Goal: Task Accomplishment & Management: Use online tool/utility

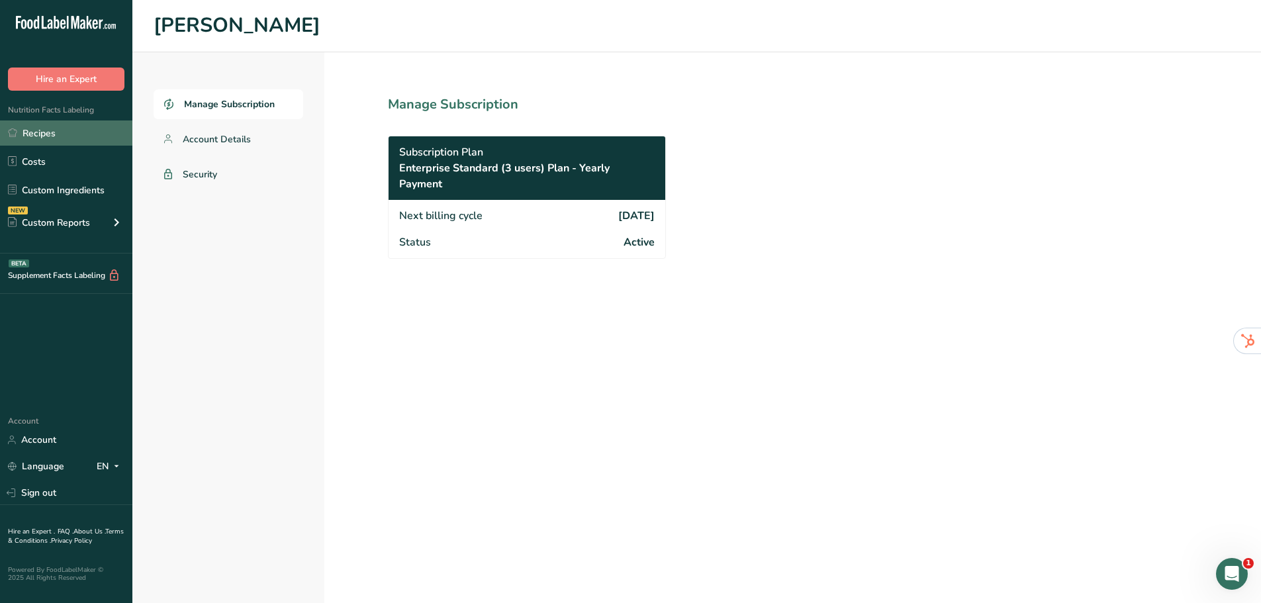
click at [95, 136] on link "Recipes" at bounding box center [66, 132] width 132 height 25
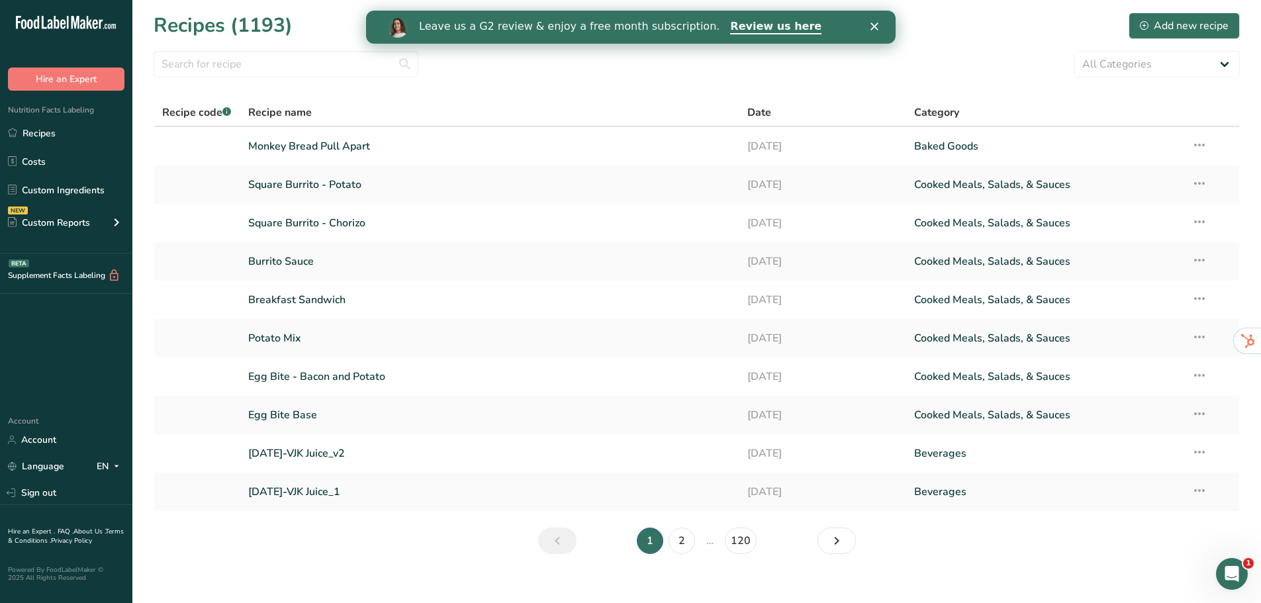
click at [872, 28] on icon "Close" at bounding box center [874, 27] width 8 height 8
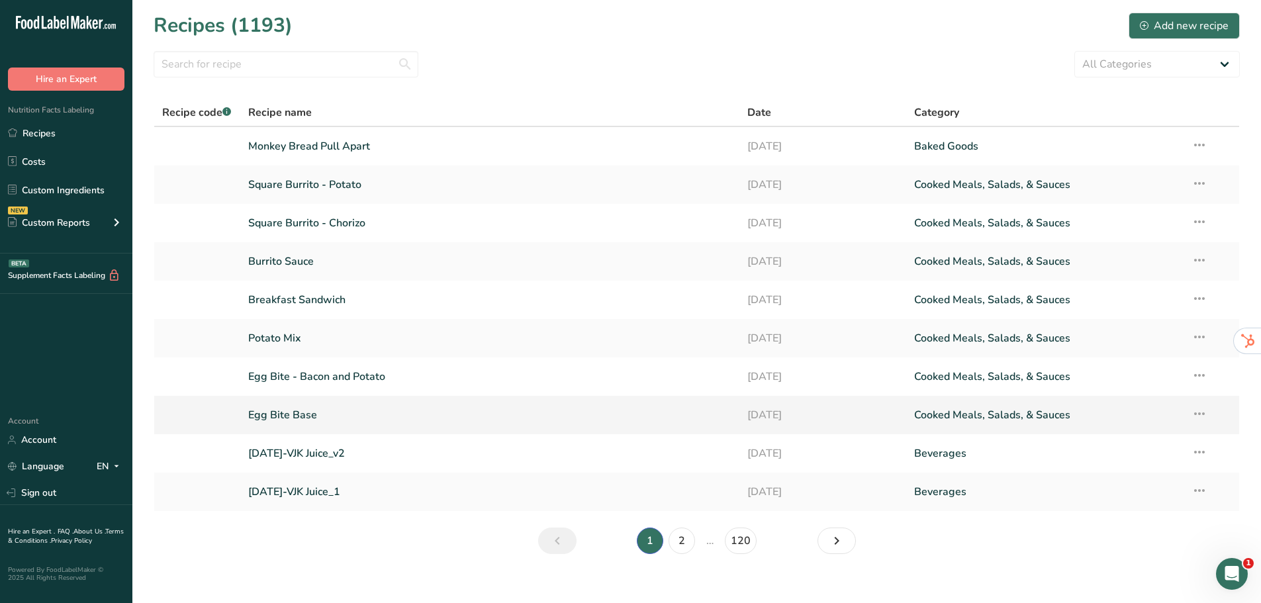
click at [379, 408] on link "Egg Bite Base" at bounding box center [490, 415] width 484 height 28
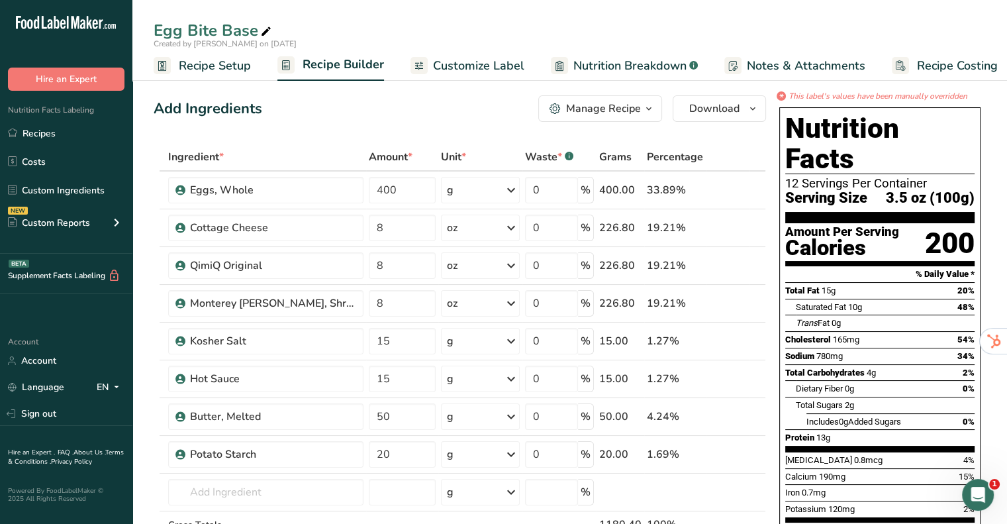
click at [193, 61] on span "Recipe Setup" at bounding box center [215, 66] width 72 height 18
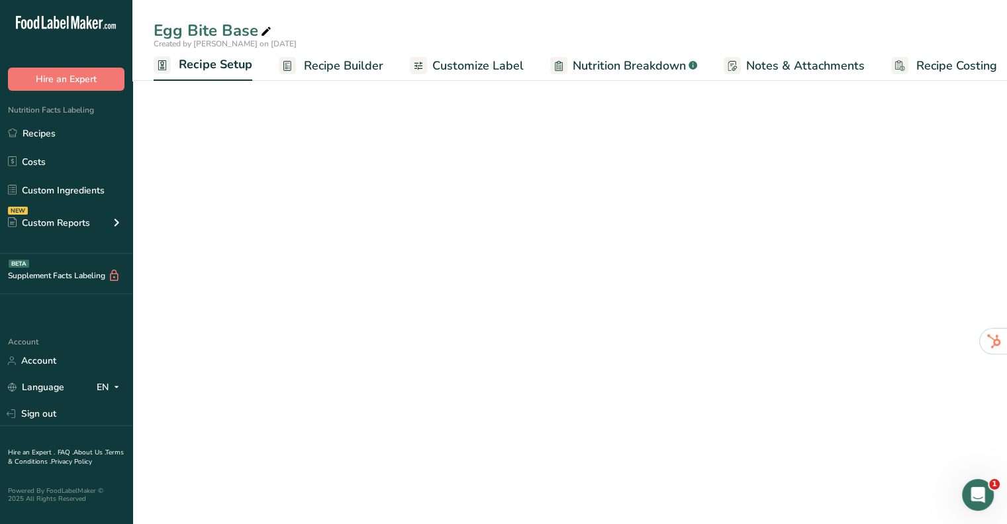
scroll to position [0, 5]
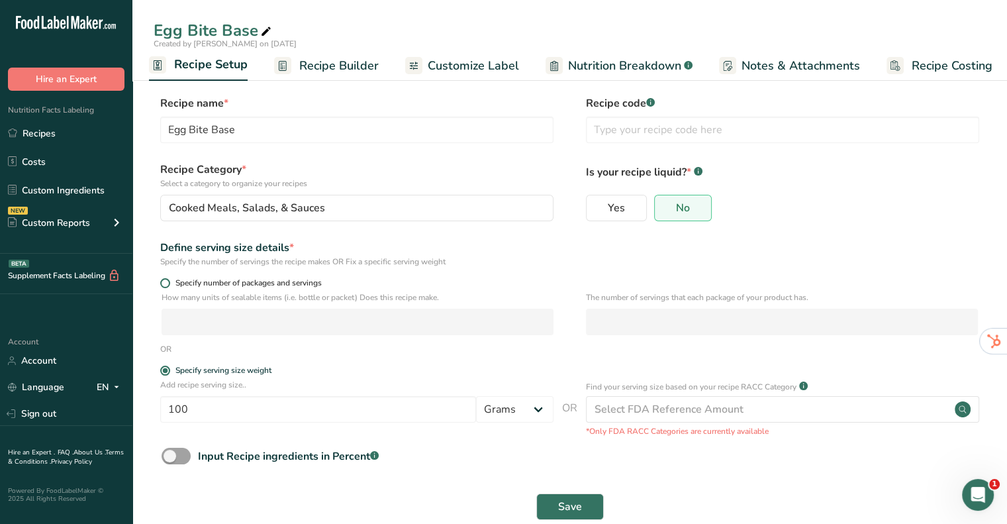
click at [165, 281] on span at bounding box center [165, 283] width 10 height 10
click at [165, 281] on input "Specify number of packages and servings" at bounding box center [164, 283] width 9 height 9
radio input "true"
radio input "false"
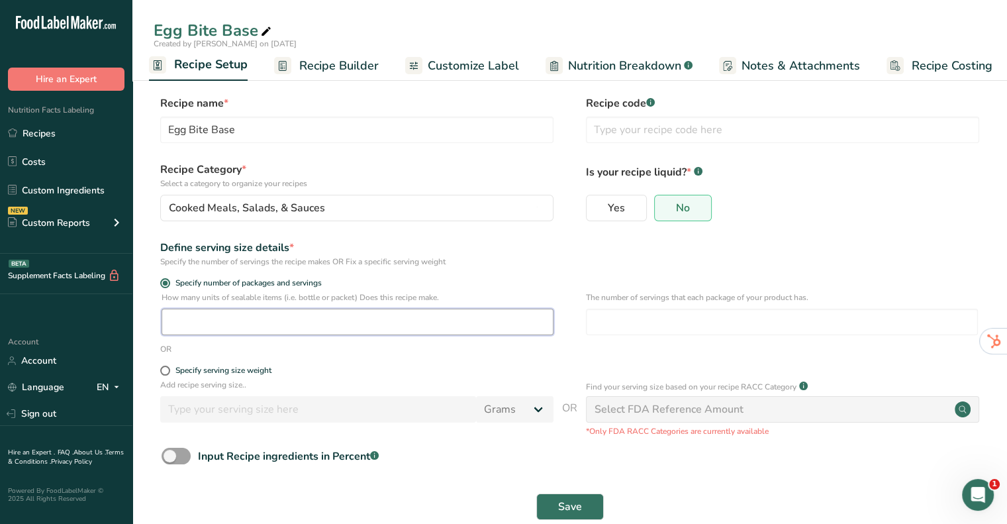
click at [373, 321] on input "number" at bounding box center [357, 321] width 392 height 26
type input "1"
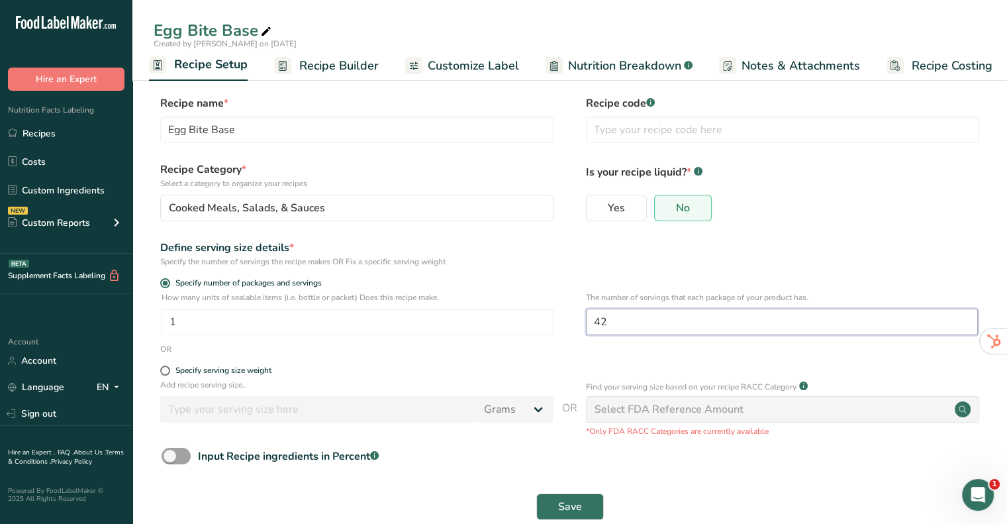
type input "42"
click at [463, 251] on div "Define serving size details *" at bounding box center [356, 248] width 393 height 16
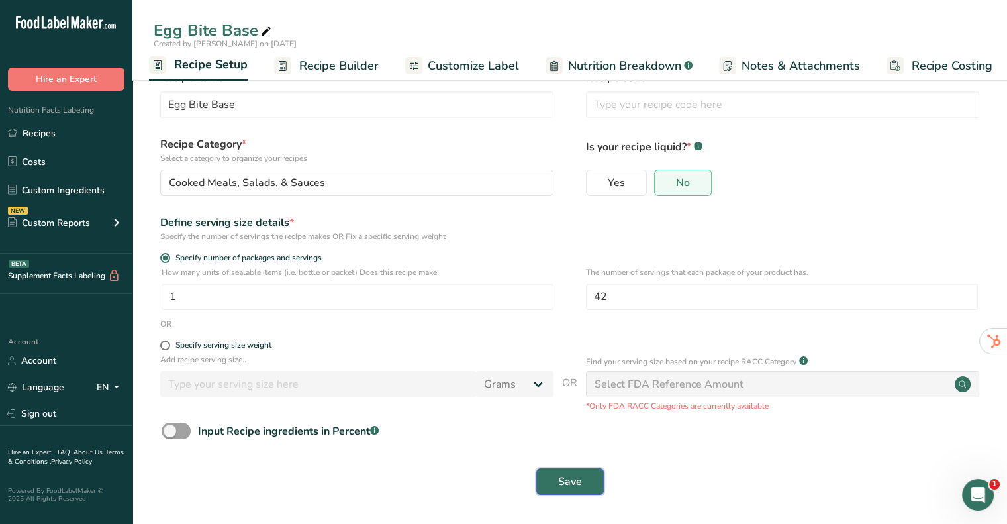
click at [580, 482] on span "Save" at bounding box center [570, 481] width 24 height 16
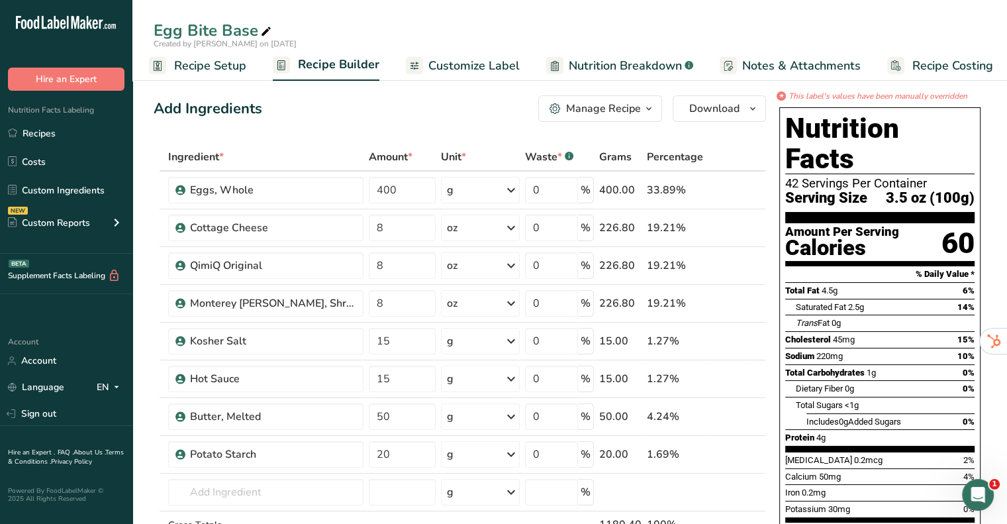
click at [265, 29] on icon at bounding box center [266, 32] width 12 height 19
click at [255, 24] on input "Egg Bite Base(INTERNAL)" at bounding box center [570, 31] width 832 height 24
click at [488, 23] on input "Egg Bite Base(INTERNAL)" at bounding box center [570, 31] width 832 height 24
click at [255, 26] on input "Egg Bite Base(INTERNAL)" at bounding box center [570, 31] width 832 height 24
type input "Egg Bite Base (INTERNAL)"
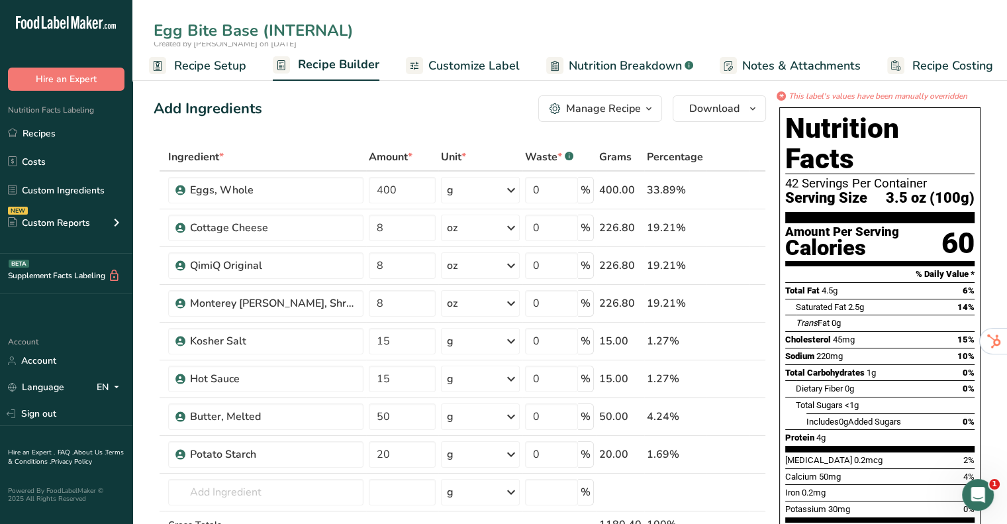
click at [508, 116] on div "Add Ingredients Manage Recipe Delete Recipe Duplicate Recipe Scale Recipe Save …" at bounding box center [460, 108] width 612 height 26
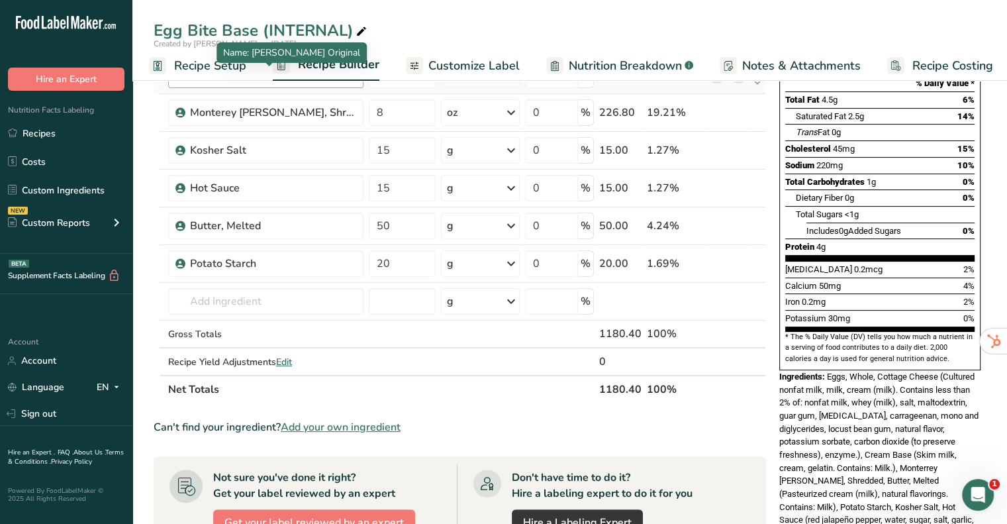
scroll to position [199, 0]
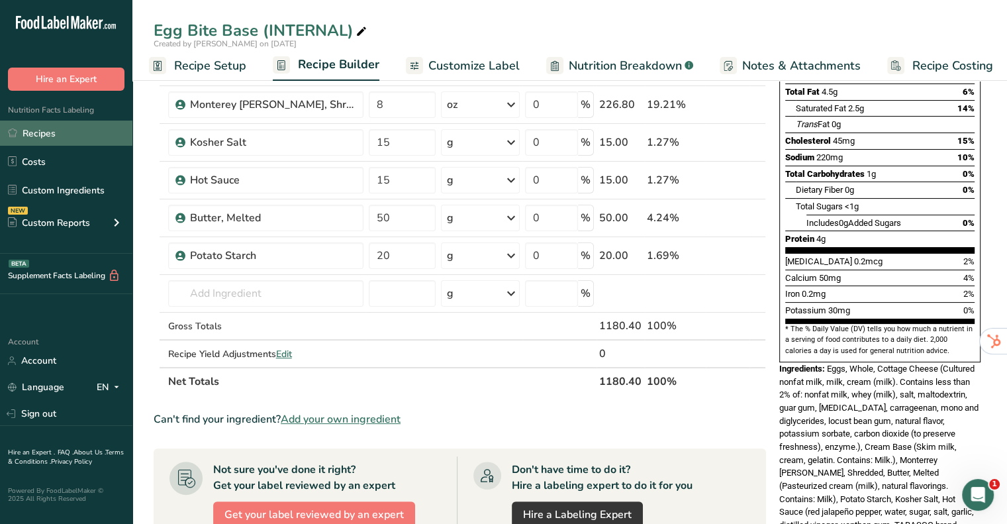
click at [36, 132] on link "Recipes" at bounding box center [66, 132] width 132 height 25
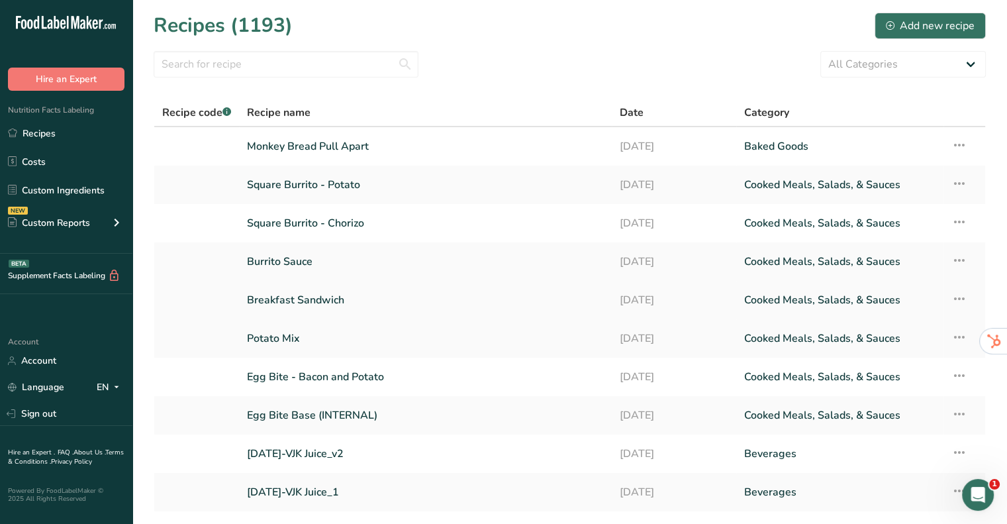
click at [295, 295] on link "Breakfast Sandwich" at bounding box center [425, 300] width 357 height 28
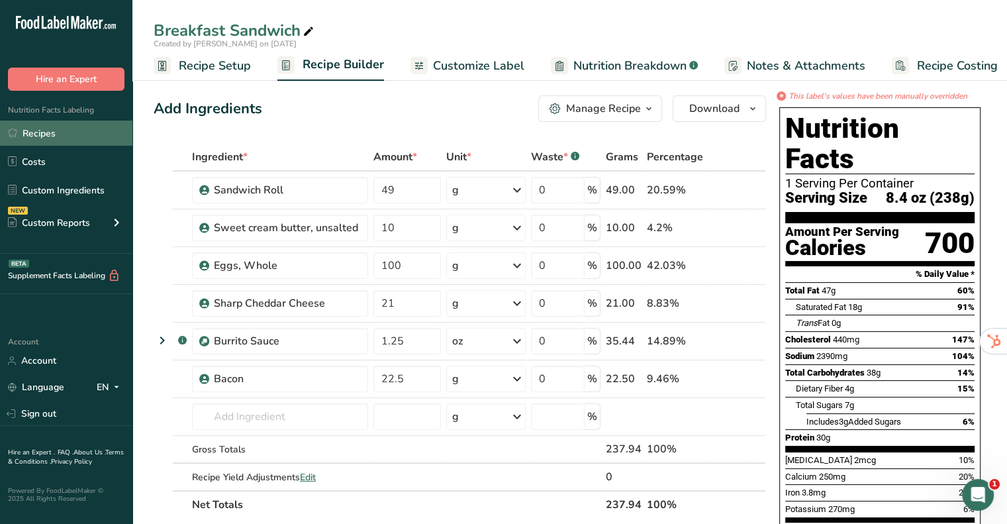
click at [66, 132] on link "Recipes" at bounding box center [66, 132] width 132 height 25
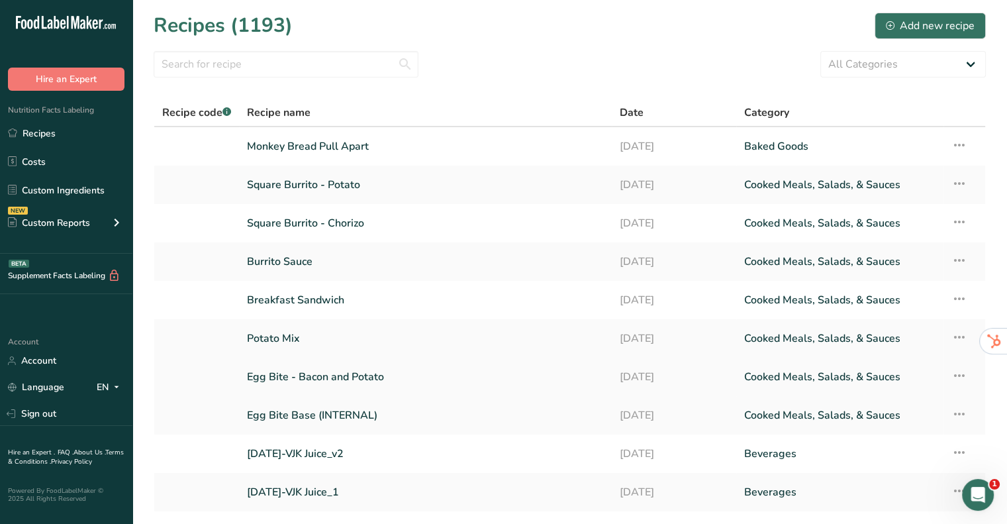
click at [302, 379] on link "Egg Bite - Bacon and Potato" at bounding box center [425, 377] width 357 height 28
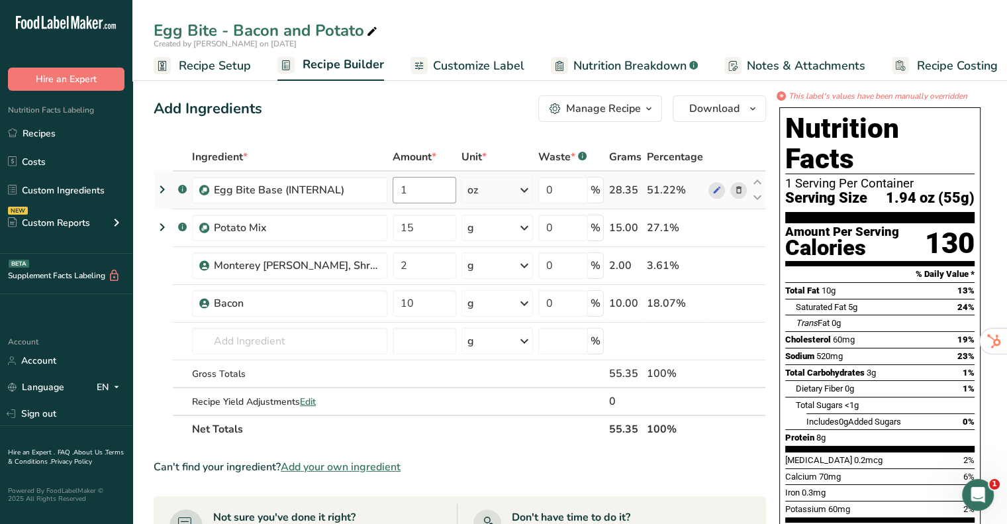
drag, startPoint x: 87, startPoint y: 134, endPoint x: 433, endPoint y: 183, distance: 349.0
click at [87, 134] on link "Recipes" at bounding box center [66, 132] width 132 height 25
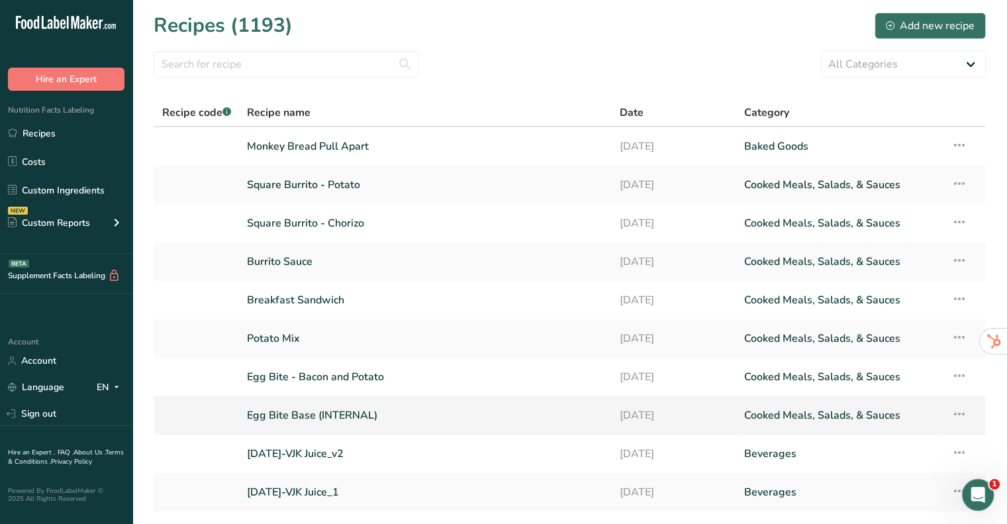
click at [330, 415] on link "Egg Bite Base (INTERNAL)" at bounding box center [425, 415] width 357 height 28
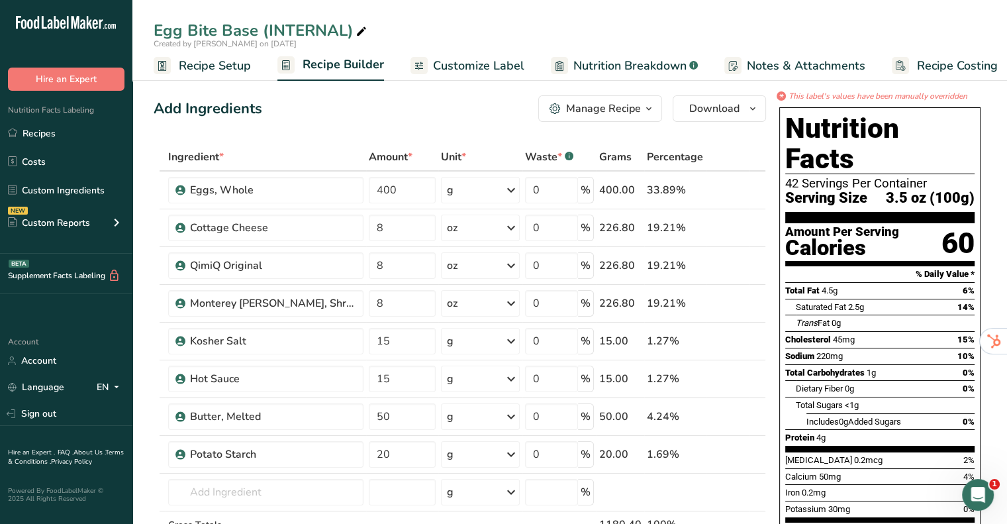
click at [226, 62] on span "Recipe Setup" at bounding box center [215, 66] width 72 height 18
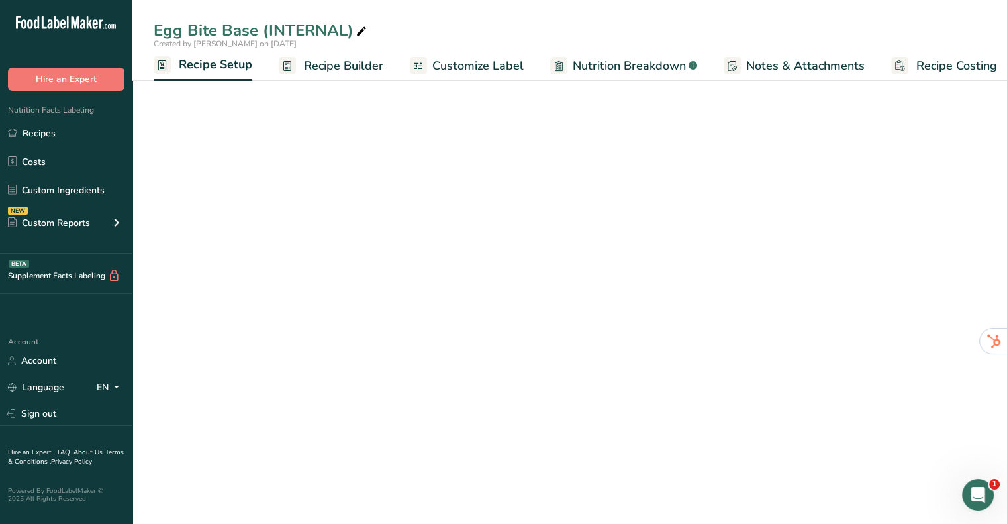
scroll to position [0, 5]
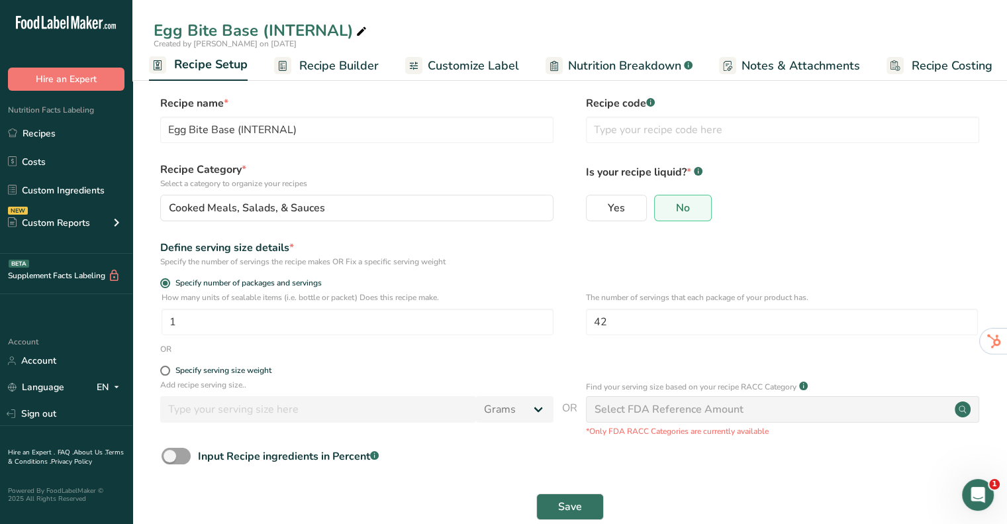
click at [193, 379] on p "Add recipe serving size.." at bounding box center [356, 385] width 393 height 12
click at [209, 377] on div "Specify serving size weight" at bounding box center [356, 371] width 393 height 13
click at [165, 372] on span at bounding box center [165, 370] width 10 height 10
click at [165, 372] on input "Specify serving size weight" at bounding box center [164, 370] width 9 height 9
radio input "true"
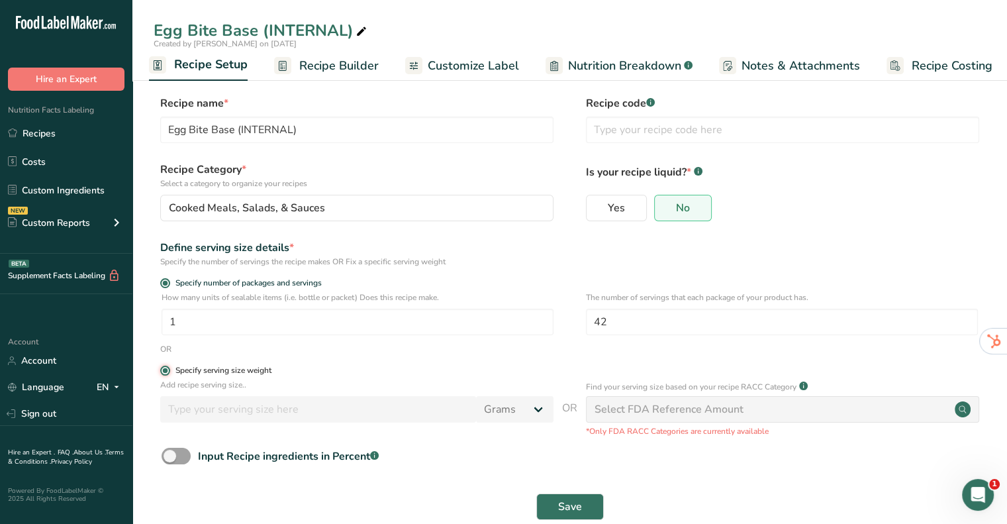
radio input "false"
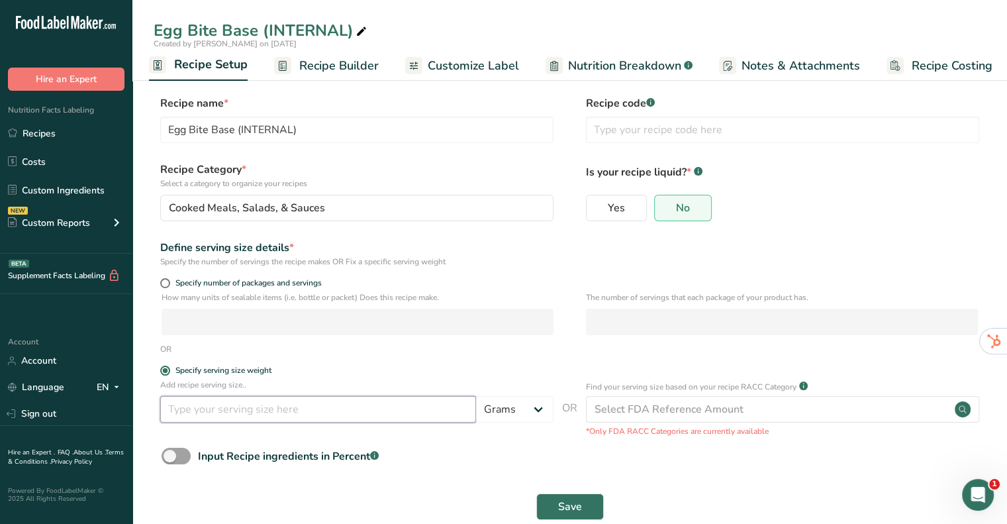
click at [192, 407] on input "number" at bounding box center [318, 409] width 316 height 26
type input "100"
click at [367, 375] on label "Specify serving size weight" at bounding box center [356, 370] width 393 height 10
click at [169, 375] on input "Specify serving size weight" at bounding box center [164, 370] width 9 height 9
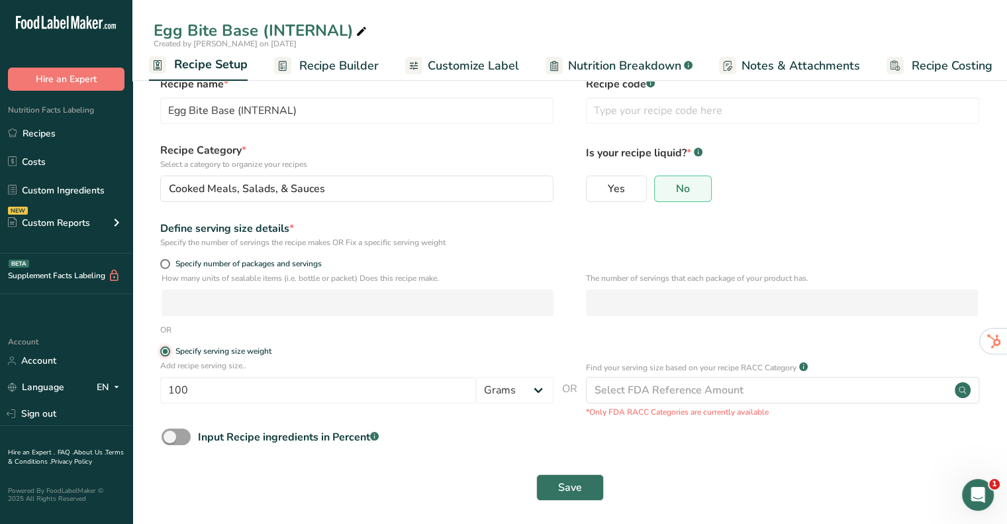
scroll to position [25, 0]
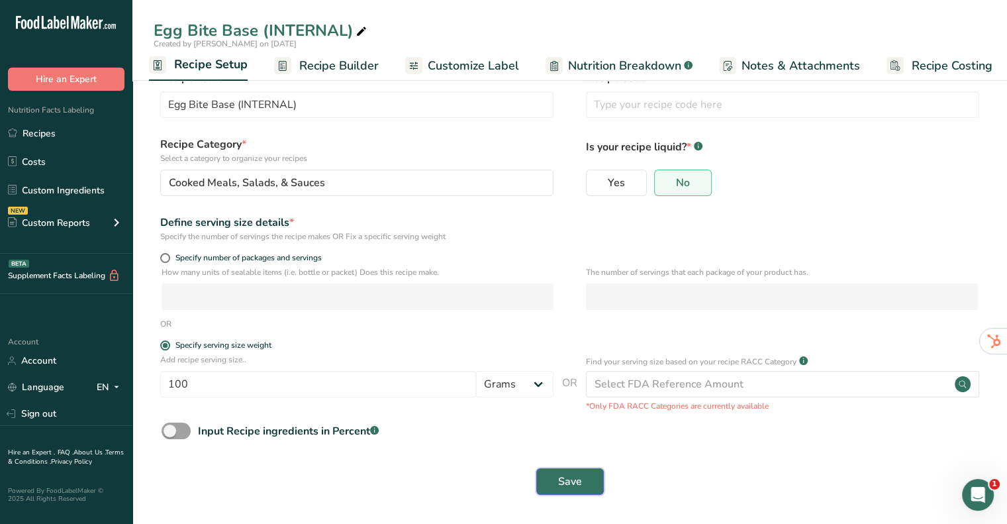
click at [542, 470] on button "Save" at bounding box center [570, 481] width 68 height 26
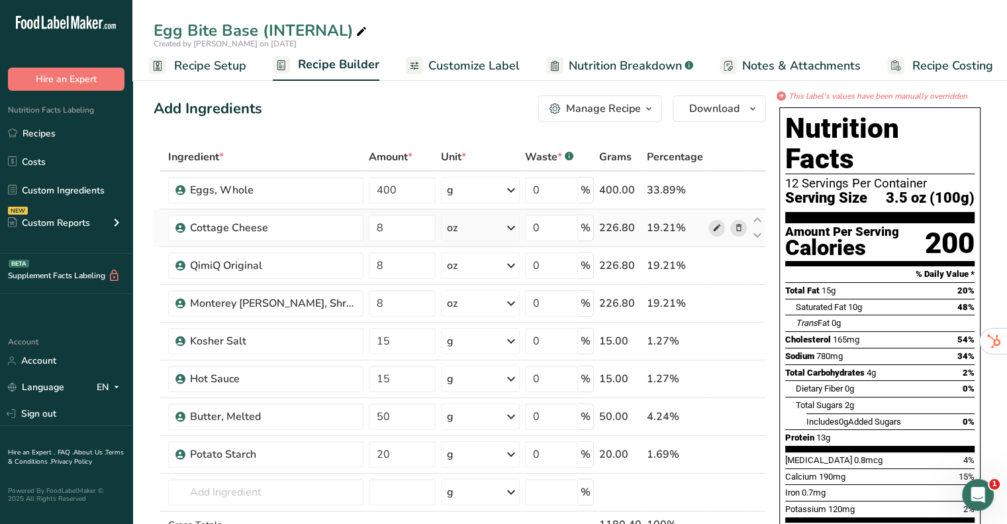
click at [717, 229] on icon at bounding box center [716, 228] width 9 height 14
click at [384, 120] on div "Add Ingredients Manage Recipe Delete Recipe Duplicate Recipe Scale Recipe Save …" at bounding box center [460, 108] width 612 height 26
click at [577, 67] on span "Nutrition Breakdown" at bounding box center [625, 66] width 113 height 18
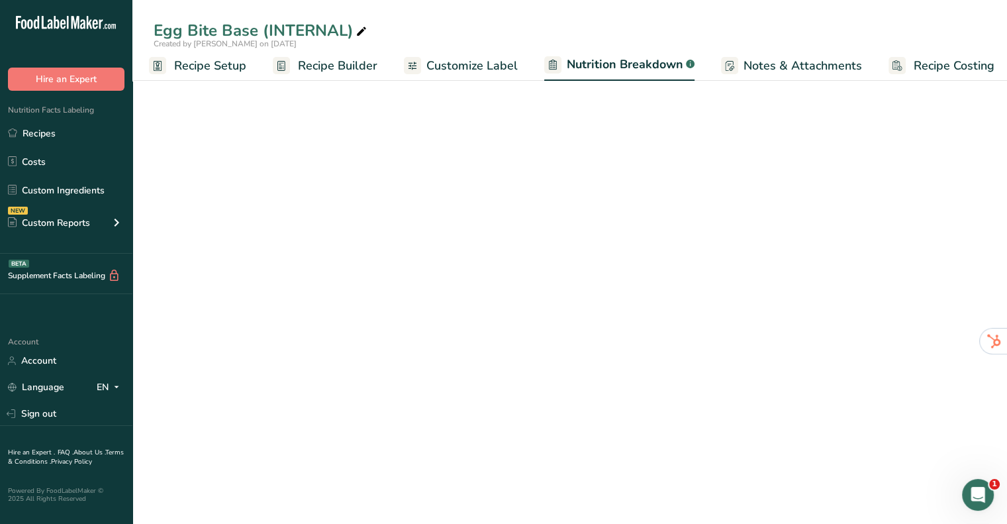
scroll to position [0, 13]
select select "Calories"
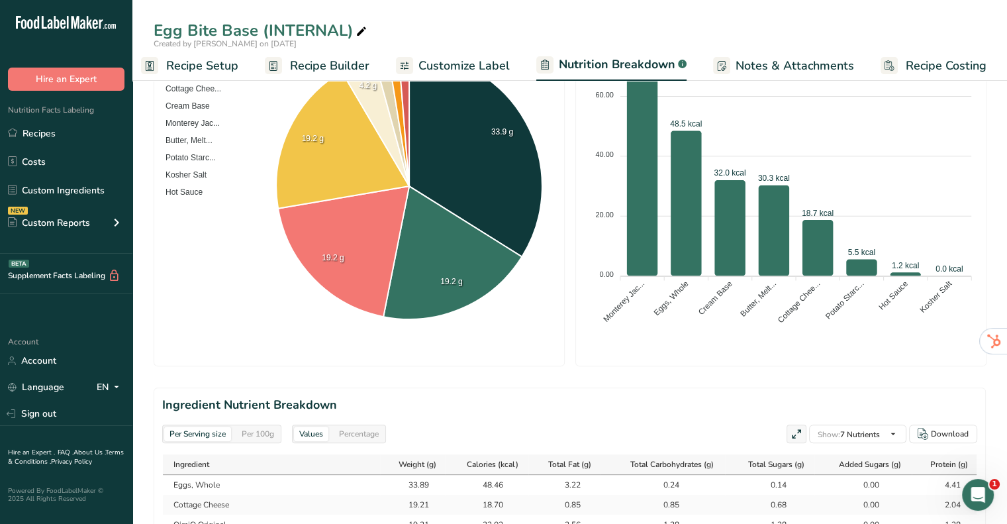
scroll to position [463, 0]
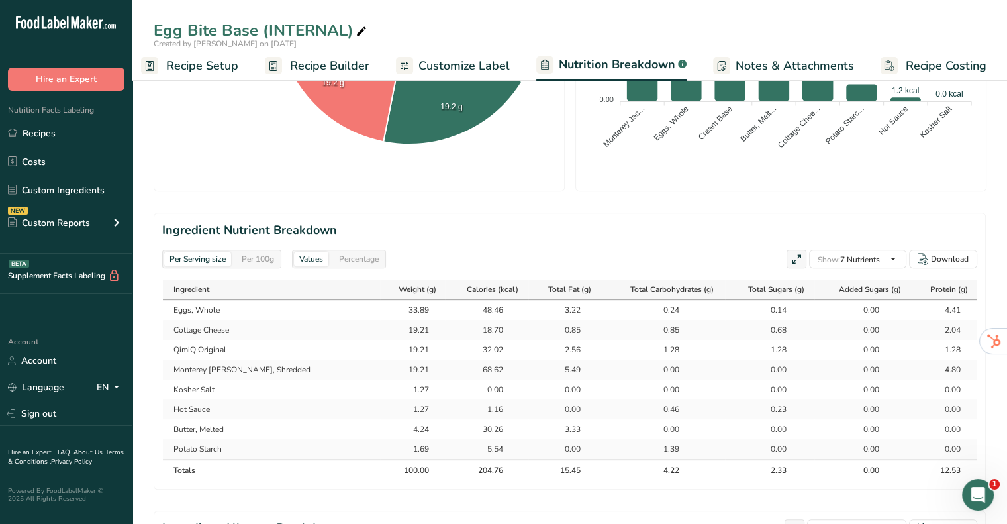
click at [248, 253] on div "Per 100g" at bounding box center [257, 259] width 43 height 15
click at [196, 254] on div "Per Serving size" at bounding box center [197, 259] width 67 height 15
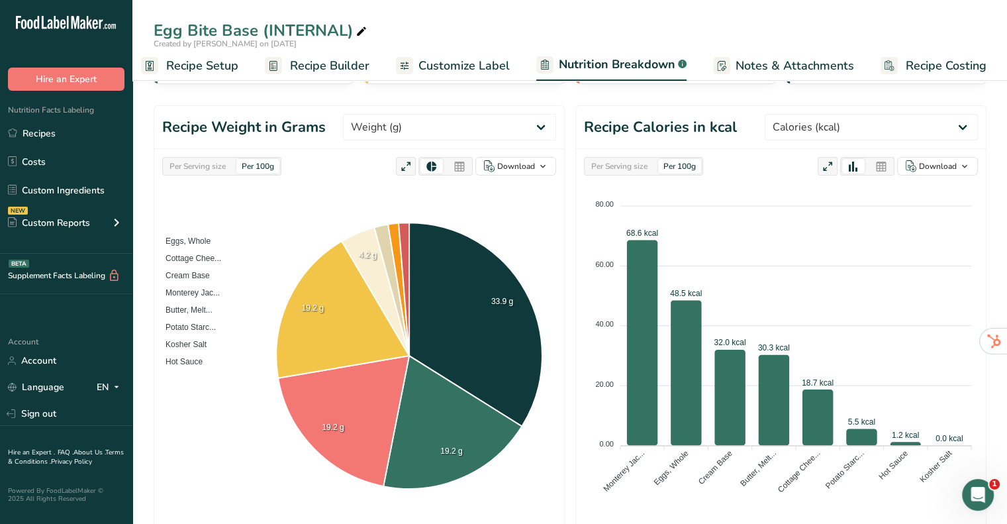
scroll to position [132, 0]
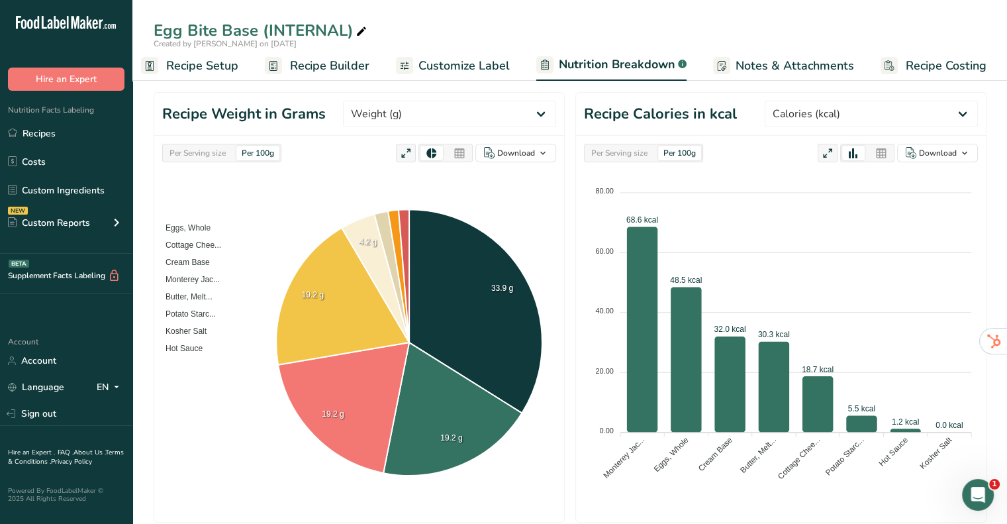
click at [331, 68] on span "Recipe Builder" at bounding box center [329, 66] width 79 height 18
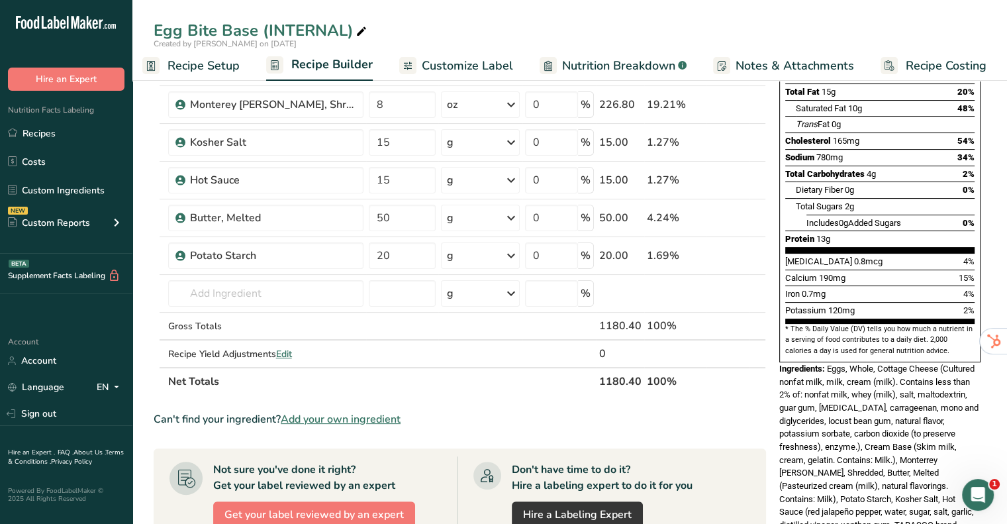
scroll to position [331, 0]
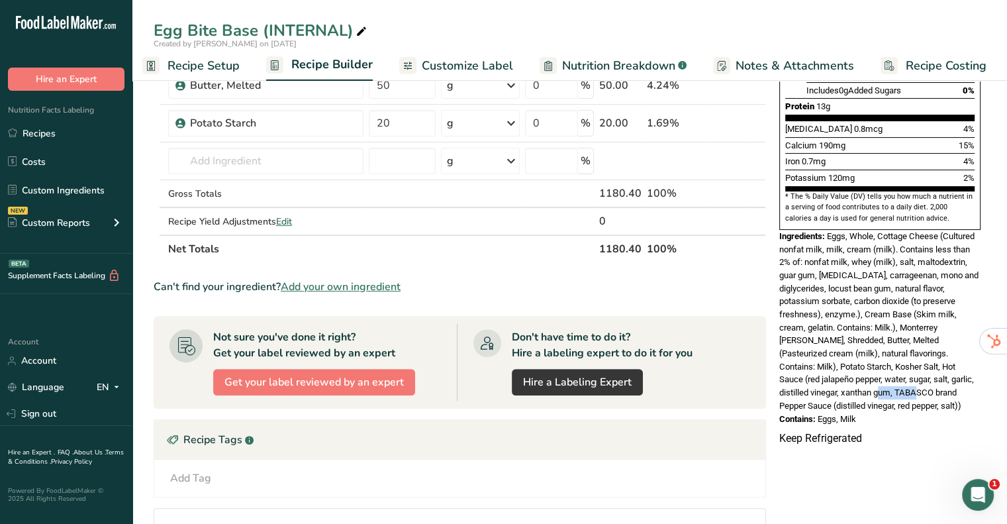
drag, startPoint x: 845, startPoint y: 359, endPoint x: 876, endPoint y: 359, distance: 31.1
click at [876, 359] on span "Eggs, Whole, Cottage Cheese (Cultured nonfat milk, milk, cream (milk). Contains…" at bounding box center [878, 320] width 199 height 179
click at [845, 360] on span "Eggs, Whole, Cottage Cheese (Cultured nonfat milk, milk, cream (milk). Contains…" at bounding box center [878, 320] width 199 height 179
drag, startPoint x: 833, startPoint y: 358, endPoint x: 870, endPoint y: 362, distance: 36.6
click at [870, 362] on span "Eggs, Whole, Cottage Cheese (Cultured nonfat milk, milk, cream (milk). Contains…" at bounding box center [878, 320] width 199 height 179
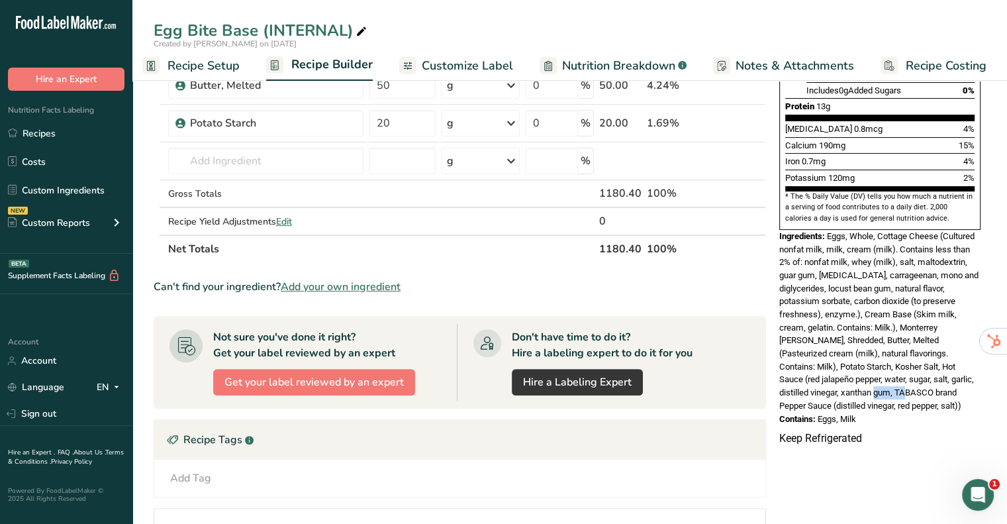
click at [919, 375] on div "Ingredients: Eggs, Whole, Cottage Cheese (Cultured nonfat milk, milk, cream (mi…" at bounding box center [879, 321] width 201 height 183
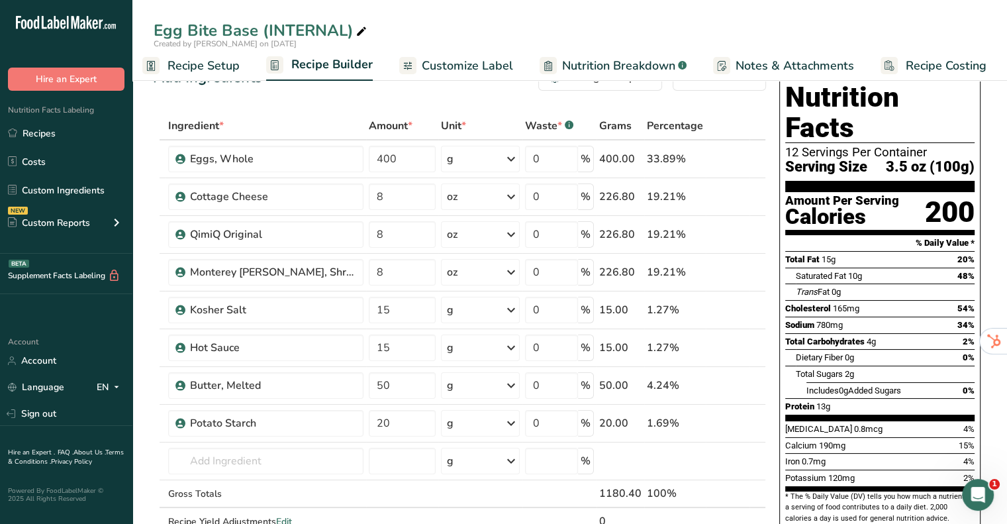
scroll to position [0, 0]
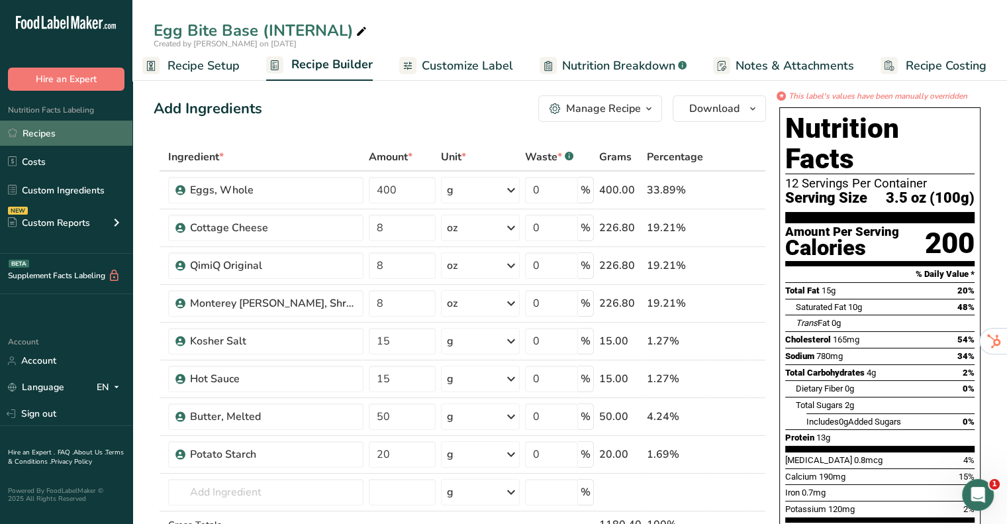
click at [73, 125] on link "Recipes" at bounding box center [66, 132] width 132 height 25
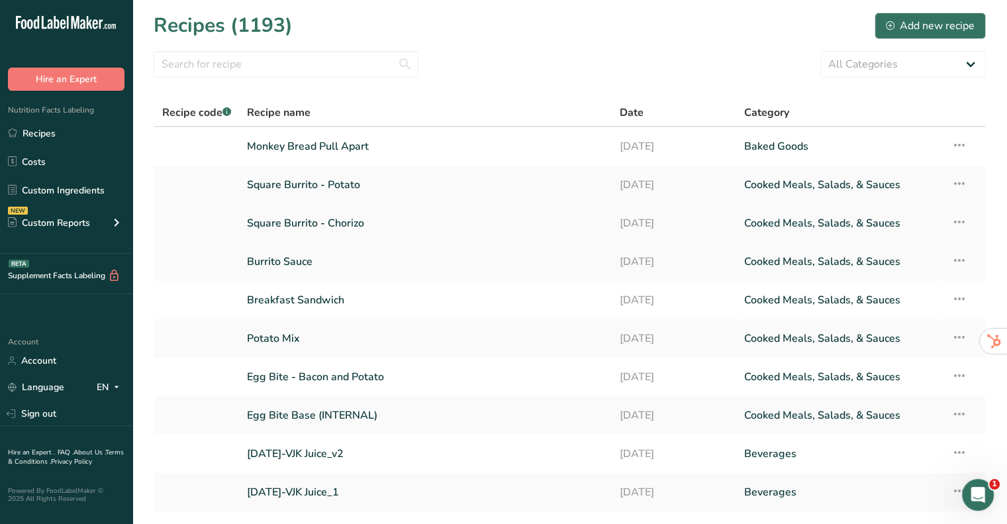
click at [359, 219] on link "Square Burrito - Chorizo" at bounding box center [425, 223] width 357 height 28
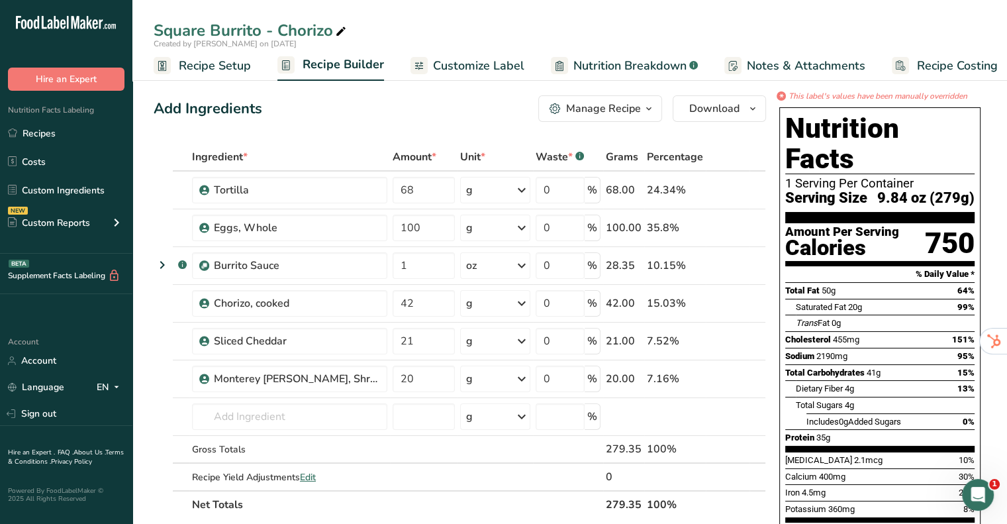
drag, startPoint x: 853, startPoint y: 328, endPoint x: 839, endPoint y: 320, distance: 16.0
click at [839, 347] on div "Sodium 2190mg 95%" at bounding box center [879, 355] width 189 height 17
click at [826, 351] on span "2190mg" at bounding box center [831, 356] width 31 height 10
click at [795, 351] on span "Sodium" at bounding box center [799, 356] width 29 height 10
click at [635, 75] on link "Nutrition Breakdown .a-a{fill:#347362;}.b-a{fill:#fff;}" at bounding box center [624, 66] width 147 height 30
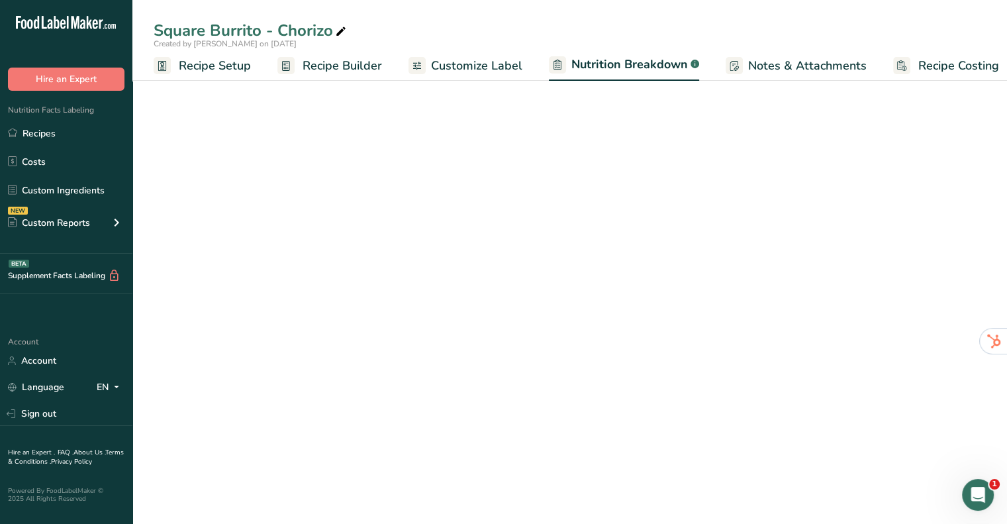
select select "Calories"
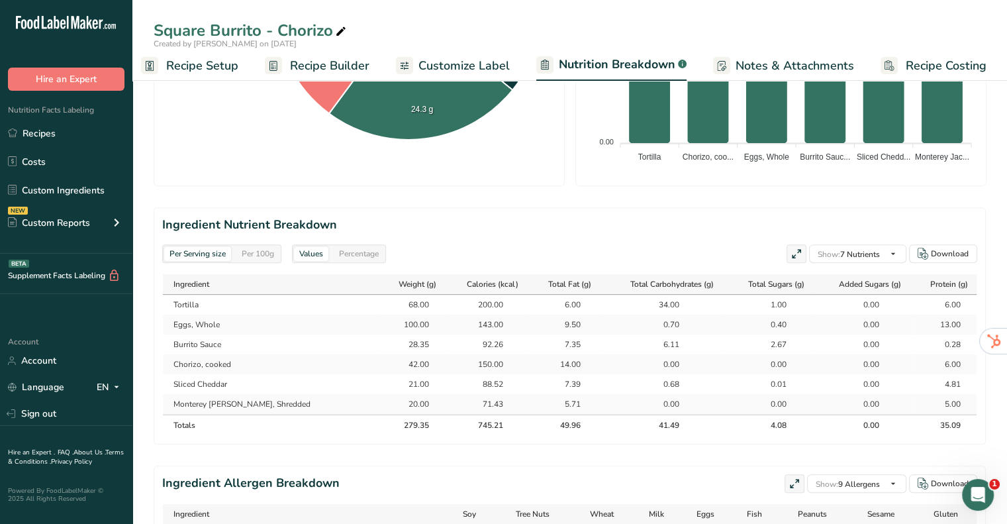
scroll to position [530, 0]
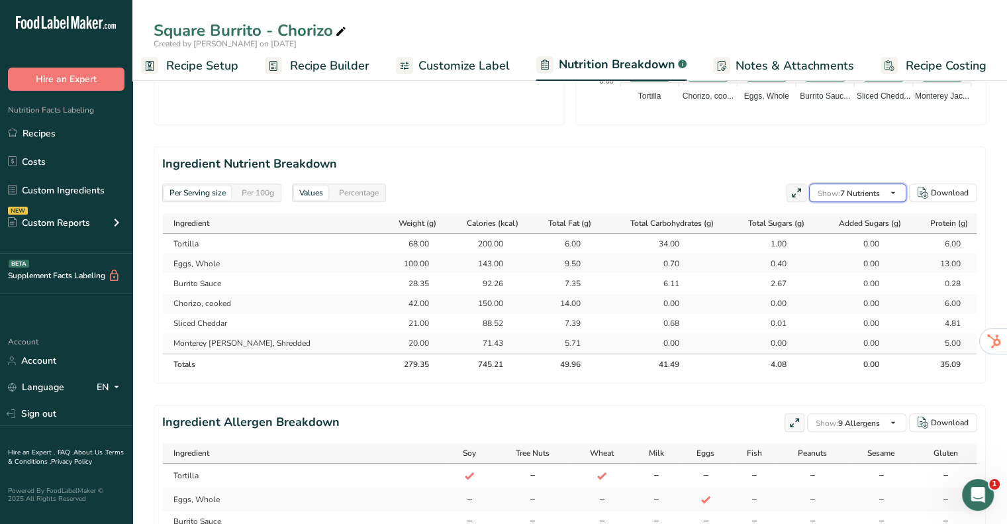
click at [895, 194] on icon "button" at bounding box center [893, 193] width 11 height 17
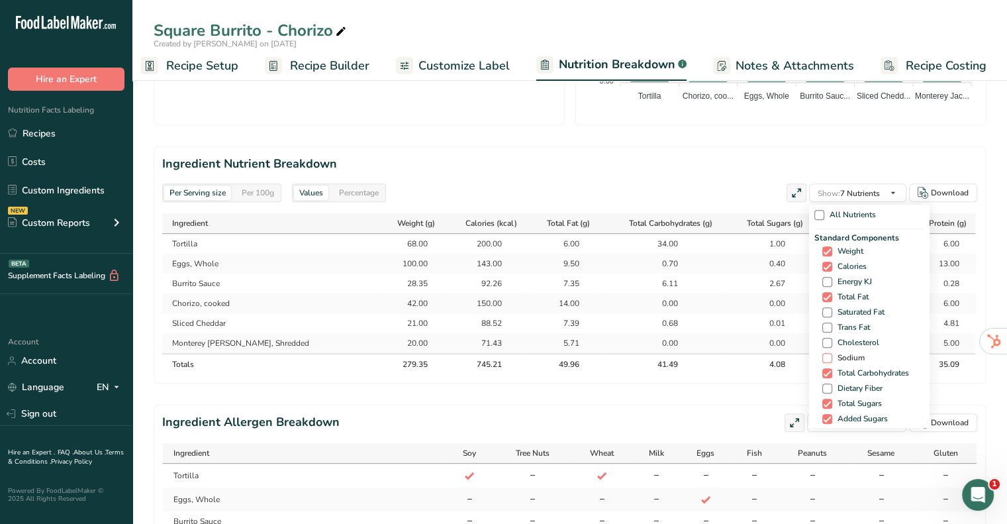
click at [825, 357] on span at bounding box center [827, 358] width 10 height 10
click at [825, 357] on input "Sodium" at bounding box center [826, 357] width 9 height 9
checkbox input "true"
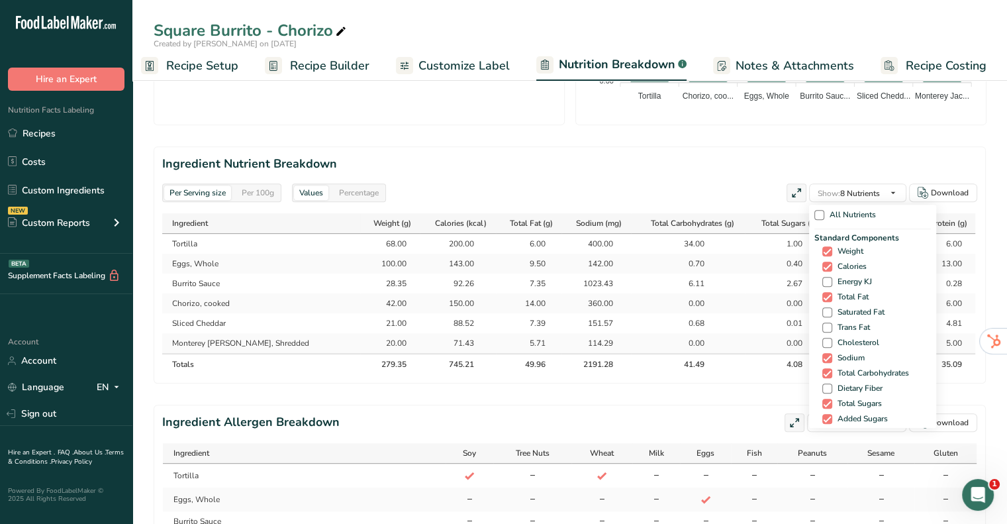
click at [692, 158] on h2 "Ingredient Nutrient Breakdown" at bounding box center [569, 164] width 815 height 18
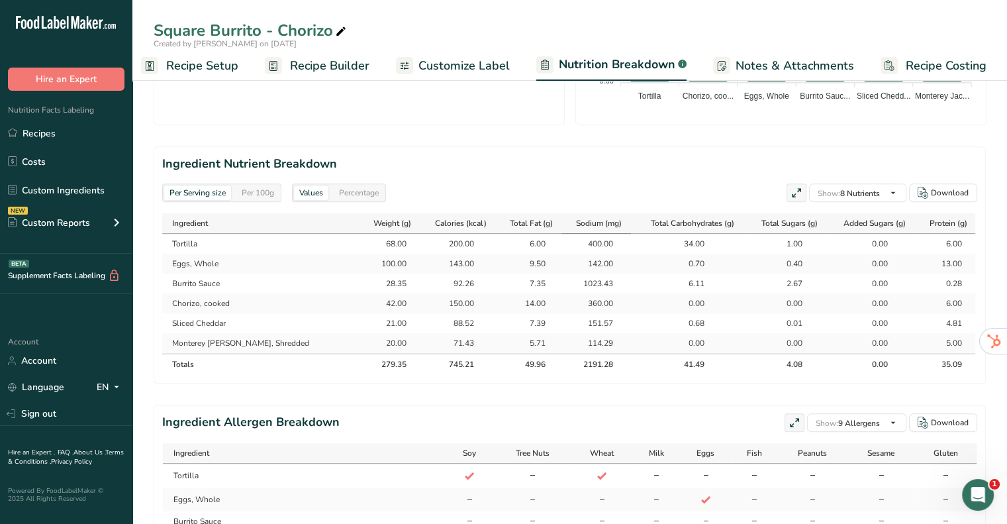
click at [608, 221] on span "Sodium (mg)" at bounding box center [599, 223] width 46 height 12
click at [287, 62] on link "Recipe Builder" at bounding box center [317, 66] width 105 height 30
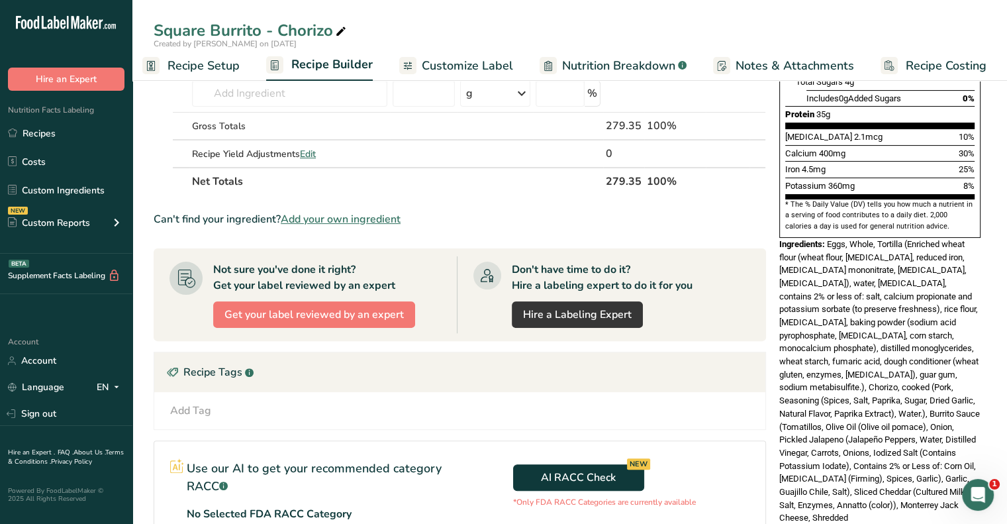
scroll to position [389, 0]
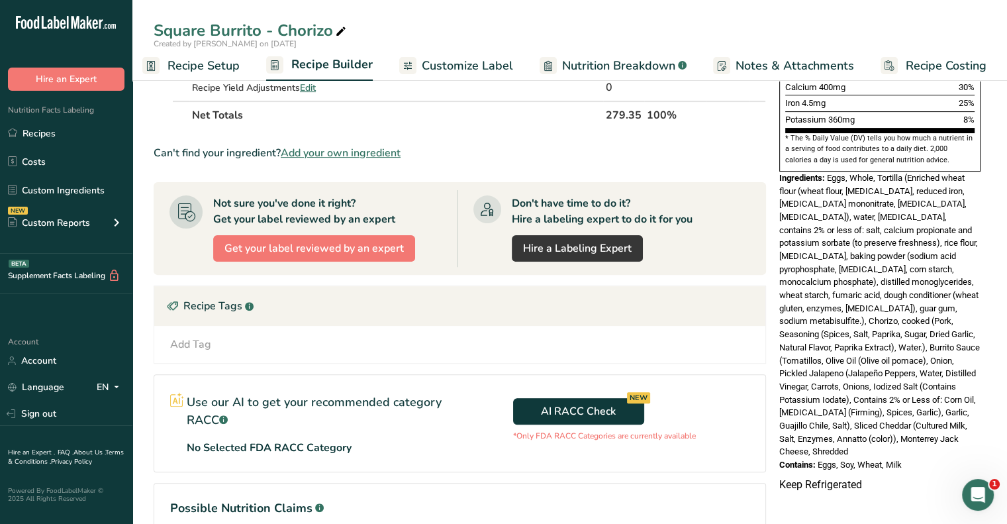
drag, startPoint x: 817, startPoint y: 412, endPoint x: 778, endPoint y: 420, distance: 39.9
click at [779, 458] on div "Contains: Eggs, Soy, Wheat, Milk" at bounding box center [879, 464] width 201 height 13
click at [841, 426] on div "Nutrition Facts 1 Serving Per Container Serving Size 9.84 oz (279g) Amount Per …" at bounding box center [880, 95] width 212 height 764
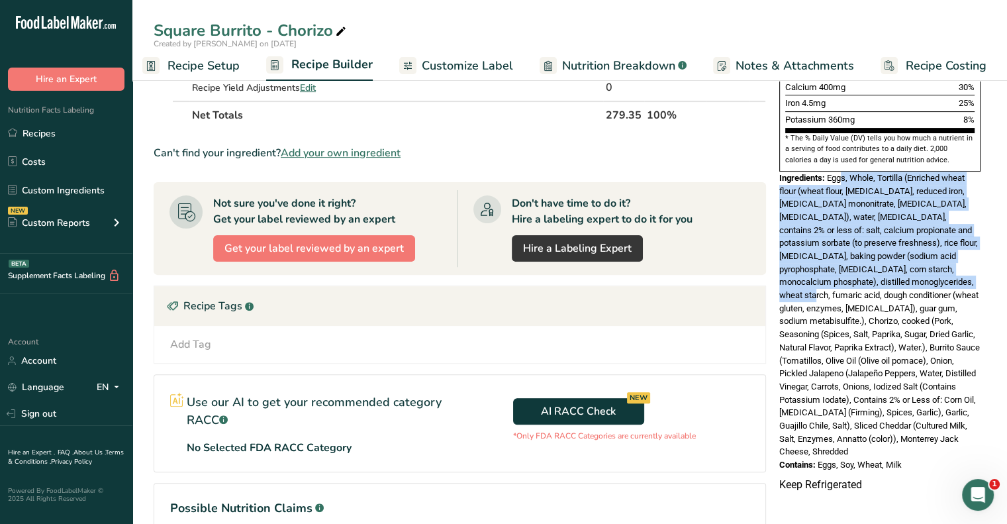
drag, startPoint x: 921, startPoint y: 242, endPoint x: 923, endPoint y: 254, distance: 11.4
click at [923, 254] on span "Eggs, Whole, Tortilla (Enriched wheat flour (wheat flour, niacin, reduced iron,…" at bounding box center [879, 314] width 201 height 283
click at [943, 264] on span "Eggs, Whole, Tortilla (Enriched wheat flour (wheat flour, niacin, reduced iron,…" at bounding box center [879, 314] width 201 height 283
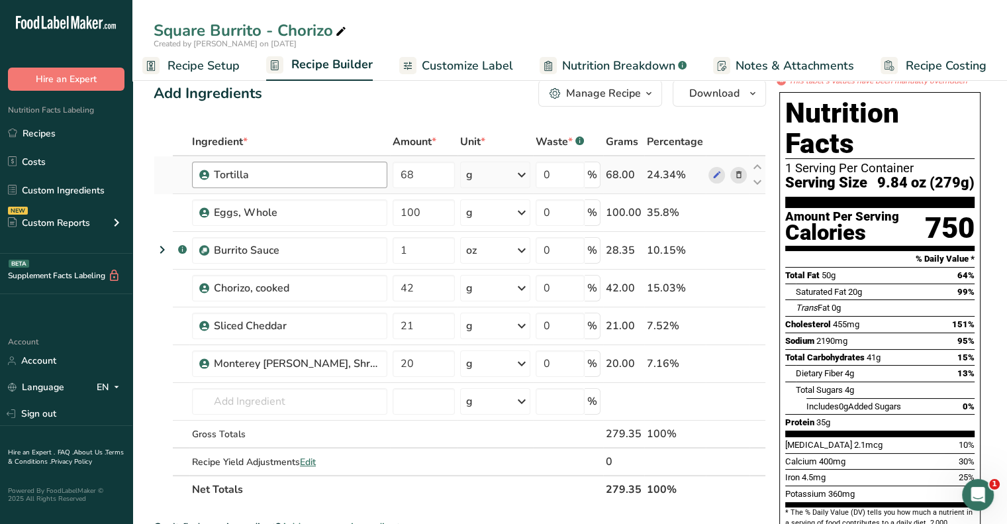
scroll to position [0, 0]
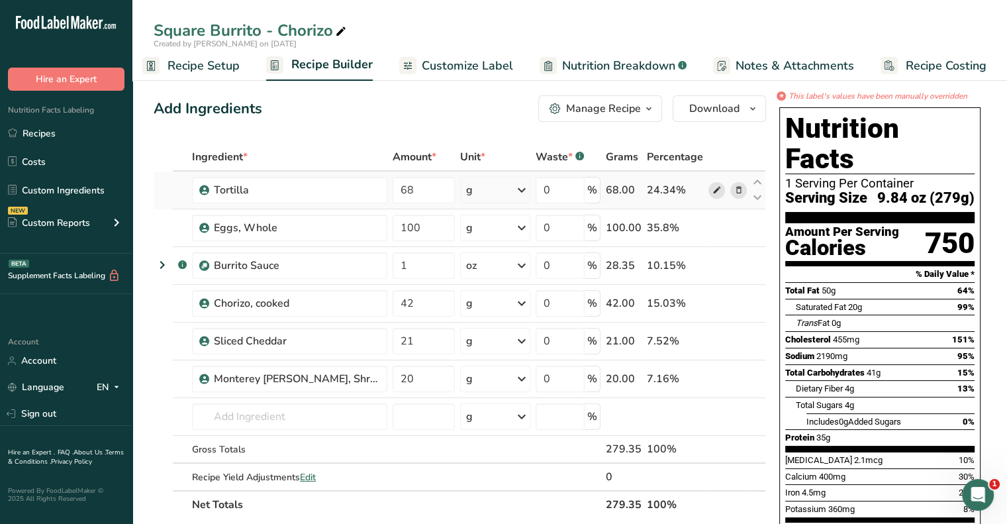
click at [717, 189] on icon at bounding box center [716, 190] width 9 height 14
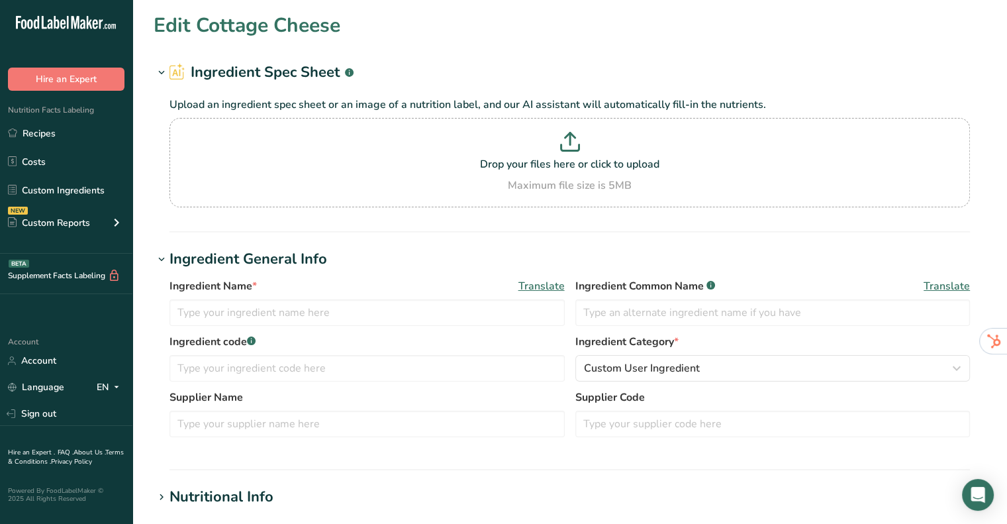
type input "Cottage Cheese"
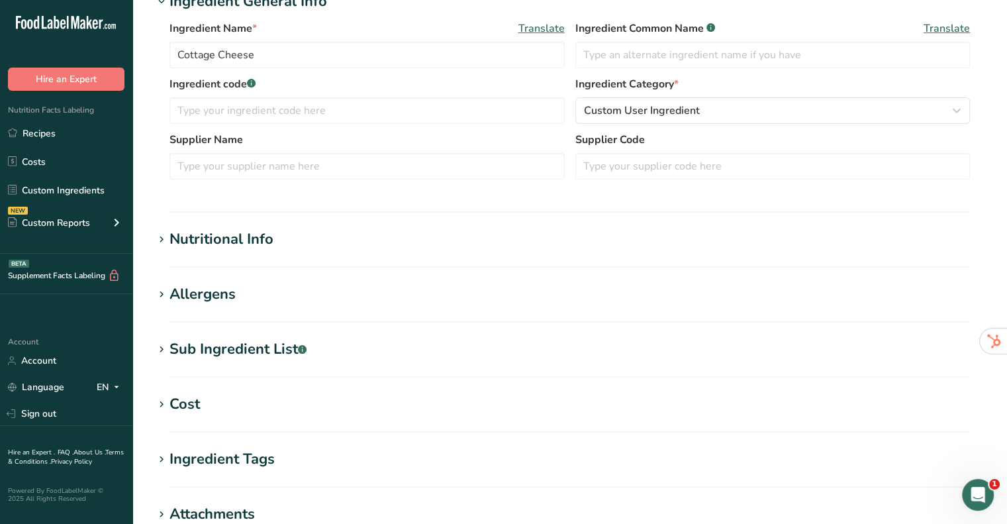
scroll to position [265, 0]
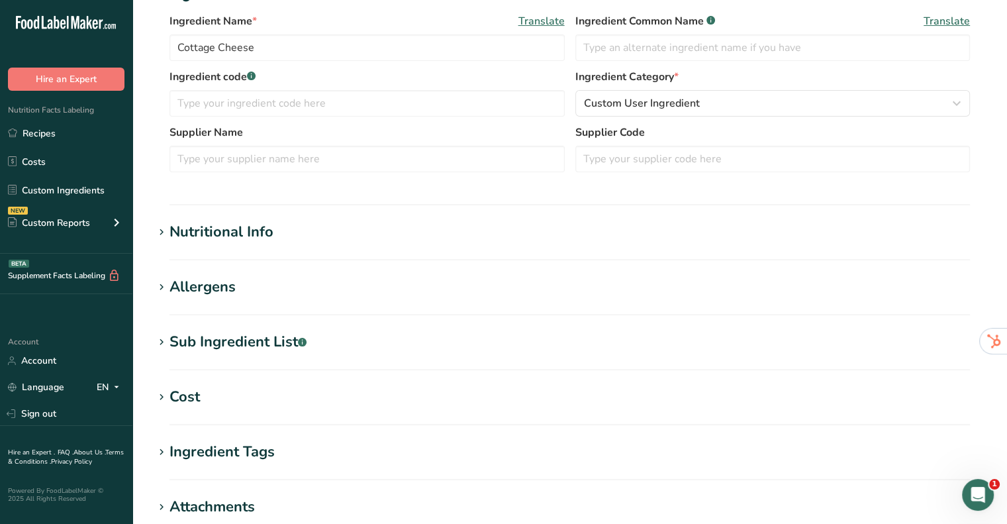
click at [199, 234] on div "Nutritional Info" at bounding box center [221, 232] width 104 height 22
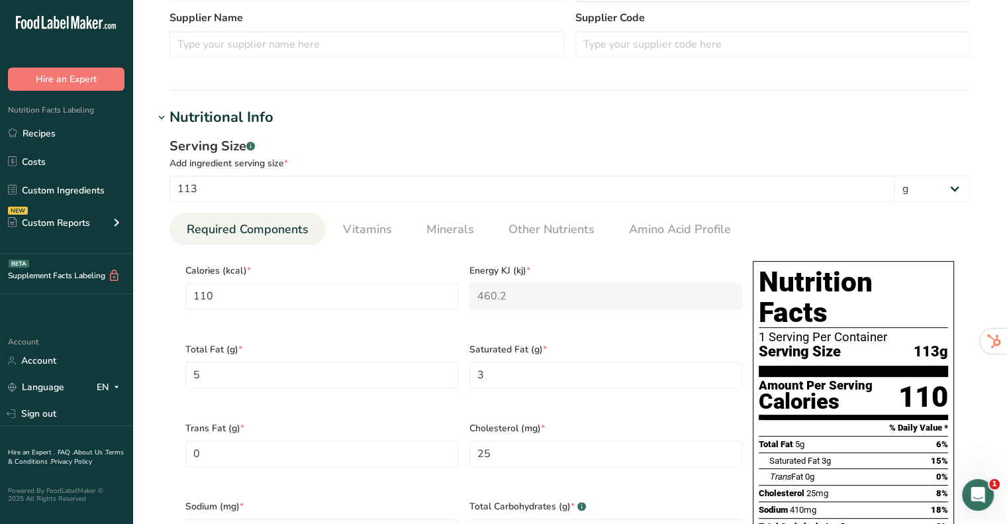
scroll to position [397, 0]
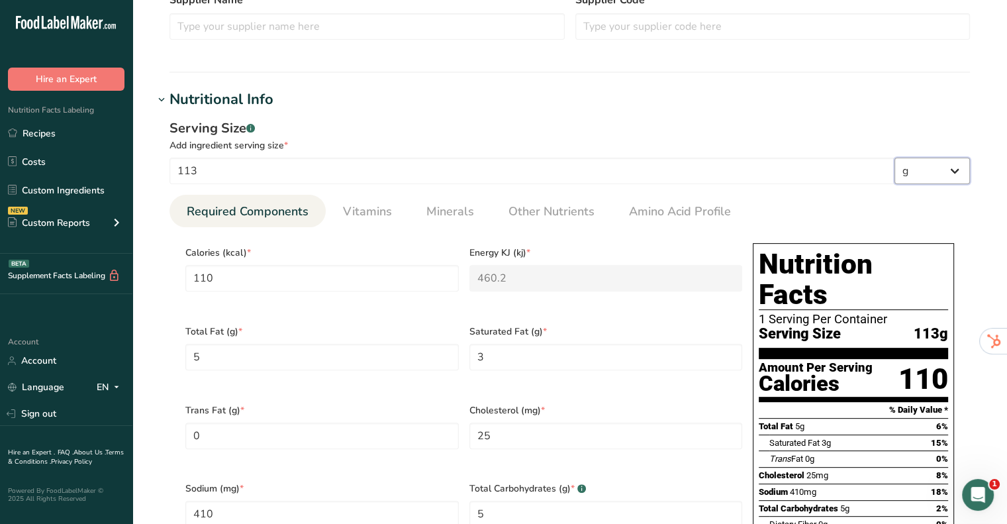
click at [925, 161] on select "g kg mg mcg lb oz l mL fl oz tbsp tsp cup qt gallon" at bounding box center [931, 171] width 75 height 26
click at [810, 116] on div "Serving Size .a-a{fill:#347362;}.b-a{fill:#fff;} Add ingredient serving size * …" at bounding box center [570, 420] width 832 height 618
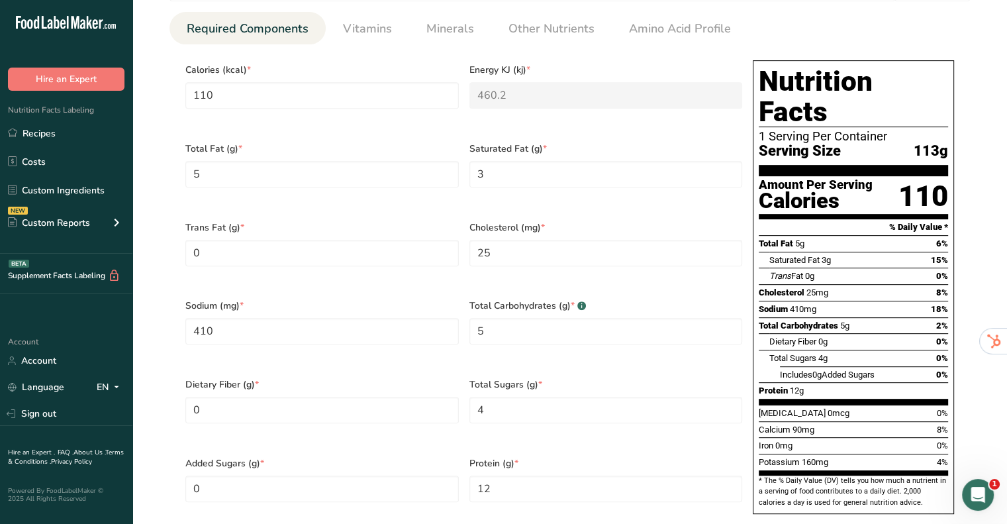
scroll to position [530, 0]
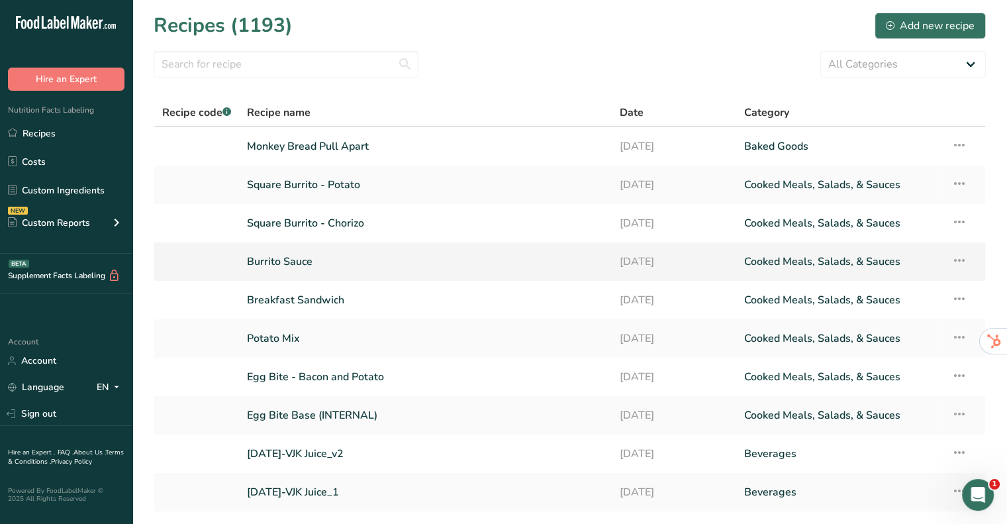
click at [285, 264] on link "Burrito Sauce" at bounding box center [425, 262] width 357 height 28
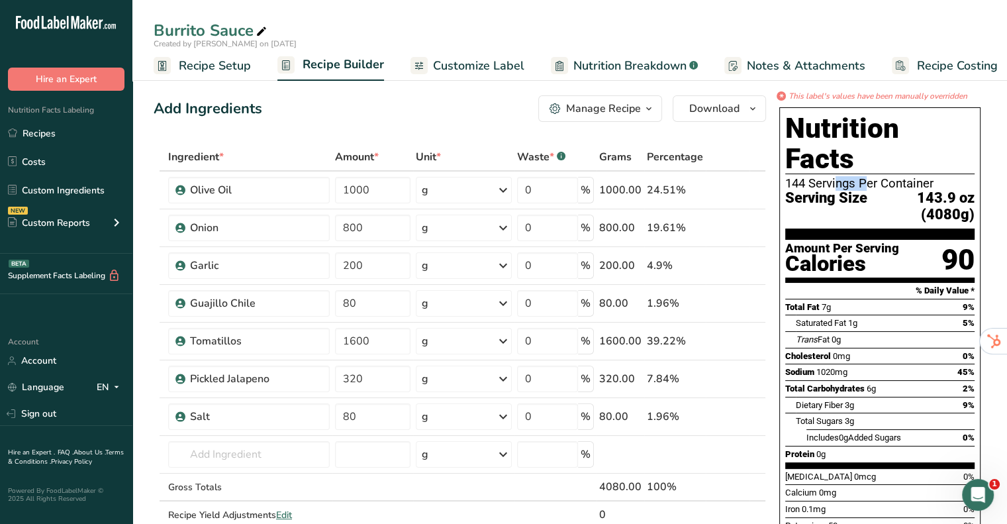
drag, startPoint x: 787, startPoint y: 150, endPoint x: 817, endPoint y: 149, distance: 30.5
click at [817, 177] on div "144 Servings Per Container" at bounding box center [879, 183] width 189 height 13
click at [778, 243] on div "Nutrition Facts 144 Servings Per Container Serving Size 143.9 oz (4080g) Amount…" at bounding box center [880, 381] width 212 height 559
click at [594, 66] on span "Nutrition Breakdown" at bounding box center [629, 66] width 113 height 18
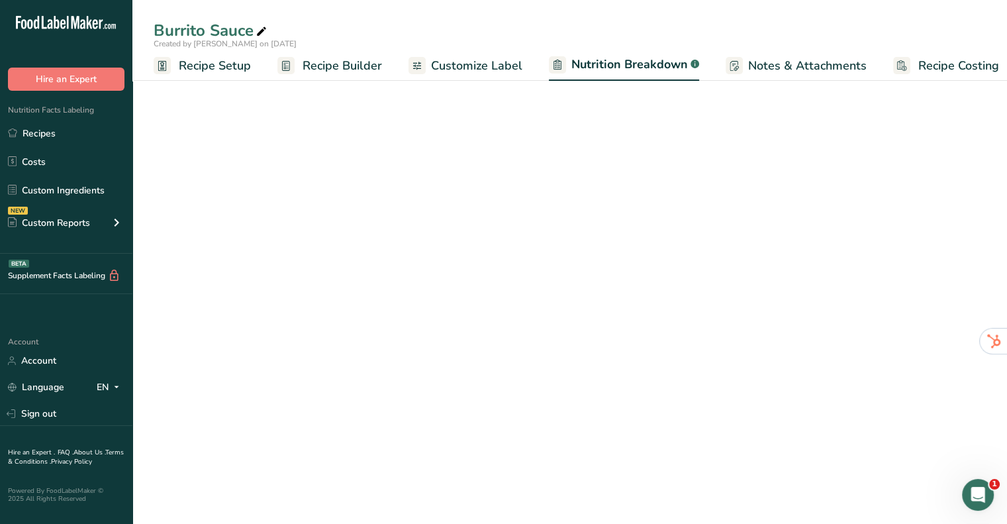
select select "Calories"
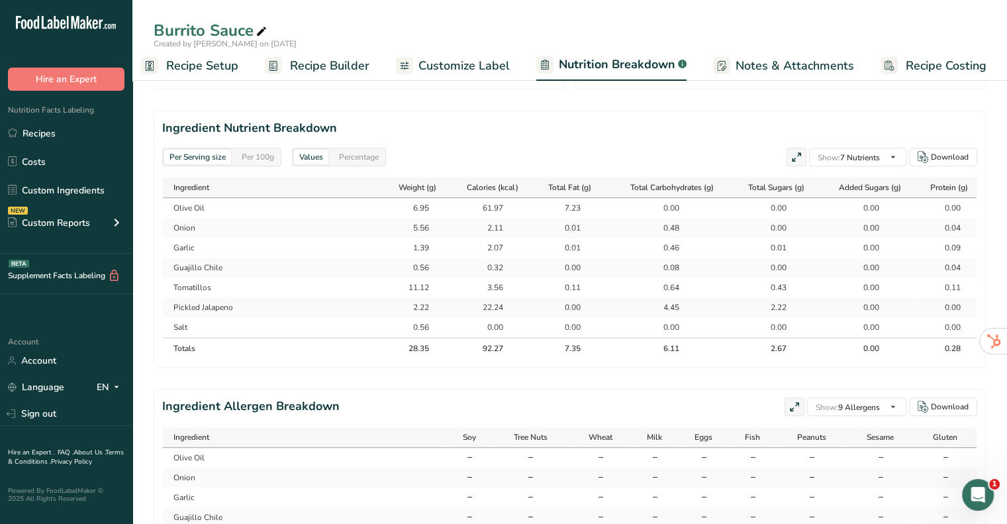
scroll to position [488, 0]
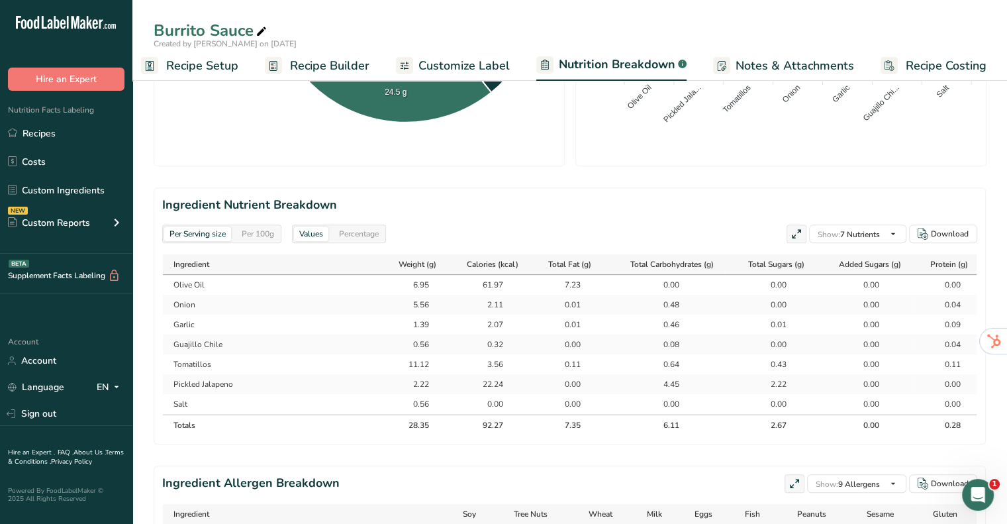
click at [257, 233] on div "Per 100g" at bounding box center [257, 233] width 43 height 15
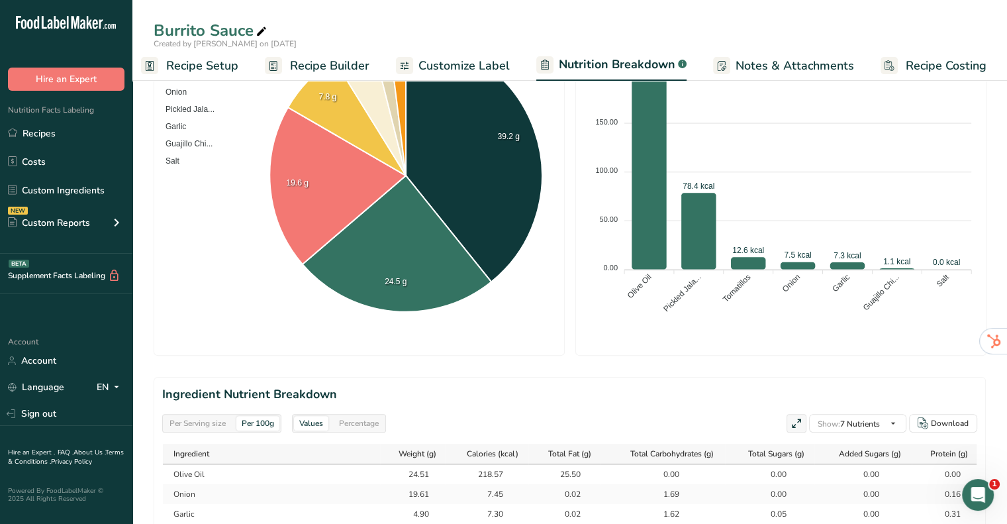
scroll to position [0, 0]
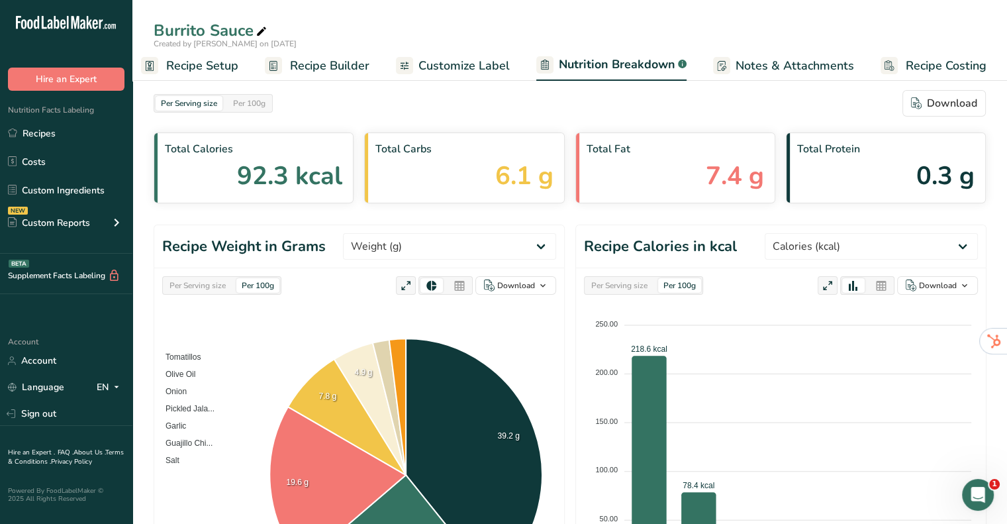
click at [261, 34] on icon at bounding box center [261, 32] width 12 height 19
type input "Burrito Sauce (INTERNAL)"
click at [400, 9] on div "Burrito Sauce (INTERNAL) Created by Audrey Pleva on 2025-08-20 Recipe Setup Rec…" at bounding box center [569, 40] width 874 height 81
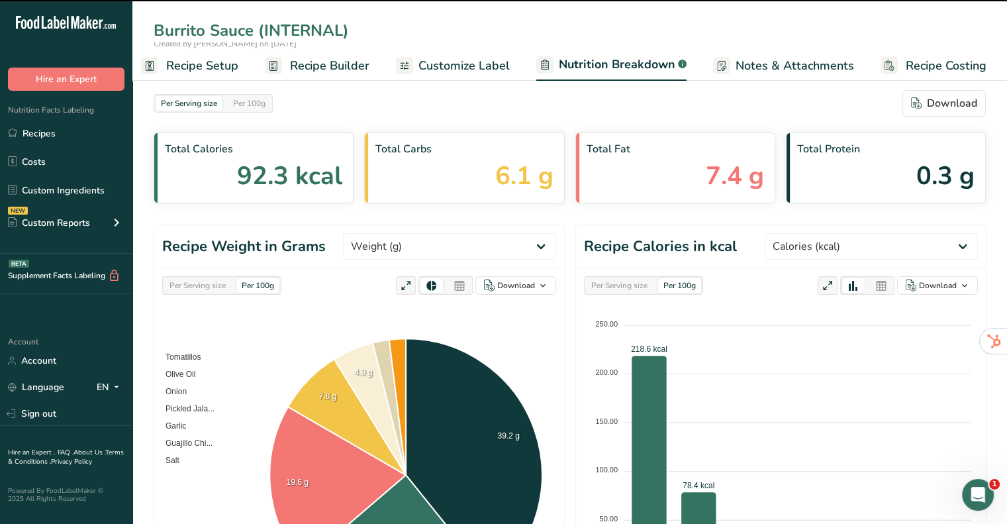
click at [281, 238] on h1 "Recipe Weight in Grams" at bounding box center [243, 247] width 163 height 22
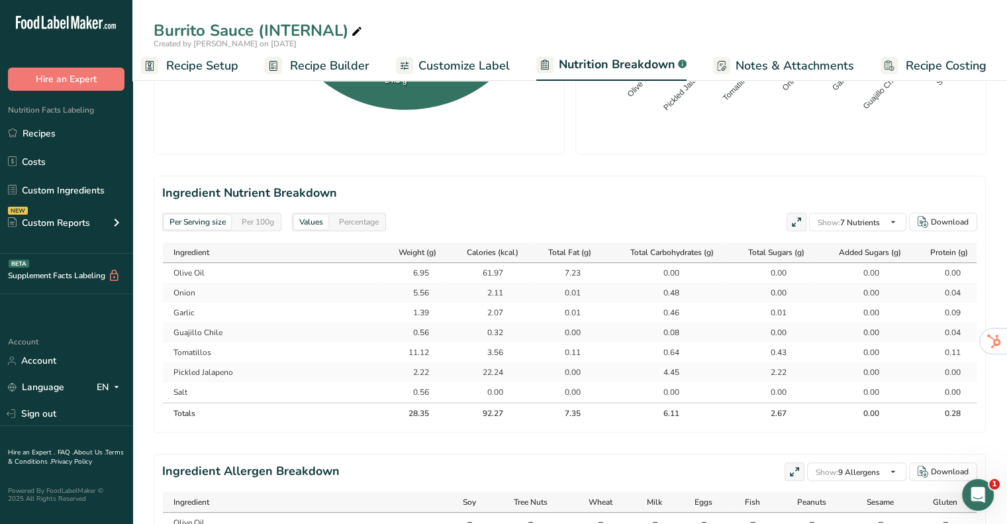
scroll to position [530, 0]
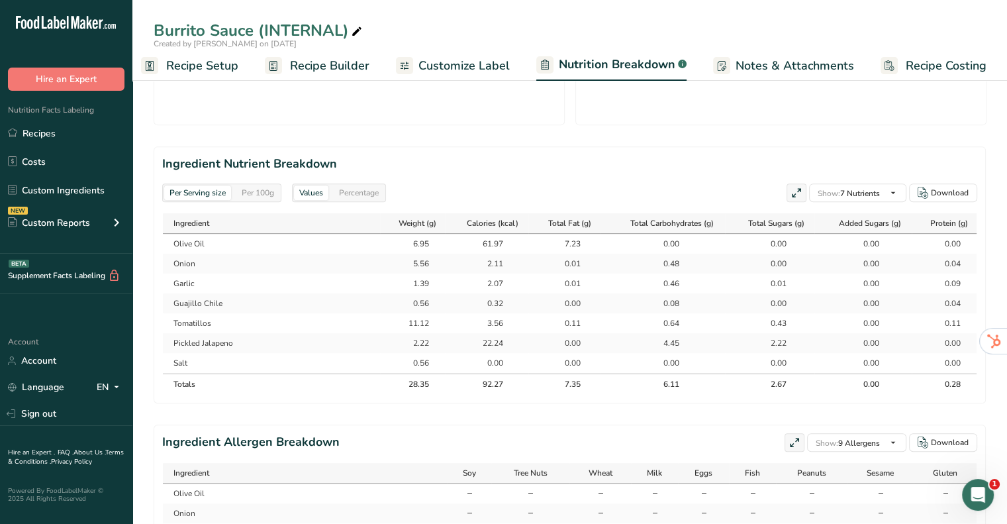
drag, startPoint x: 316, startPoint y: 66, endPoint x: 365, endPoint y: 111, distance: 66.5
click at [316, 66] on span "Recipe Builder" at bounding box center [329, 66] width 79 height 18
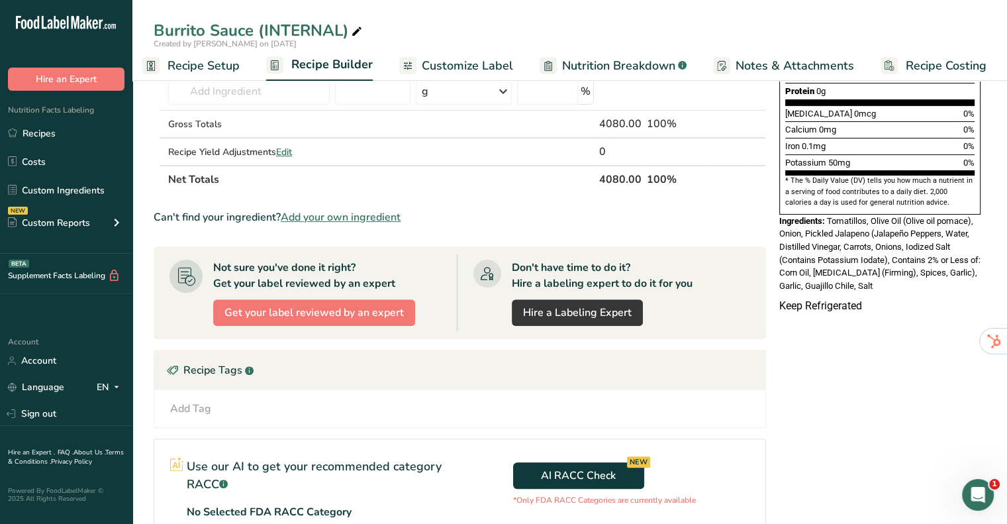
scroll to position [331, 0]
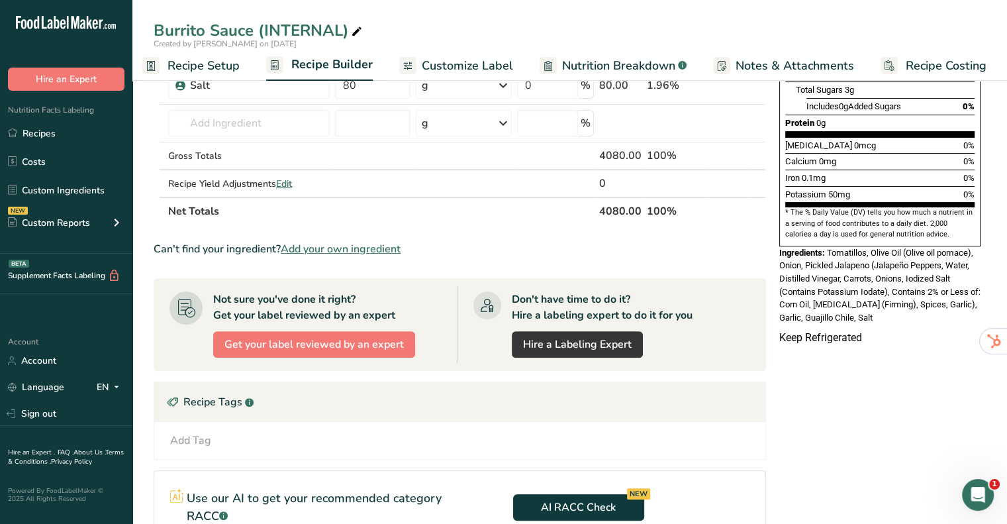
drag, startPoint x: 905, startPoint y: 284, endPoint x: 827, endPoint y: 219, distance: 101.5
click at [827, 246] on div "Ingredients: Tomatillos, Olive Oil (Olive oil pomace), Onion, Pickled Jalapeno …" at bounding box center [879, 285] width 201 height 78
click at [909, 336] on div "* This label's values have been manually overridden Nutrition Facts 144 Serving…" at bounding box center [880, 233] width 212 height 948
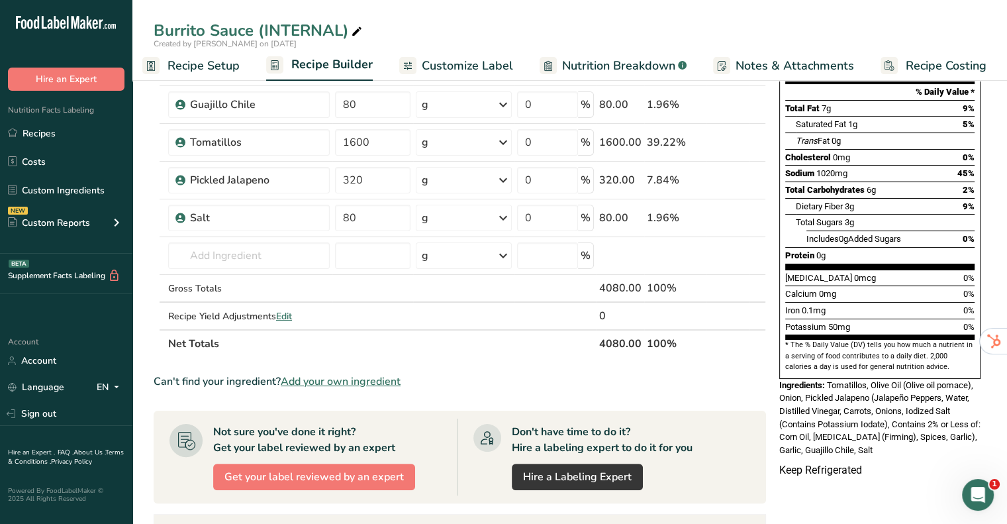
click at [465, 71] on span "Customize Label" at bounding box center [467, 66] width 91 height 18
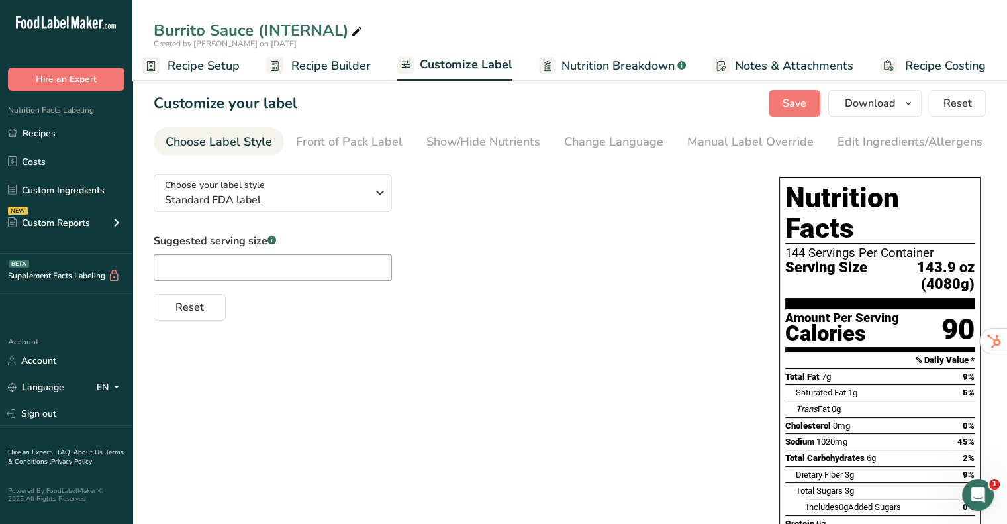
click at [312, 66] on span "Recipe Builder" at bounding box center [330, 66] width 79 height 18
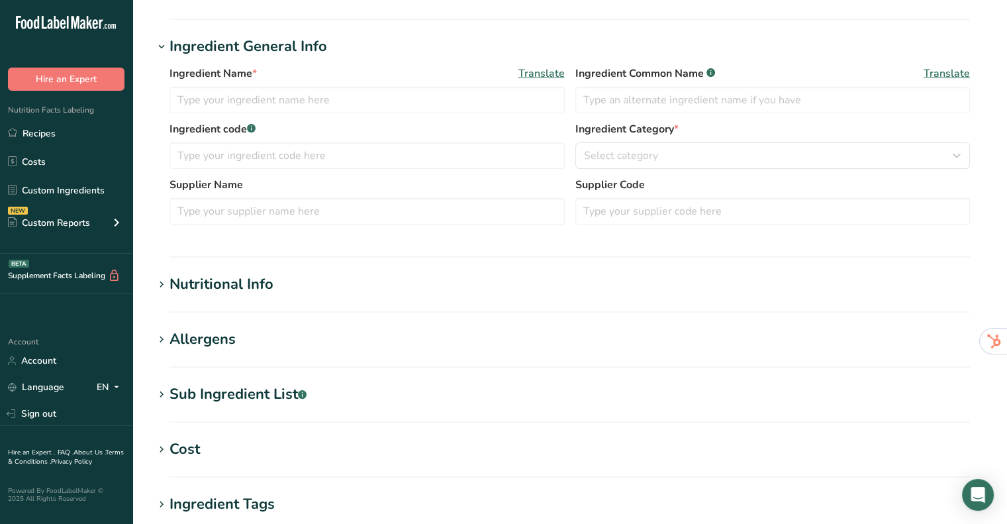
type input "Tortilla"
type input "9185245"
type input "Ole Mexican Foods, Inc."
type input "27108"
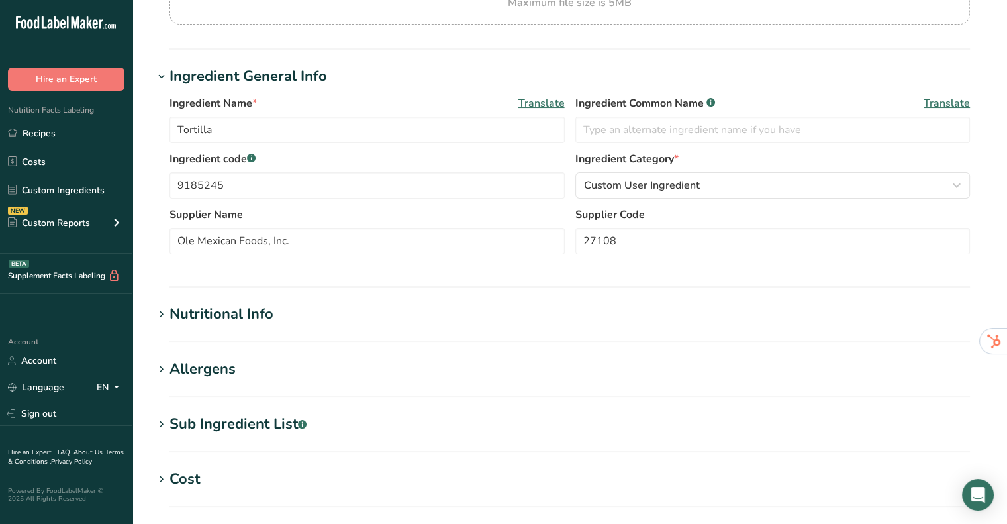
scroll to position [294, 0]
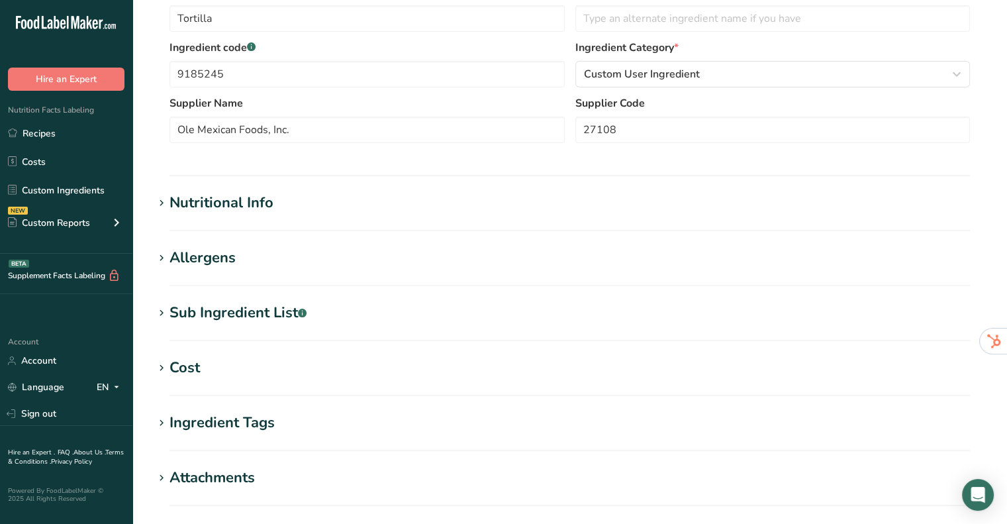
click at [158, 245] on section "Edit Tortilla Ingredient Spec Sheet .a-a{fill:#347362;}.b-a{fill:#fff;} Upload …" at bounding box center [569, 192] width 874 height 972
click at [163, 254] on icon at bounding box center [162, 258] width 12 height 19
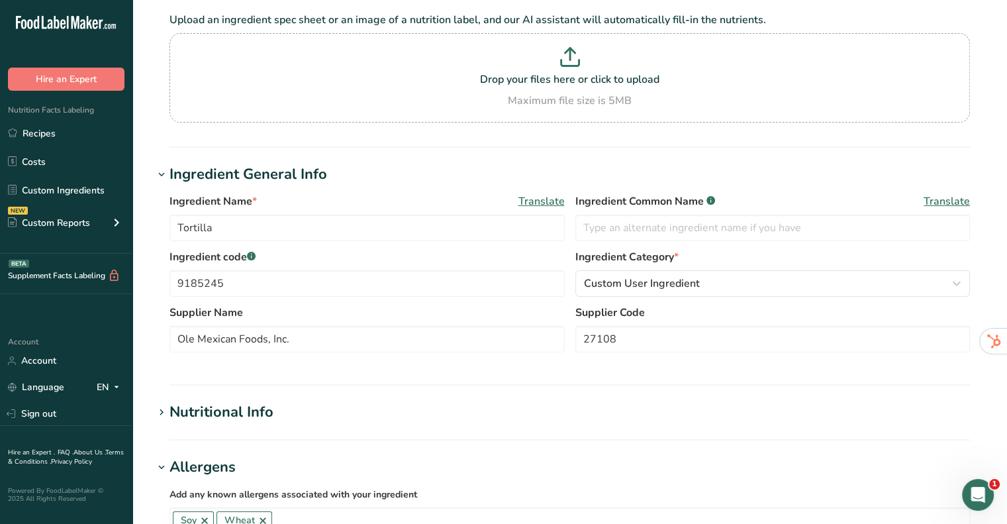
scroll to position [0, 0]
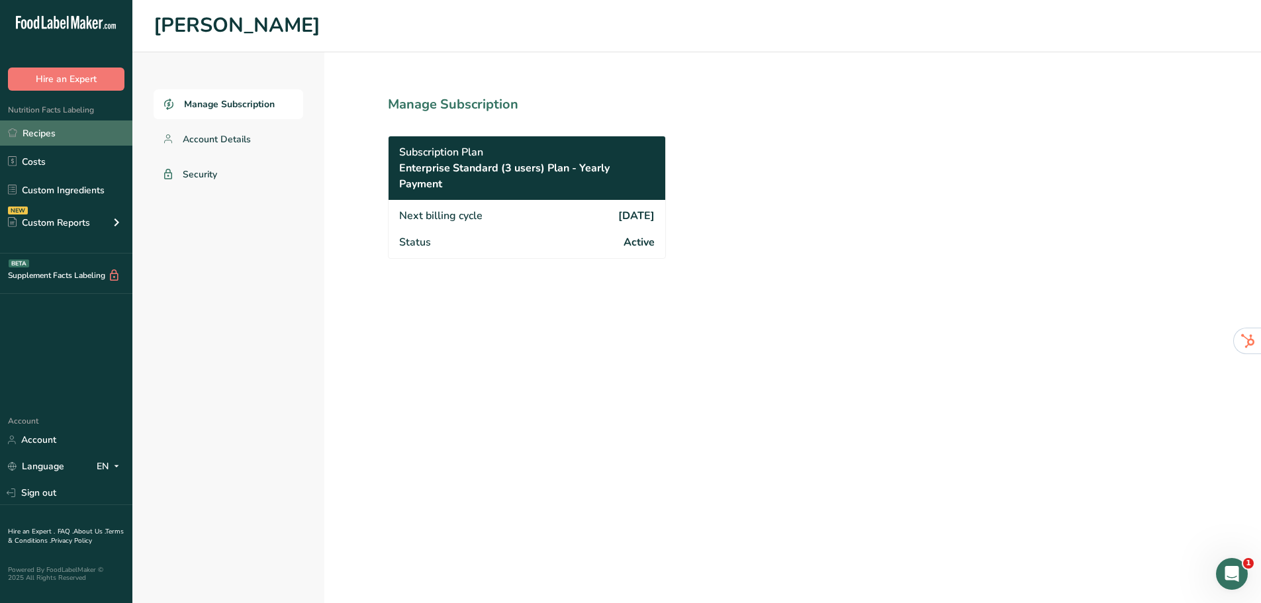
click at [85, 131] on link "Recipes" at bounding box center [66, 132] width 132 height 25
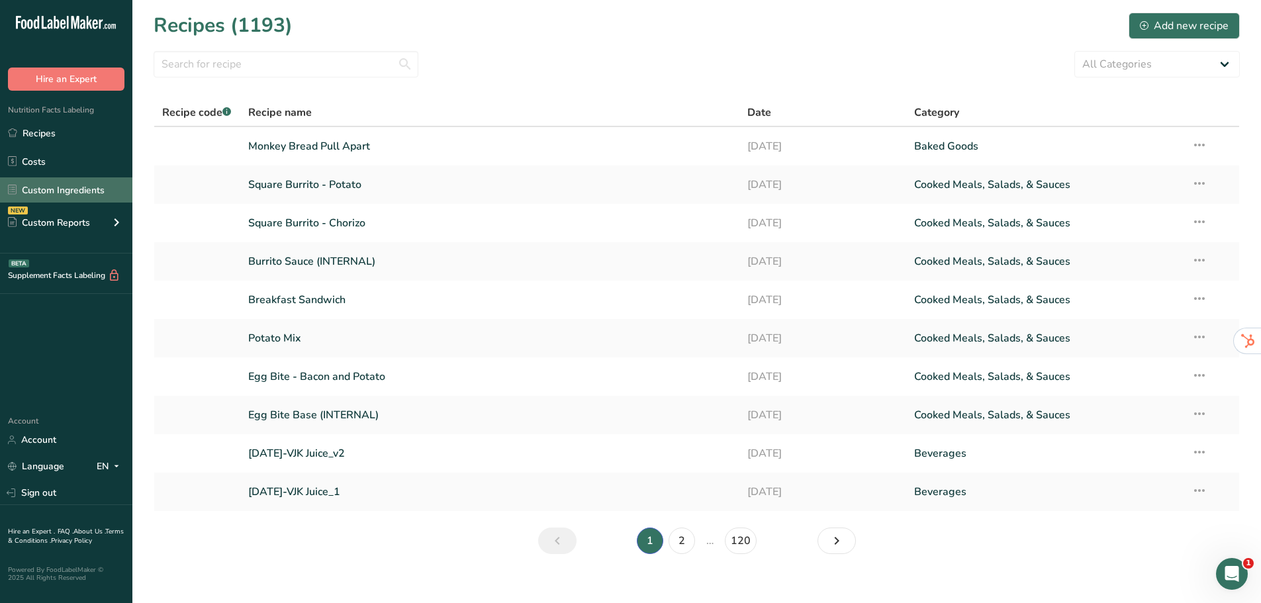
click at [59, 187] on link "Custom Ingredients" at bounding box center [66, 189] width 132 height 25
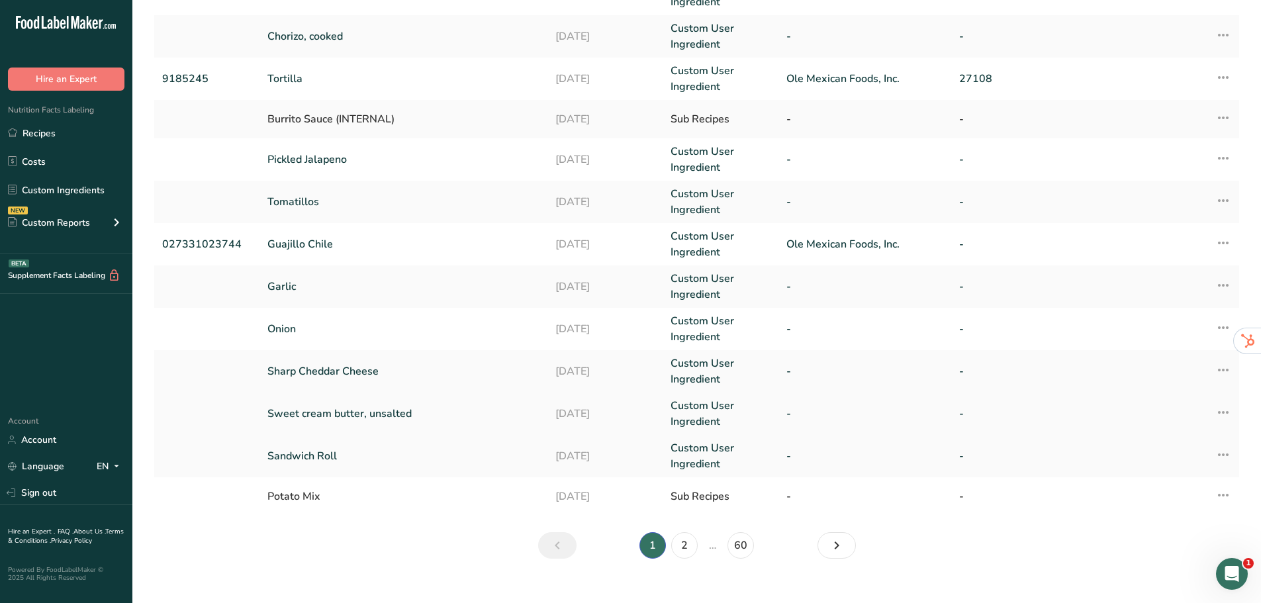
scroll to position [250, 0]
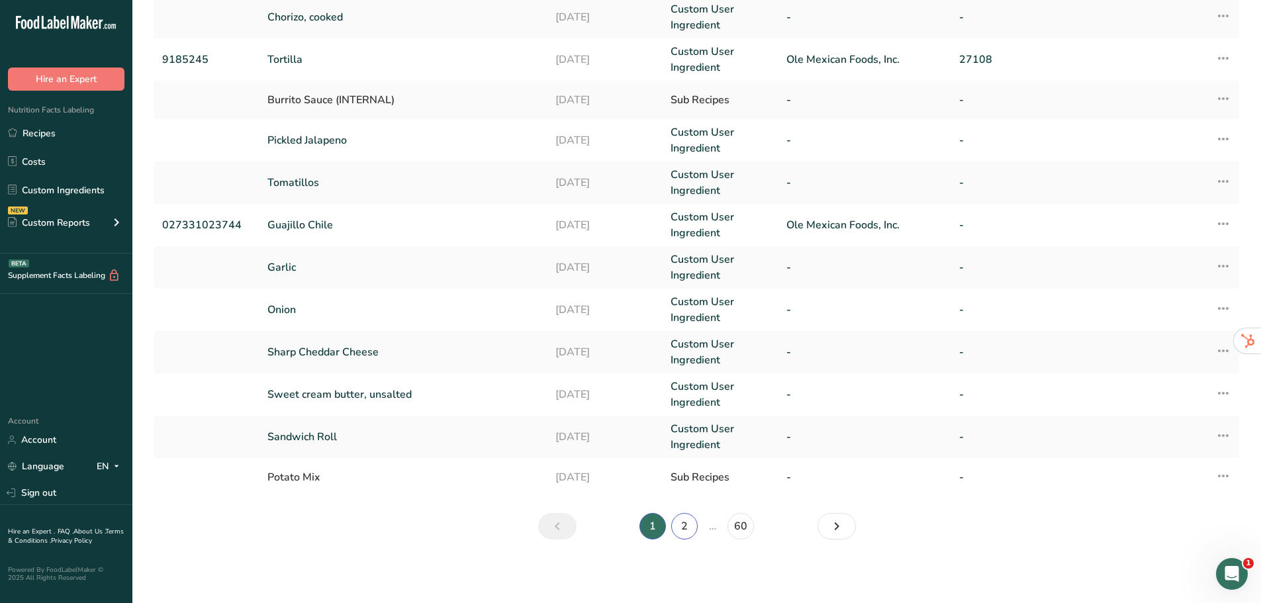
click at [696, 529] on link "2" at bounding box center [684, 526] width 26 height 26
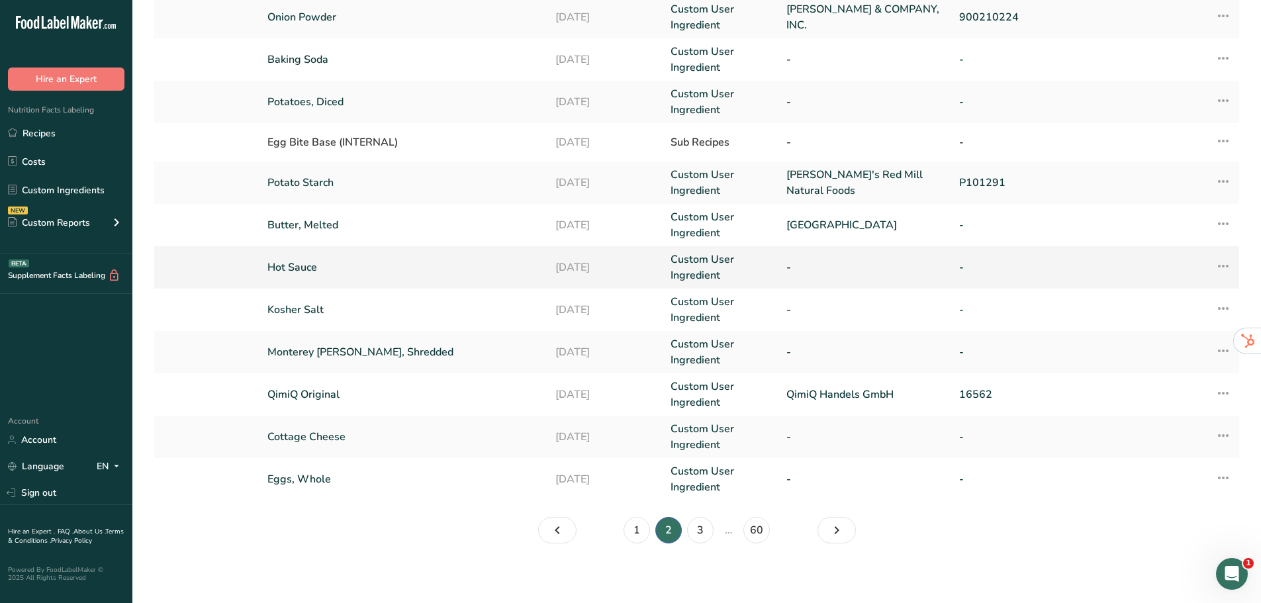
click at [308, 261] on link "Hot Sauce" at bounding box center [403, 267] width 272 height 16
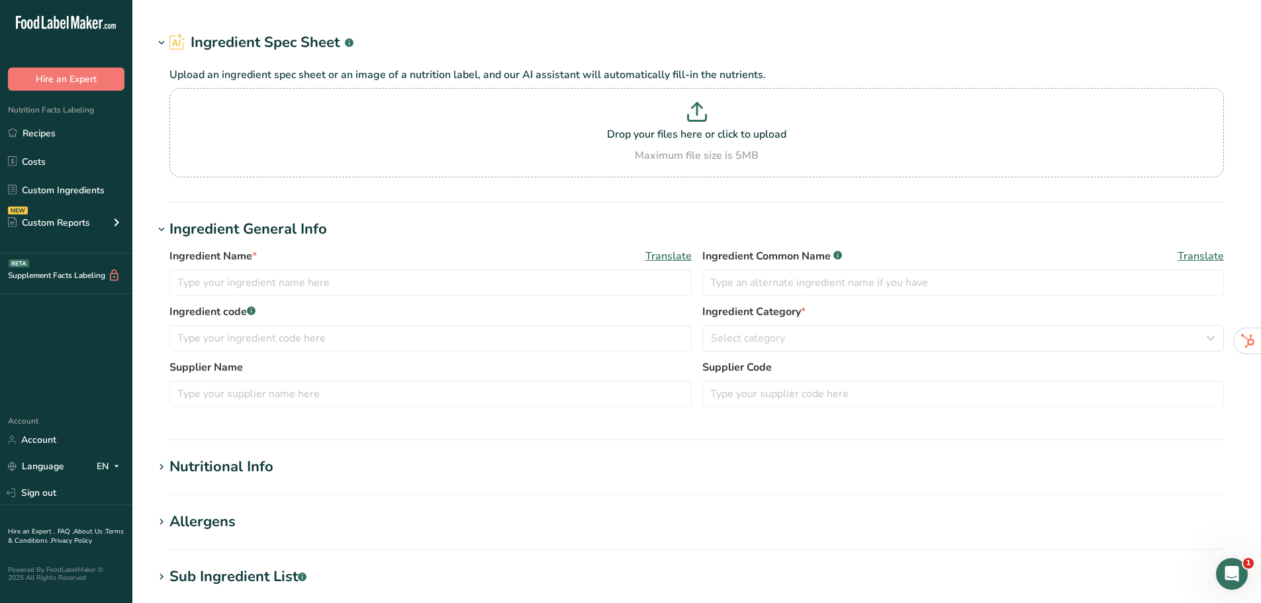
type input "Hot Sauce"
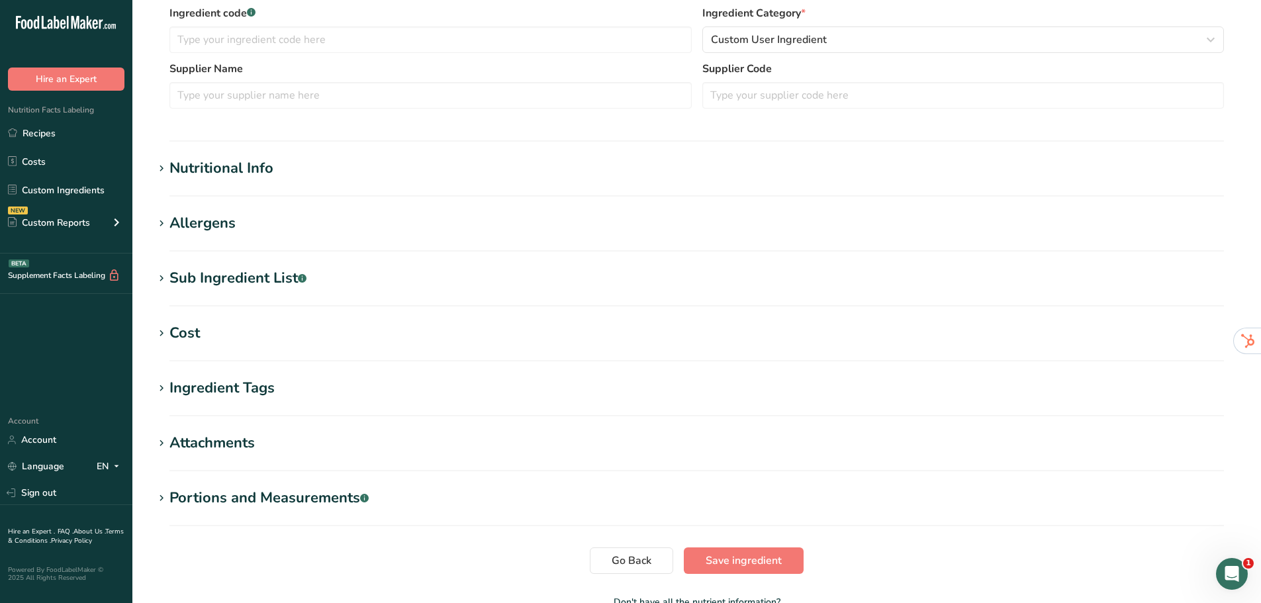
scroll to position [265, 0]
click at [206, 216] on div "Allergens" at bounding box center [202, 223] width 66 height 22
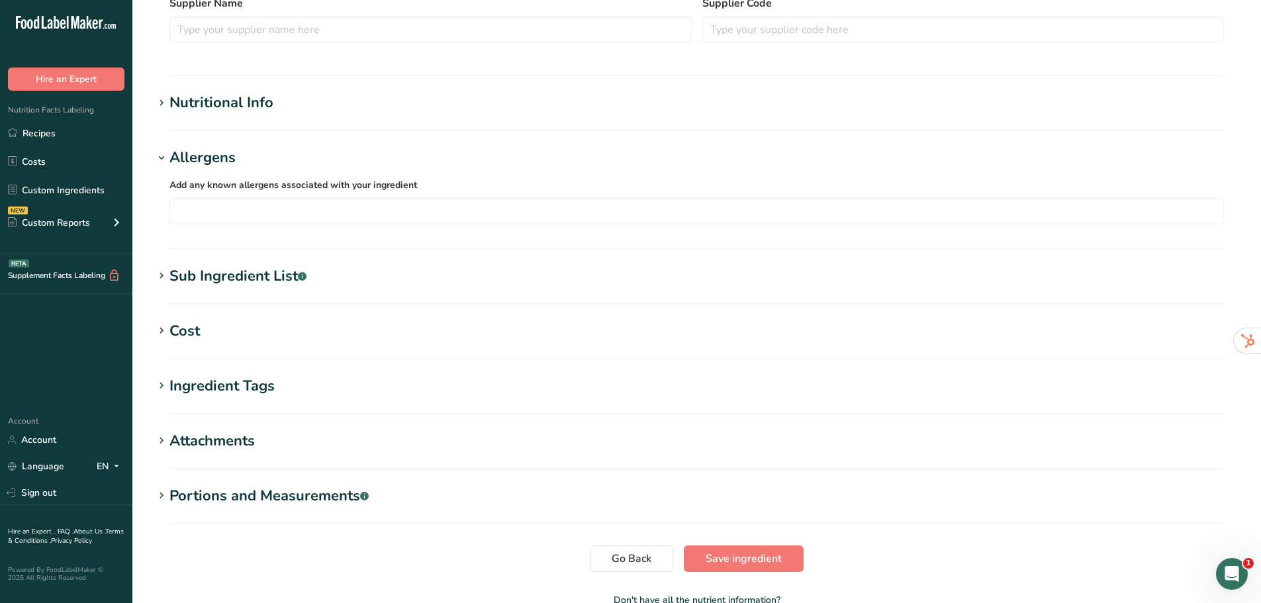
scroll to position [331, 0]
click at [187, 86] on section "Edit Hot Sauce Ingredient Spec Sheet .a-a{fill:#347362;}.b-a{fill:#fff;} Upload…" at bounding box center [696, 155] width 1129 height 972
click at [185, 103] on div "Nutritional Info" at bounding box center [221, 102] width 104 height 22
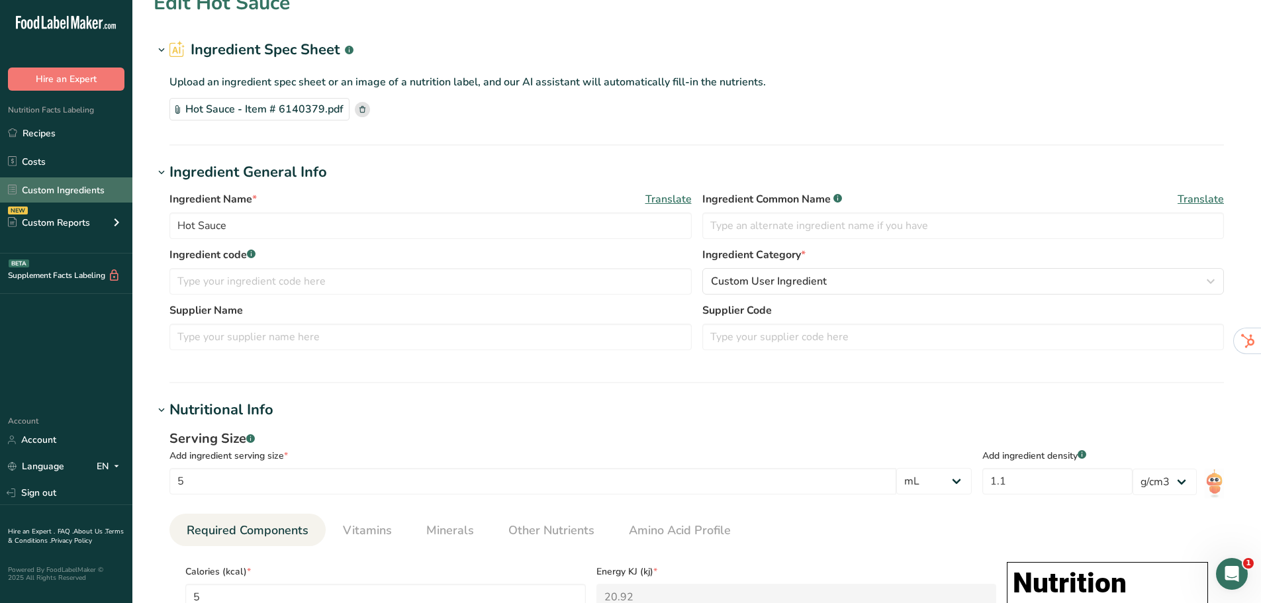
scroll to position [0, 0]
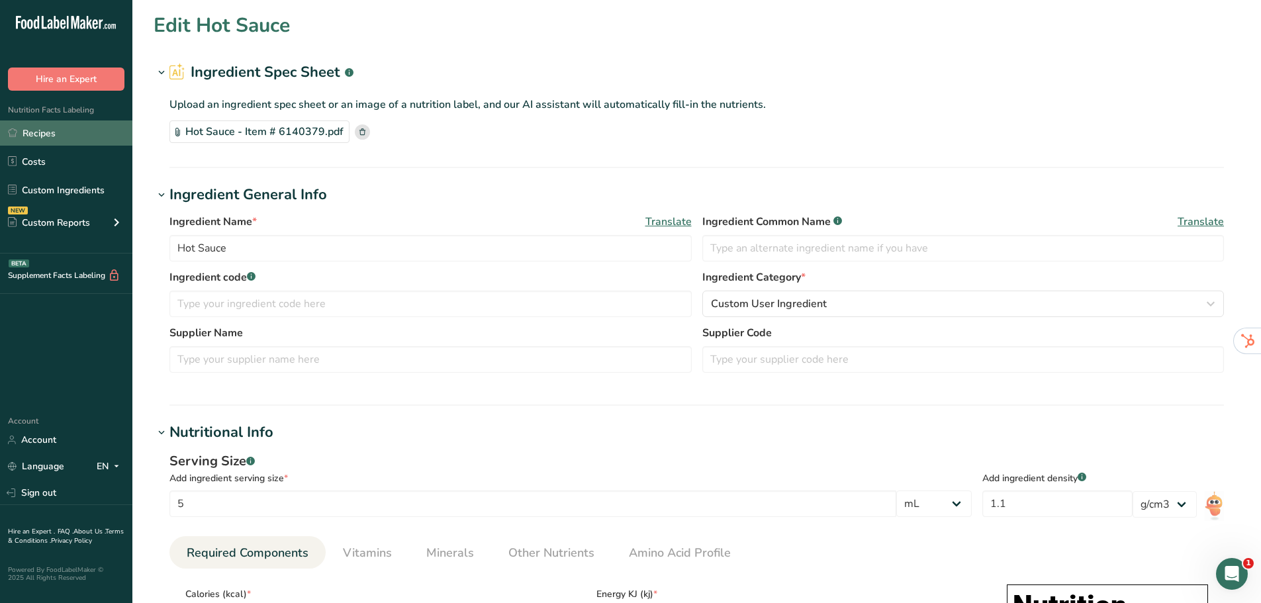
click at [73, 135] on link "Recipes" at bounding box center [66, 132] width 132 height 25
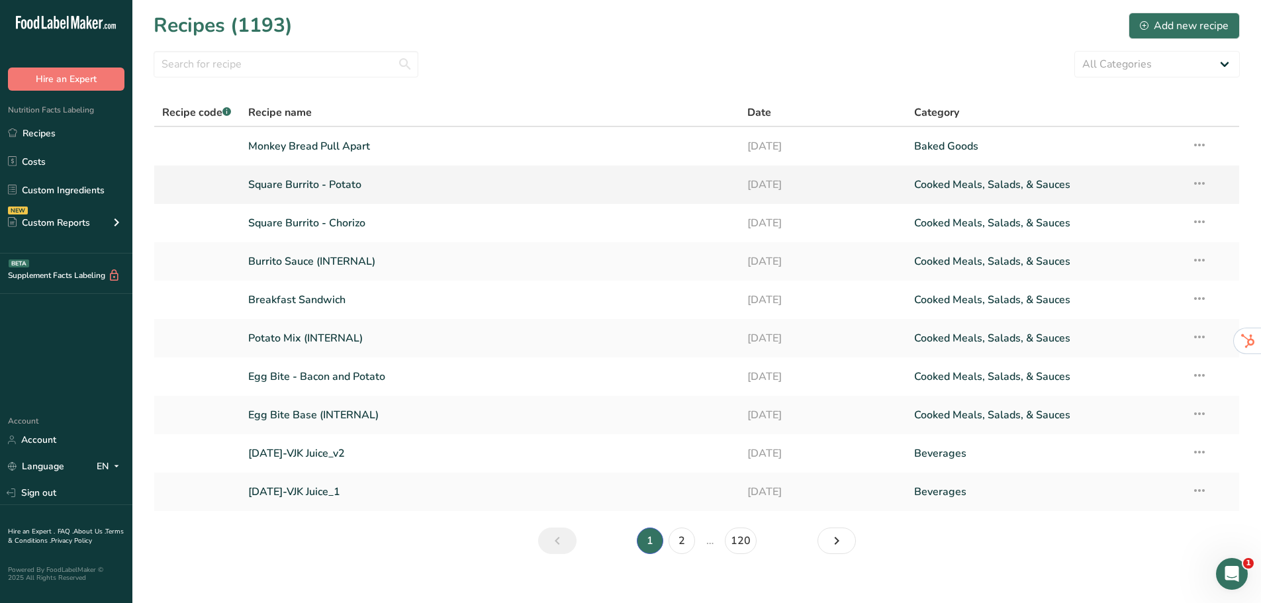
drag, startPoint x: 101, startPoint y: 191, endPoint x: 333, endPoint y: 188, distance: 231.7
click at [101, 191] on link "Custom Ingredients" at bounding box center [66, 189] width 132 height 25
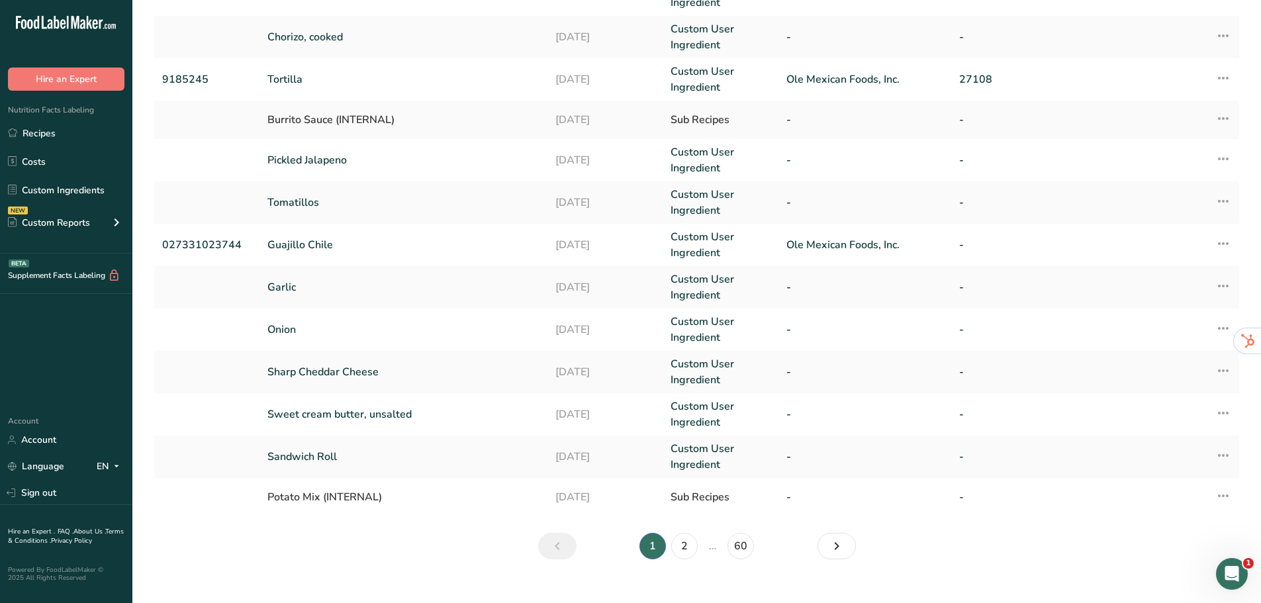
scroll to position [250, 0]
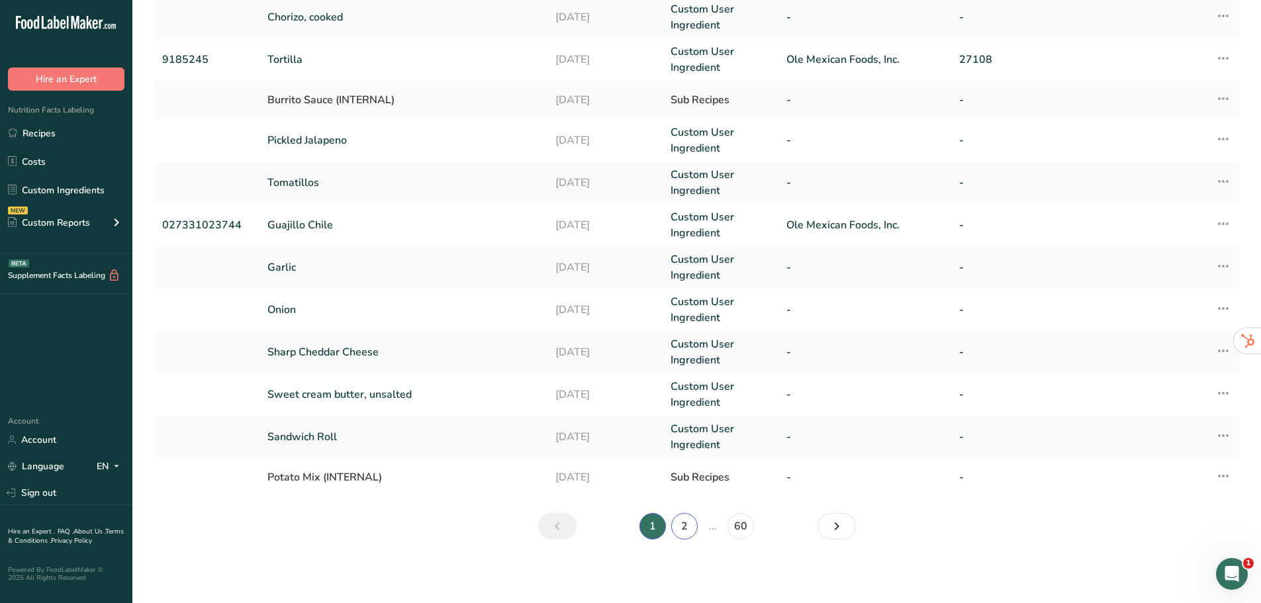
click at [691, 524] on link "2" at bounding box center [684, 526] width 26 height 26
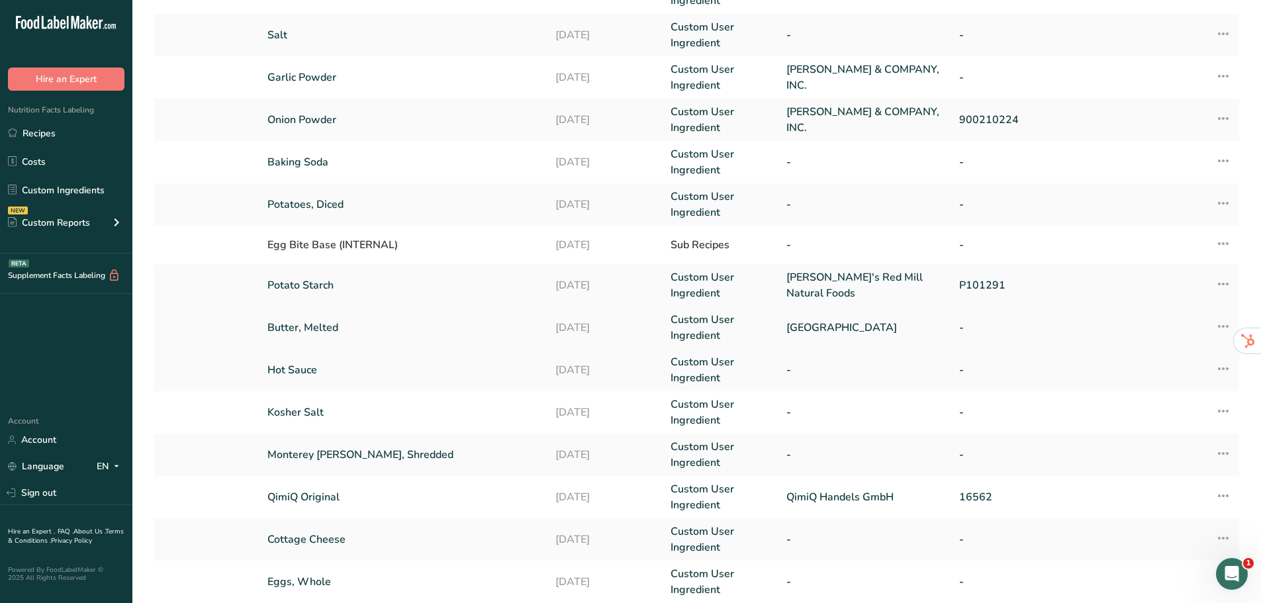
scroll to position [118, 0]
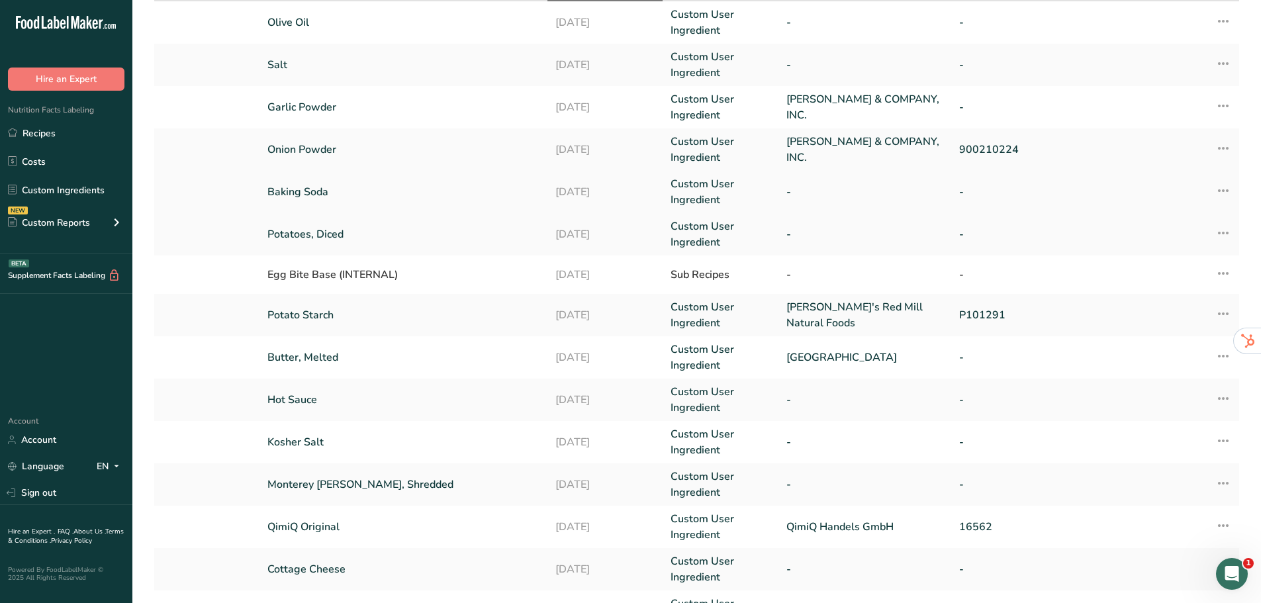
click at [319, 189] on link "Baking Soda" at bounding box center [403, 192] width 272 height 16
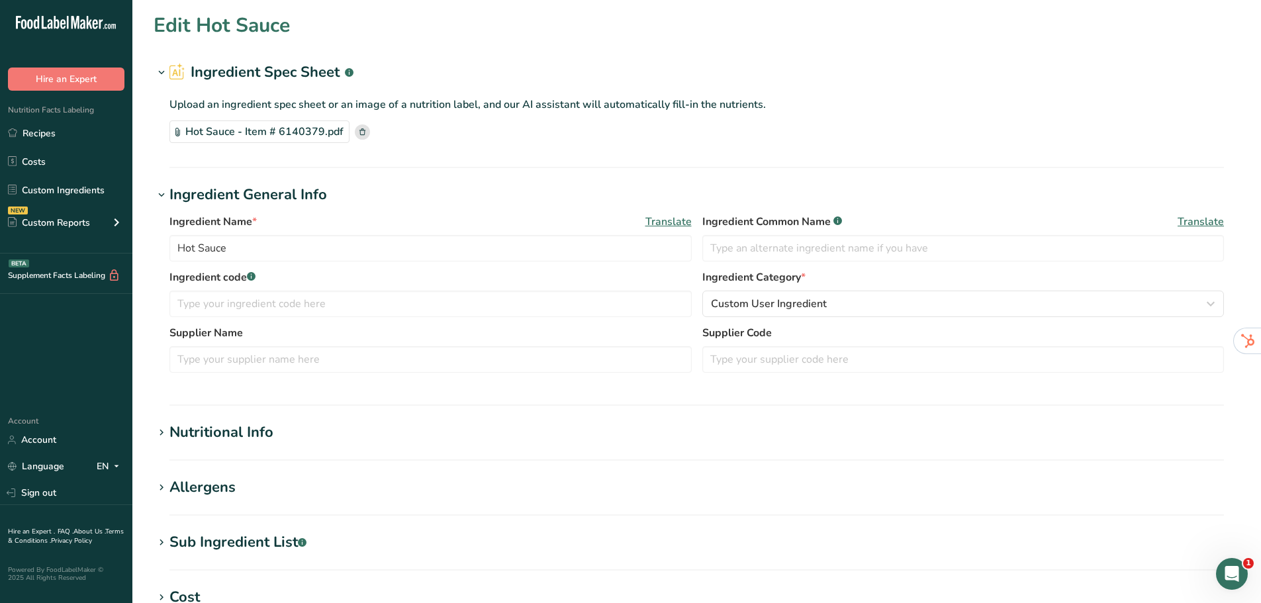
type input "Baking Soda"
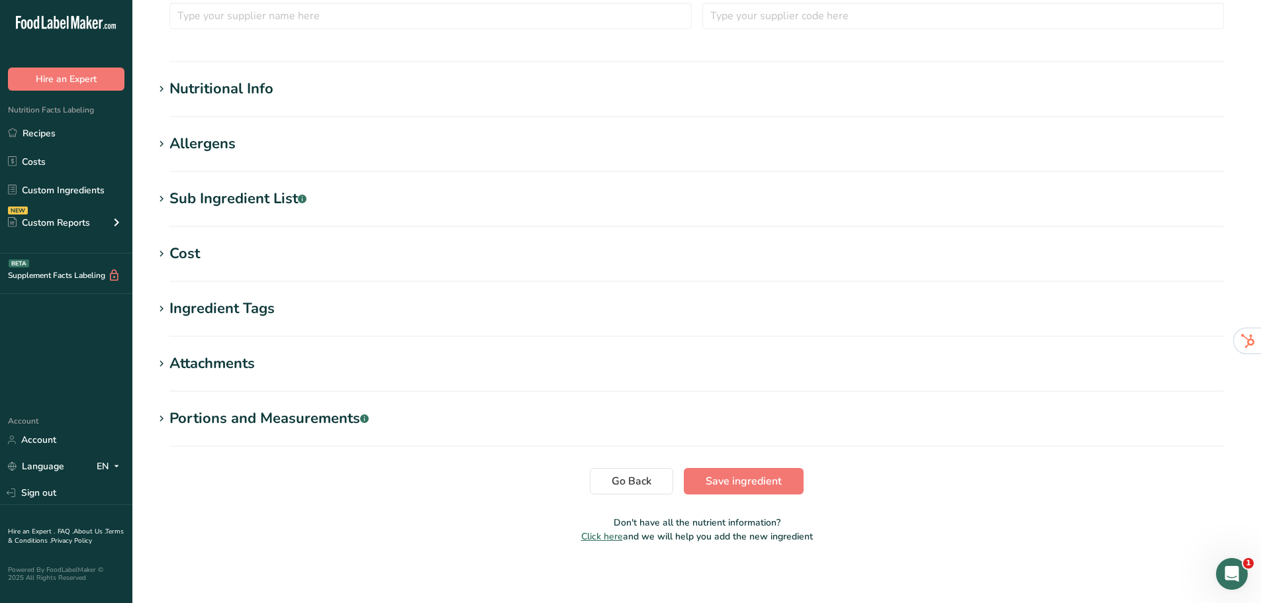
scroll to position [347, 0]
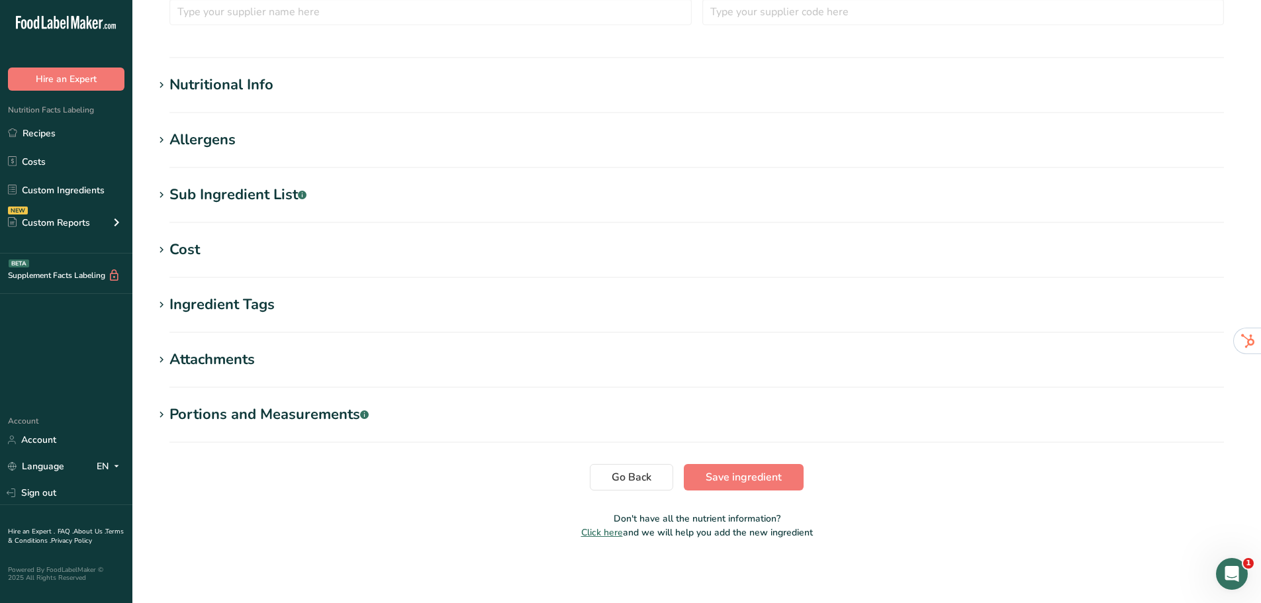
click at [199, 80] on div "Nutritional Info" at bounding box center [221, 85] width 104 height 22
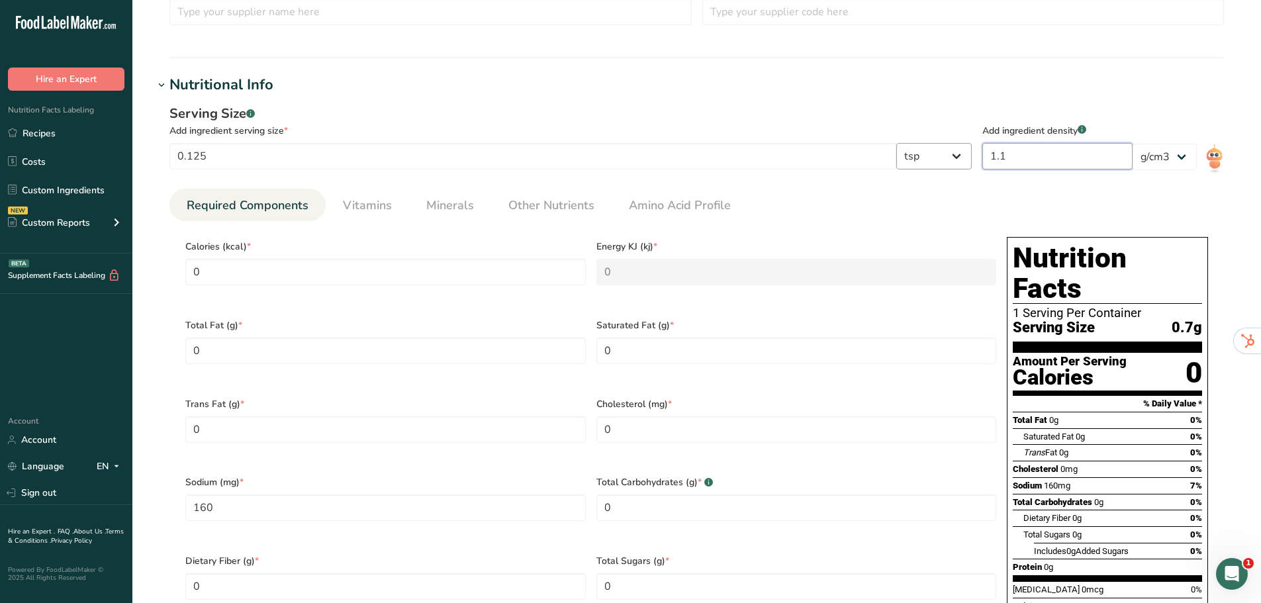
drag, startPoint x: 1025, startPoint y: 150, endPoint x: 974, endPoint y: 155, distance: 51.2
click at [974, 155] on section "Serving Size .a-a{fill:#347362;}.b-a{fill:#fff;} Add ingredient serving size * …" at bounding box center [696, 141] width 1054 height 74
type input "1"
type input "145.4545"
type input "1.7"
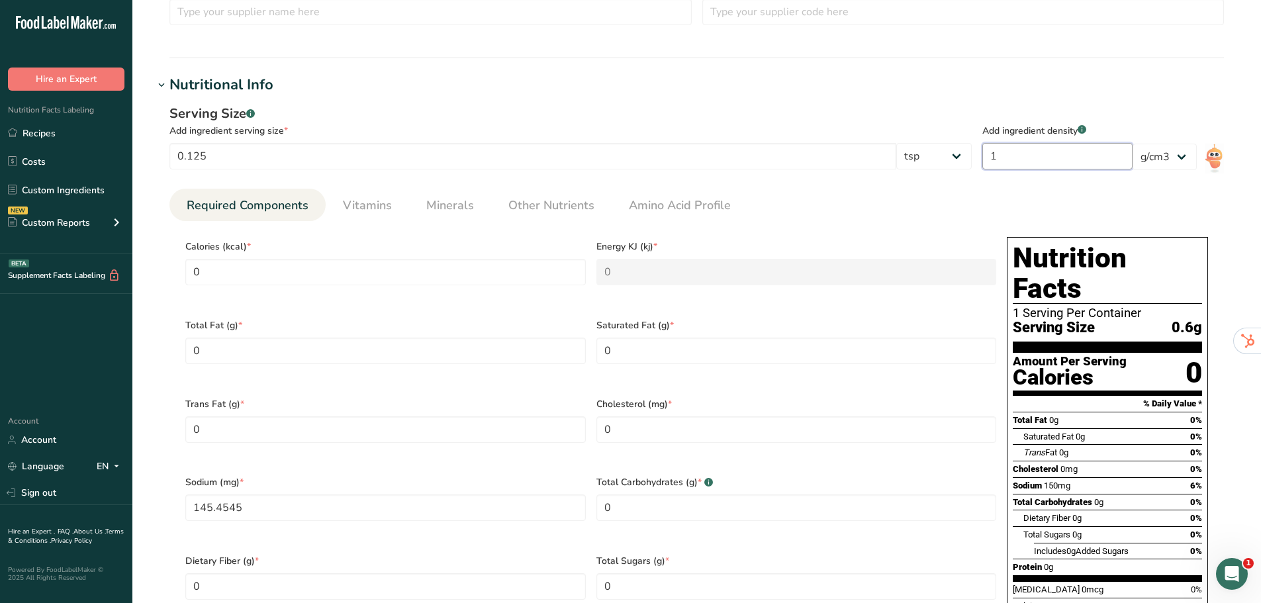
type input "247.2727"
type input "1.75"
type input "254.5455"
click at [988, 90] on h1 "Nutritional Info" at bounding box center [697, 85] width 1086 height 22
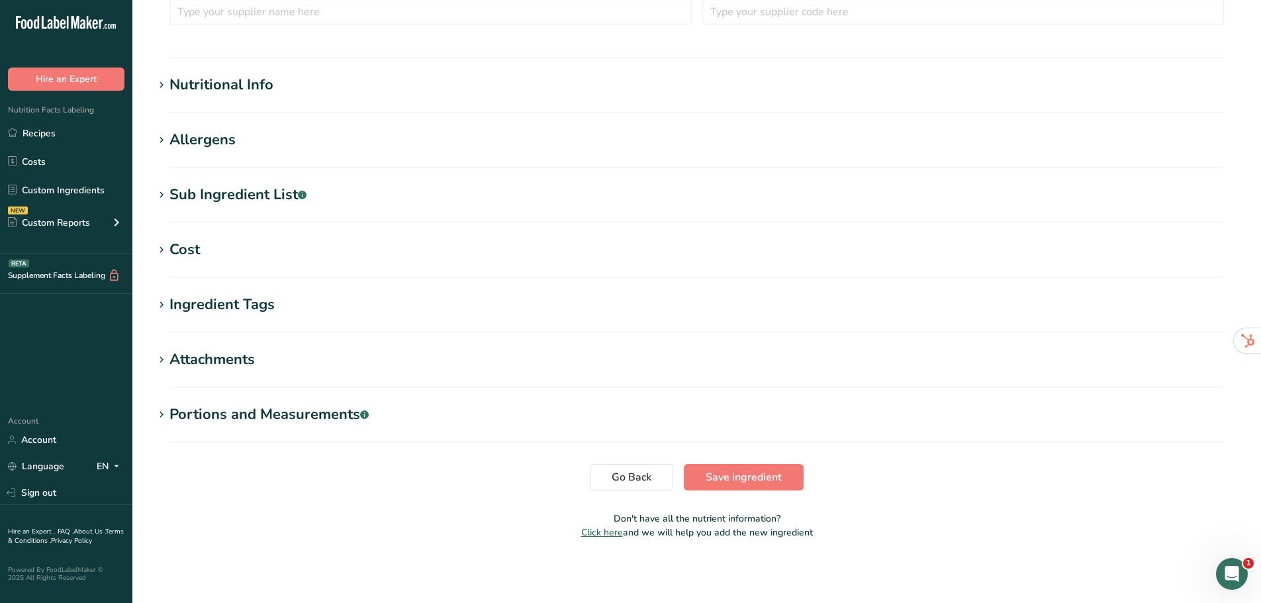
click at [988, 90] on h1 "Nutritional Info" at bounding box center [697, 85] width 1086 height 22
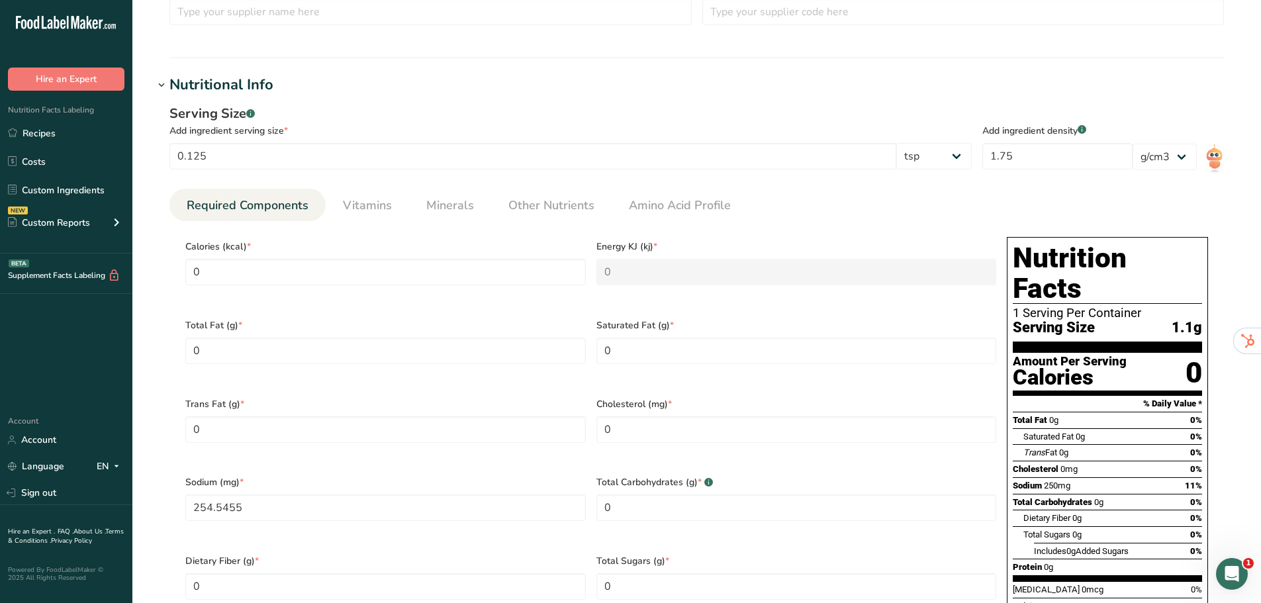
click at [843, 207] on ul "Required Components Vitamins Minerals Other Nutrients Amino Acid Profile" at bounding box center [696, 205] width 1054 height 32
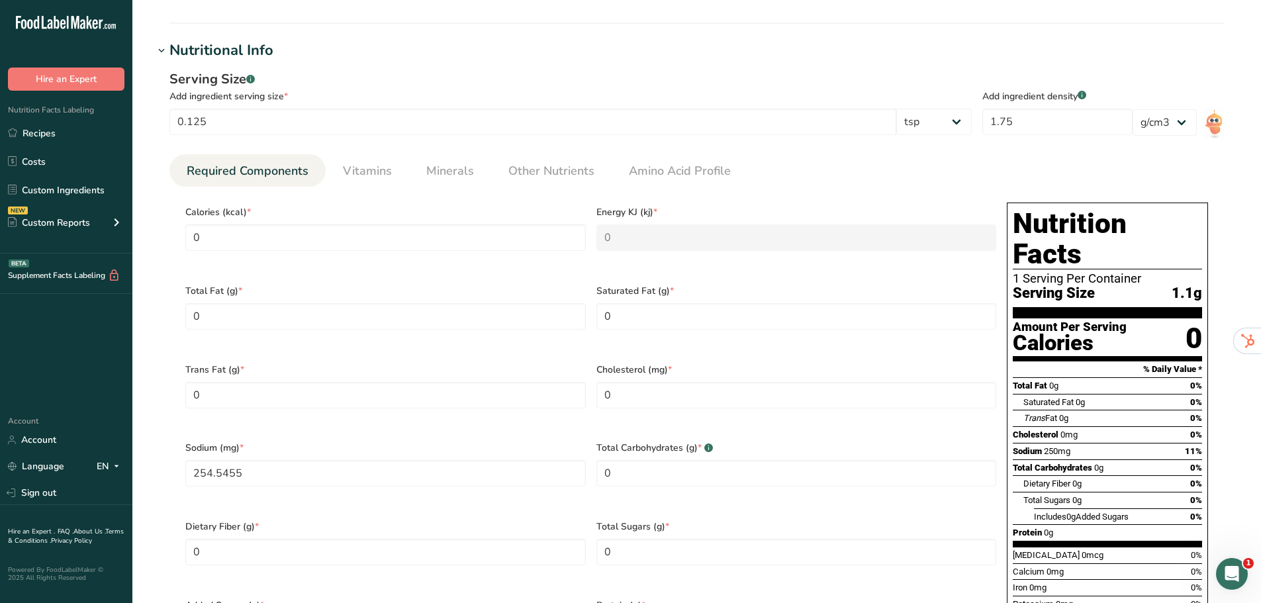
scroll to position [414, 0]
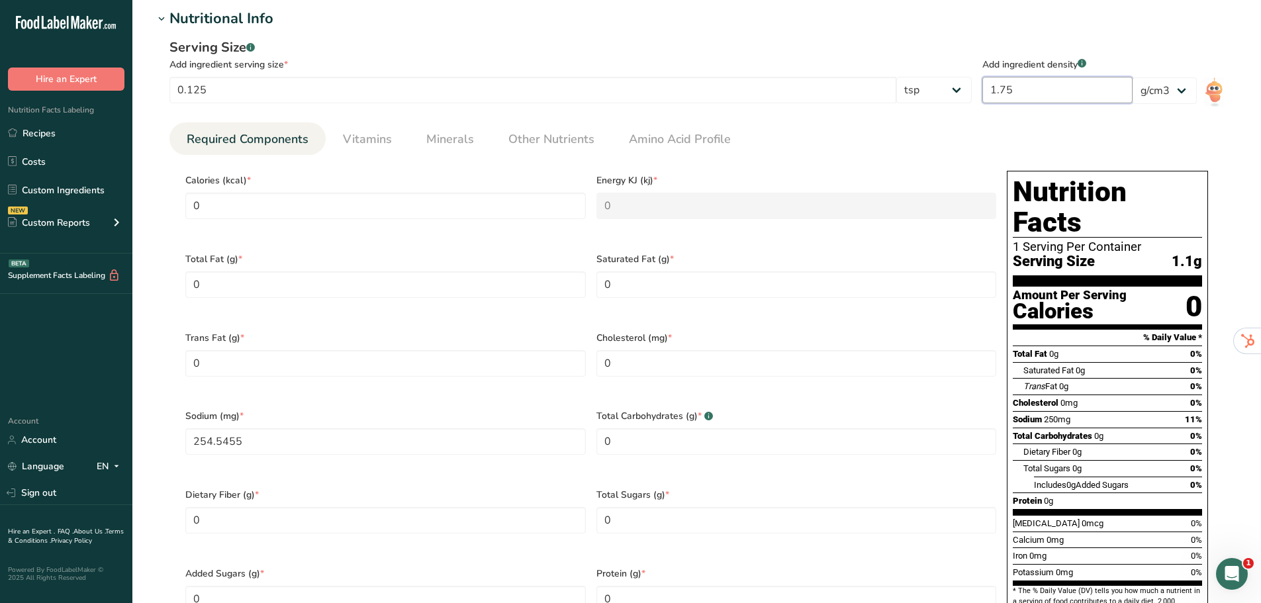
click at [1005, 89] on input "1.75" at bounding box center [1057, 90] width 150 height 26
type input "0.75"
type input "109.0909"
type input "0.75"
click at [939, 130] on ul "Required Components Vitamins Minerals Other Nutrients Amino Acid Profile" at bounding box center [696, 138] width 1054 height 32
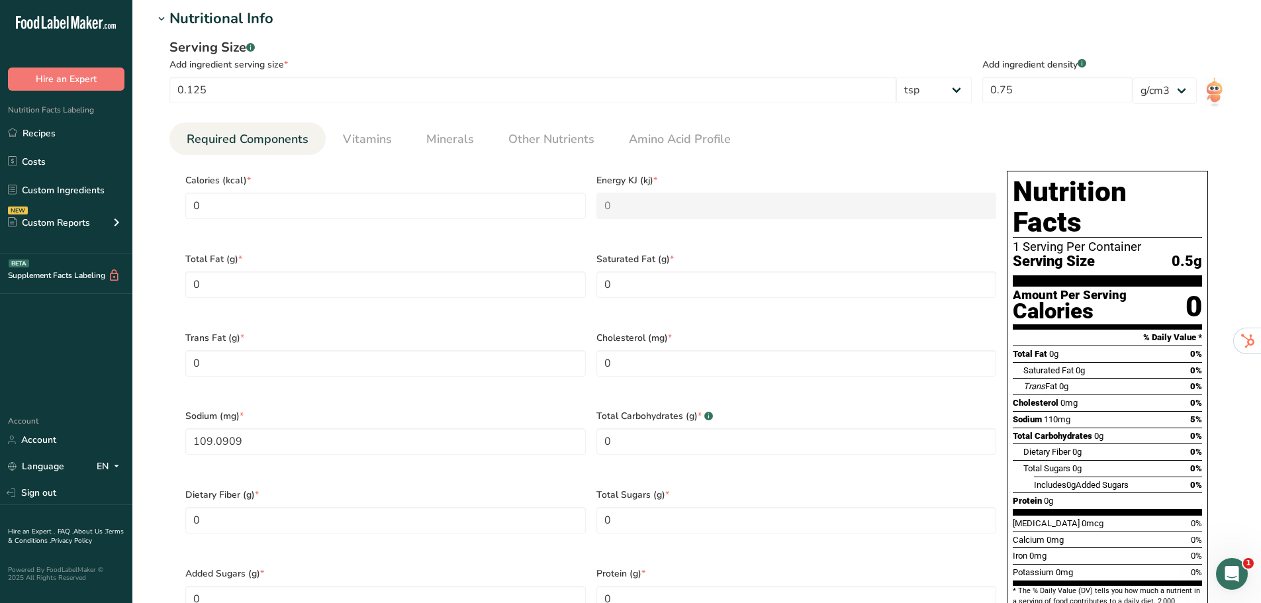
click at [939, 130] on ul "Required Components Vitamins Minerals Other Nutrients Amino Acid Profile" at bounding box center [696, 138] width 1054 height 32
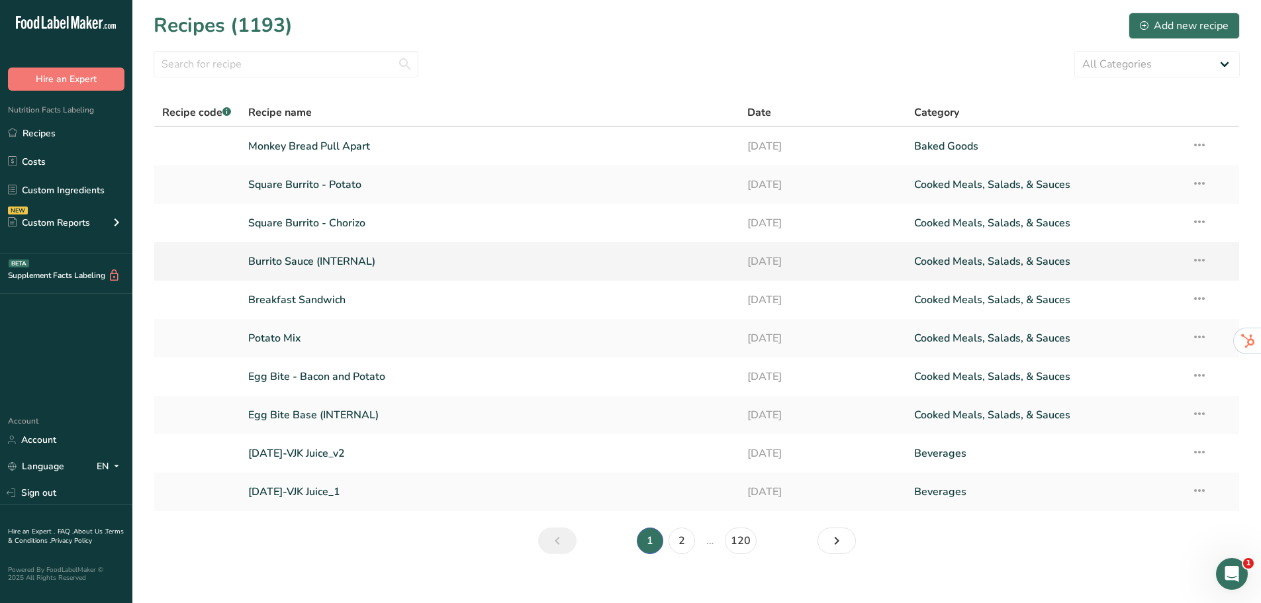
scroll to position [15, 0]
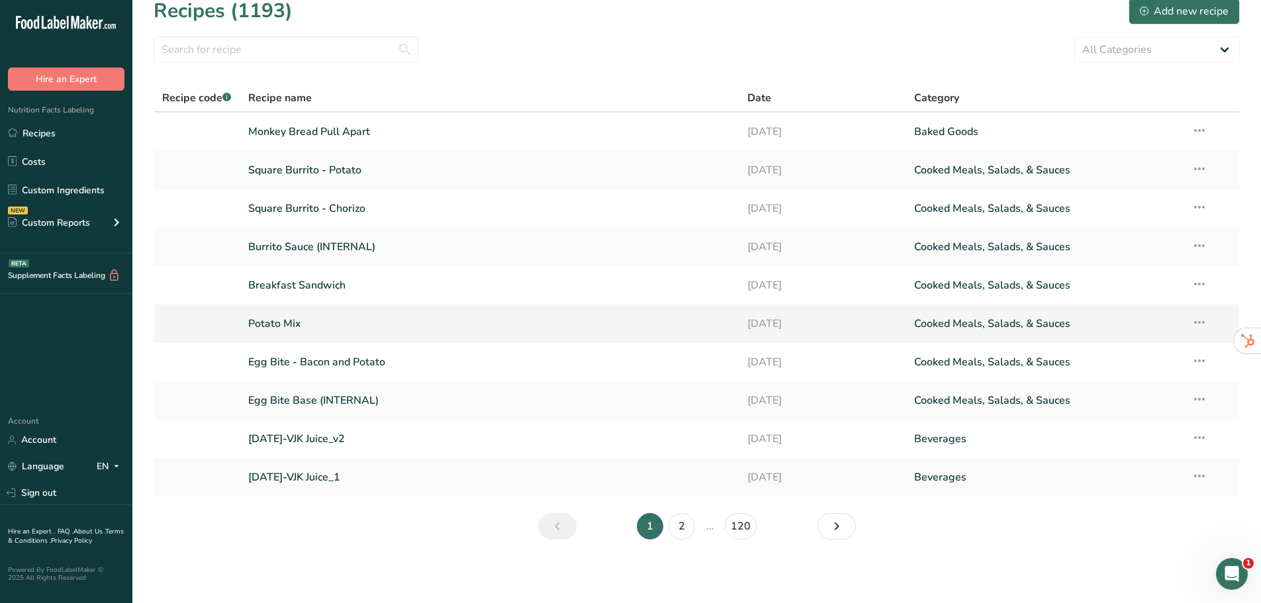
click at [302, 326] on link "Potato Mix" at bounding box center [490, 324] width 484 height 28
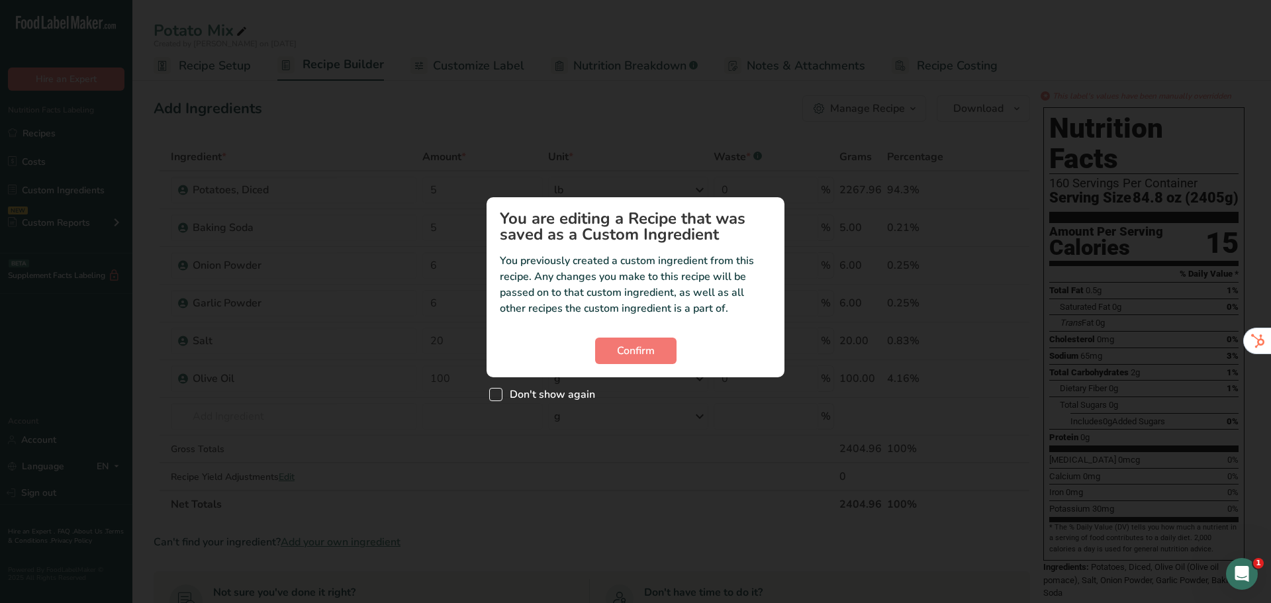
click at [565, 394] on span "Don't show again" at bounding box center [548, 394] width 93 height 13
click at [498, 394] on input "Don't show again" at bounding box center [493, 395] width 9 height 9
checkbox input "true"
click at [622, 351] on span "Confirm" at bounding box center [636, 351] width 38 height 16
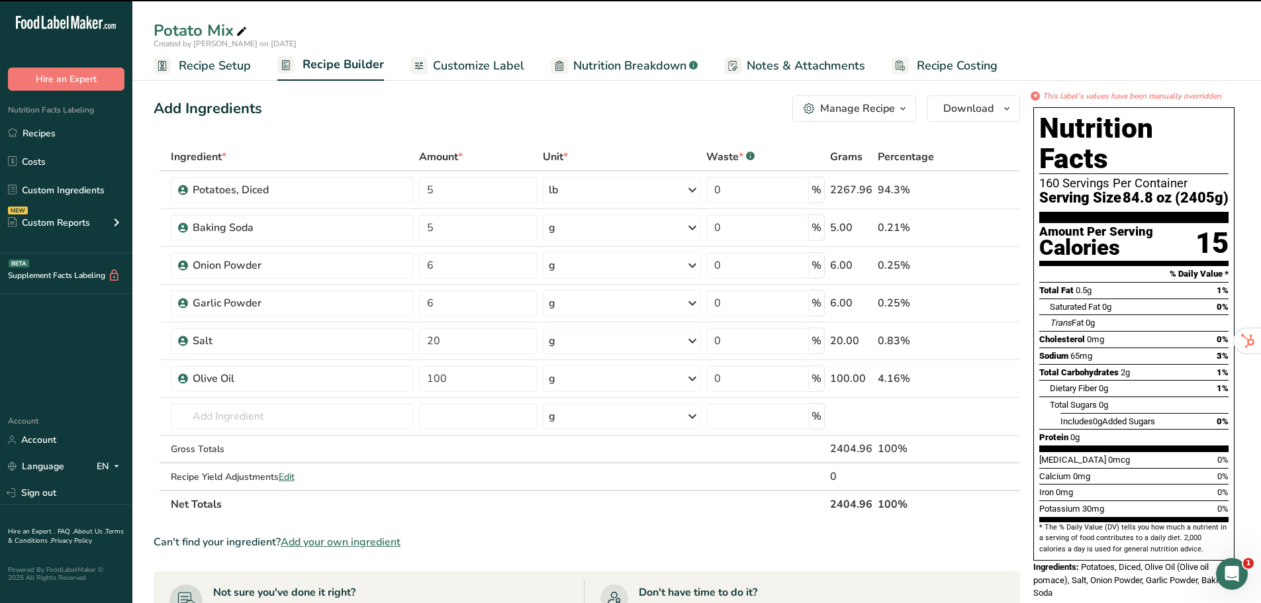
click at [239, 30] on icon at bounding box center [242, 32] width 12 height 19
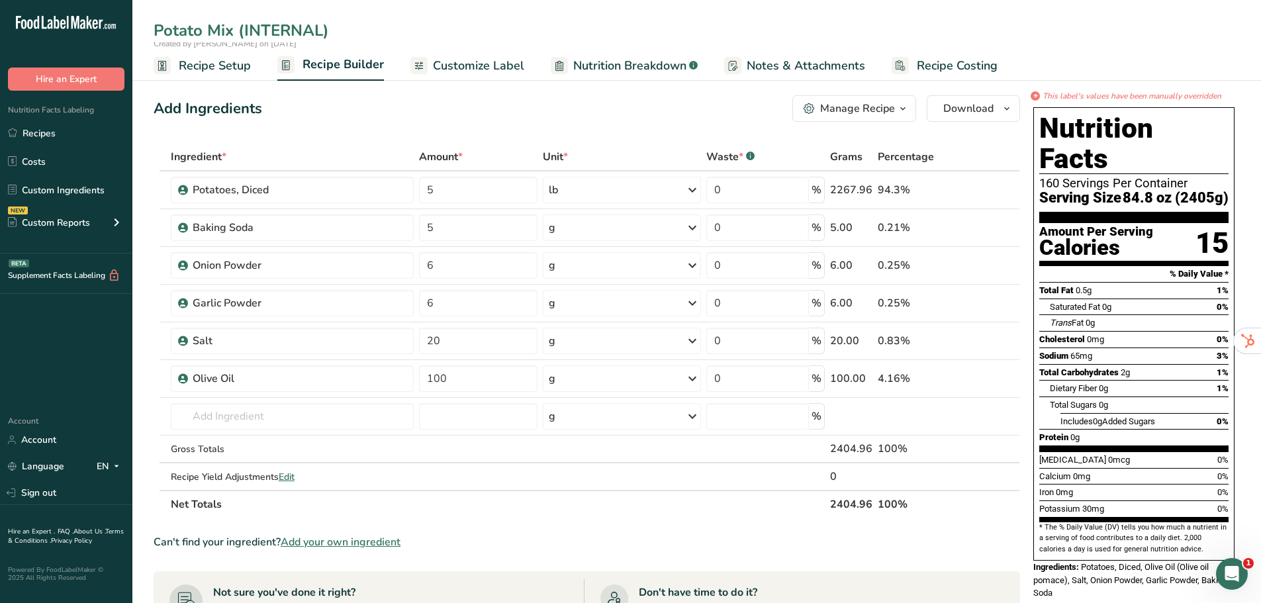
type input "Potato Mix (INTERNAL)"
click at [410, 101] on div "Add Ingredients Manage Recipe Delete Recipe Duplicate Recipe Scale Recipe Save …" at bounding box center [587, 108] width 866 height 26
click at [286, 578] on section "Ingredient * Amount * Unit * Waste * .a-a{fill:#347362;}.b-a{fill:#fff;} Grams …" at bounding box center [587, 554] width 866 height 823
click at [464, 498] on th "Net Totals" at bounding box center [497, 504] width 659 height 28
click at [968, 191] on icon at bounding box center [970, 190] width 9 height 14
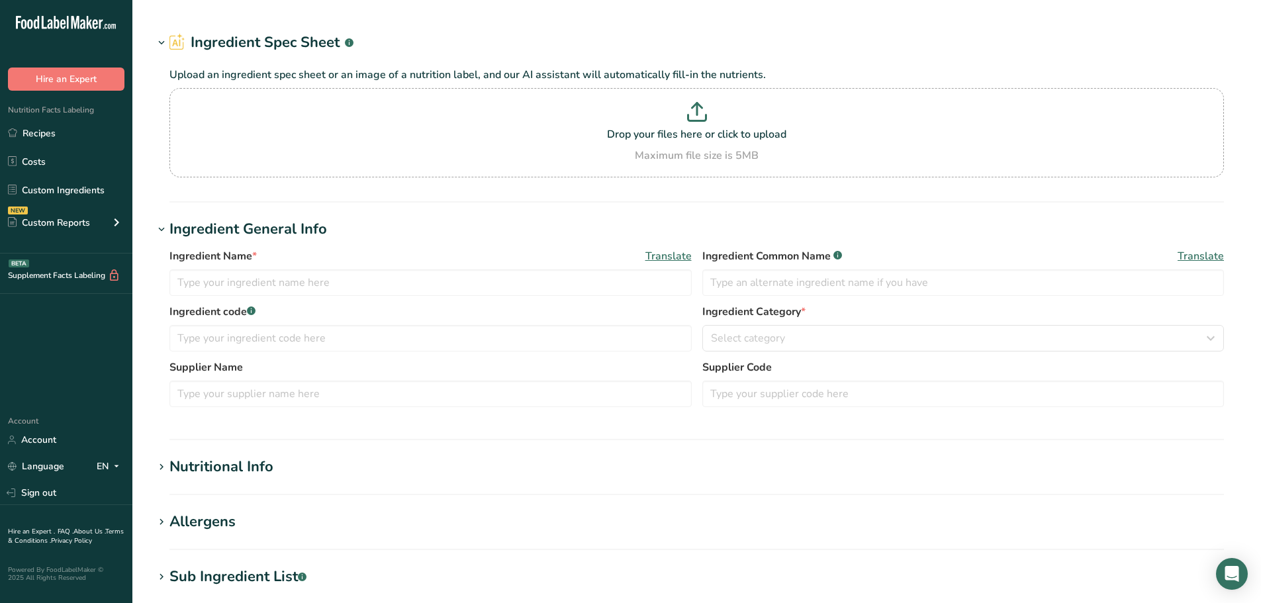
select select "22"
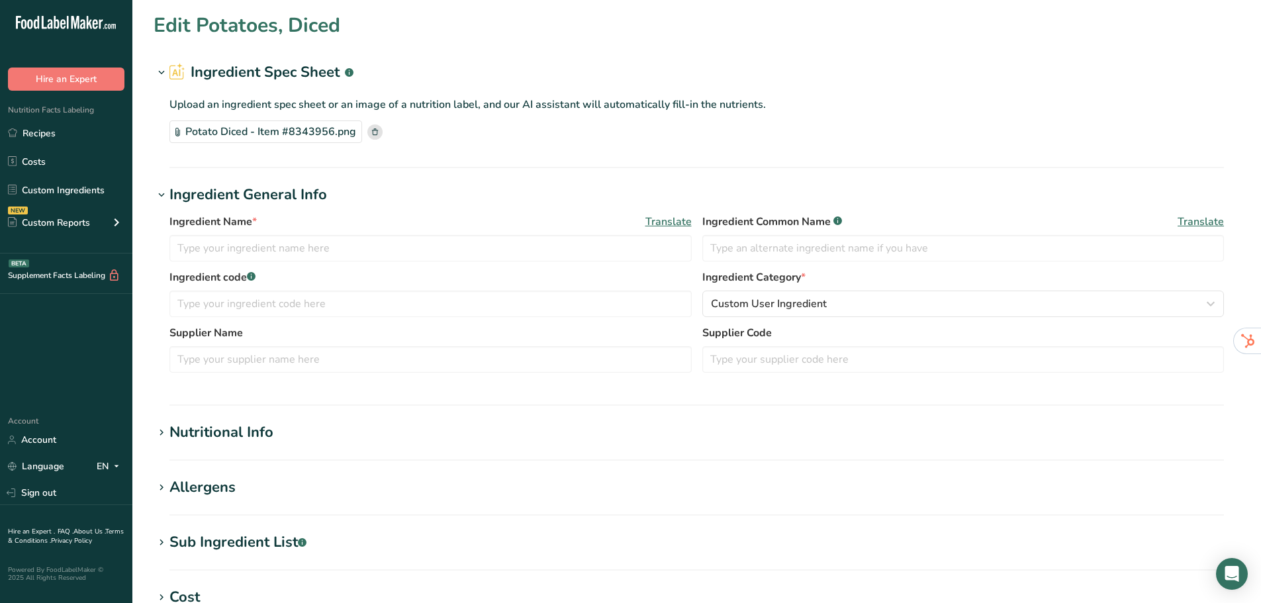
type input "Potatoes, Diced"
type input "0.666"
select select "21"
type input "90"
type KJ "376.56"
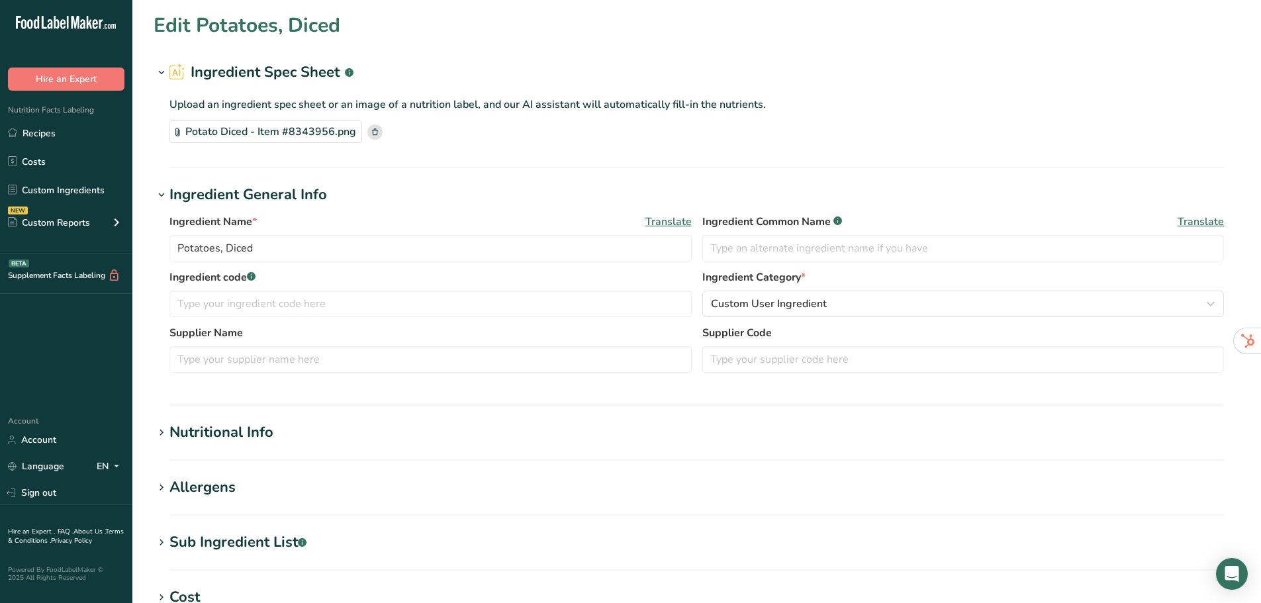
type Fat "0"
type input "0"
type input "85"
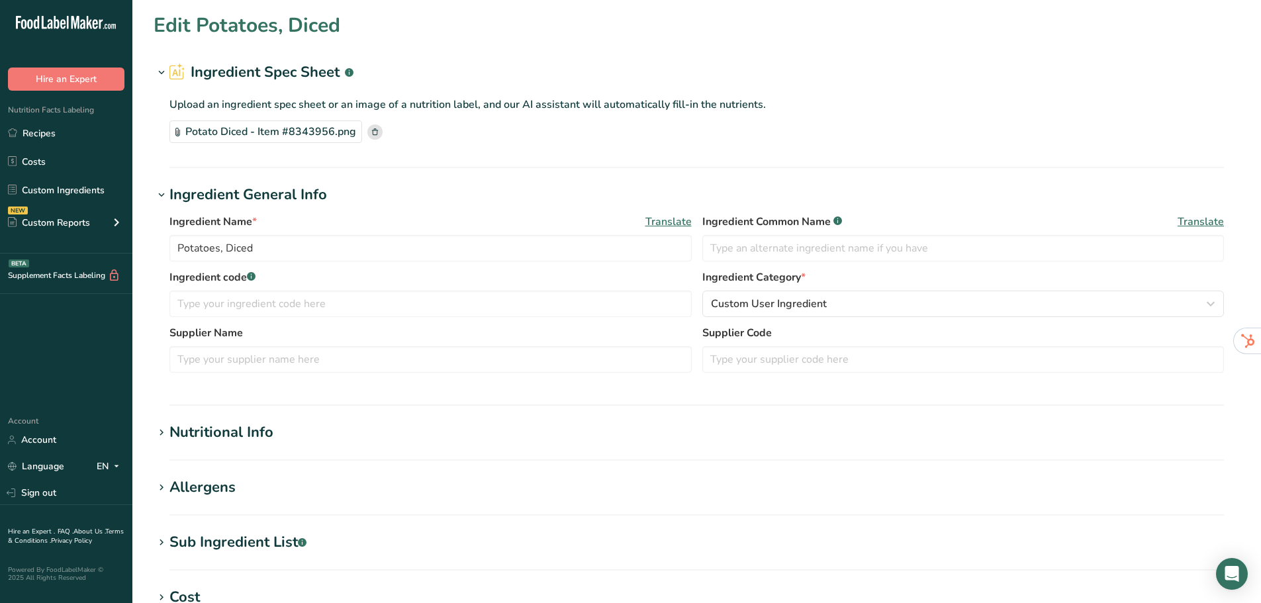
type Carbohydrates "21"
type Fiber "2"
type Sugars "0"
type input "2"
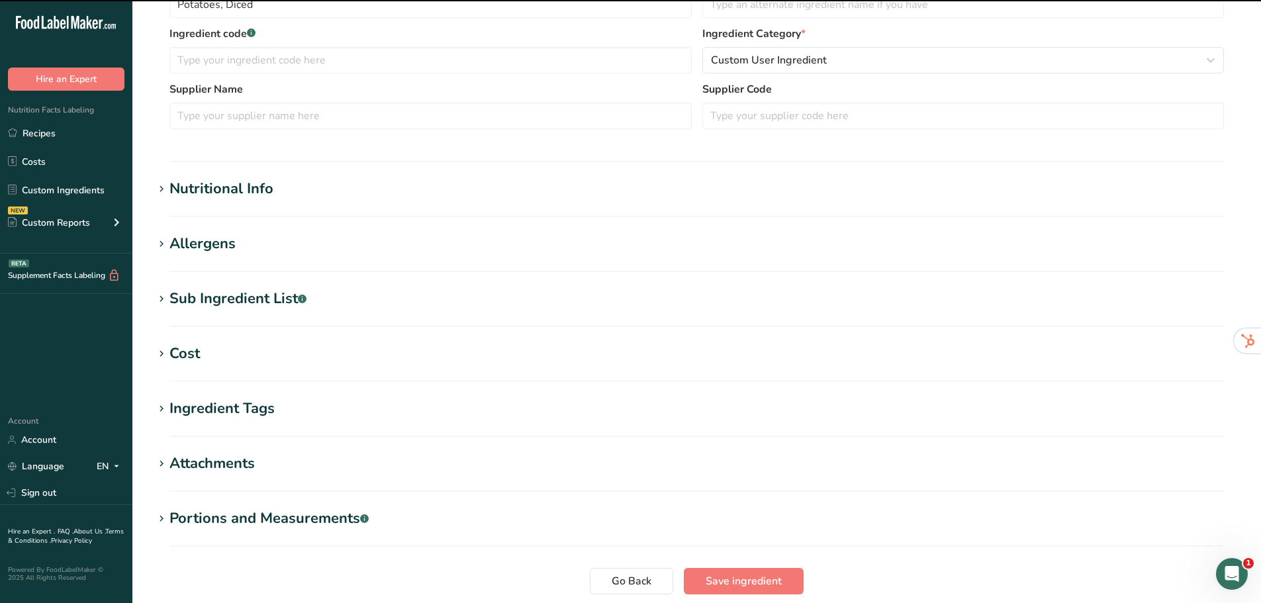
scroll to position [265, 0]
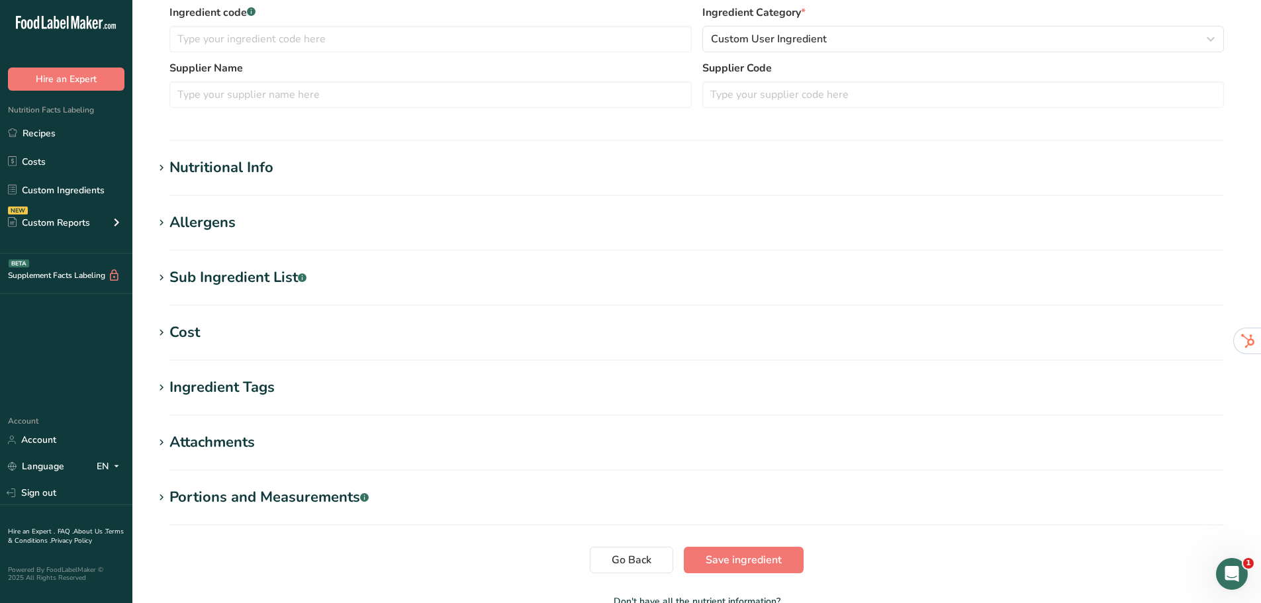
click at [159, 502] on icon at bounding box center [162, 497] width 12 height 19
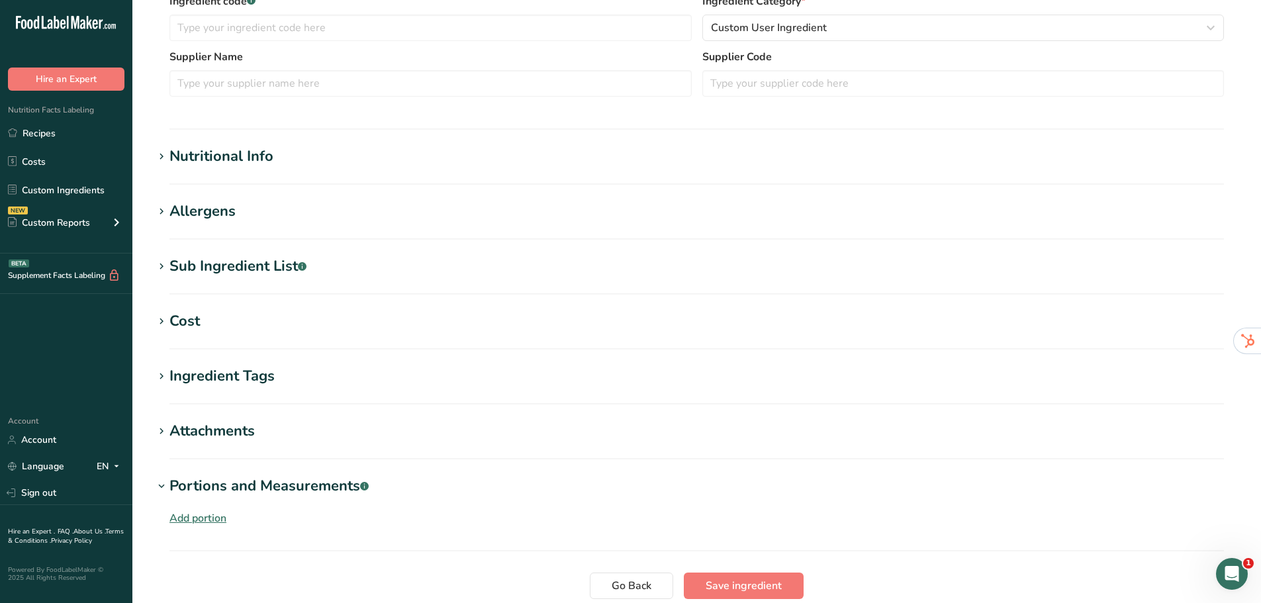
scroll to position [252, 0]
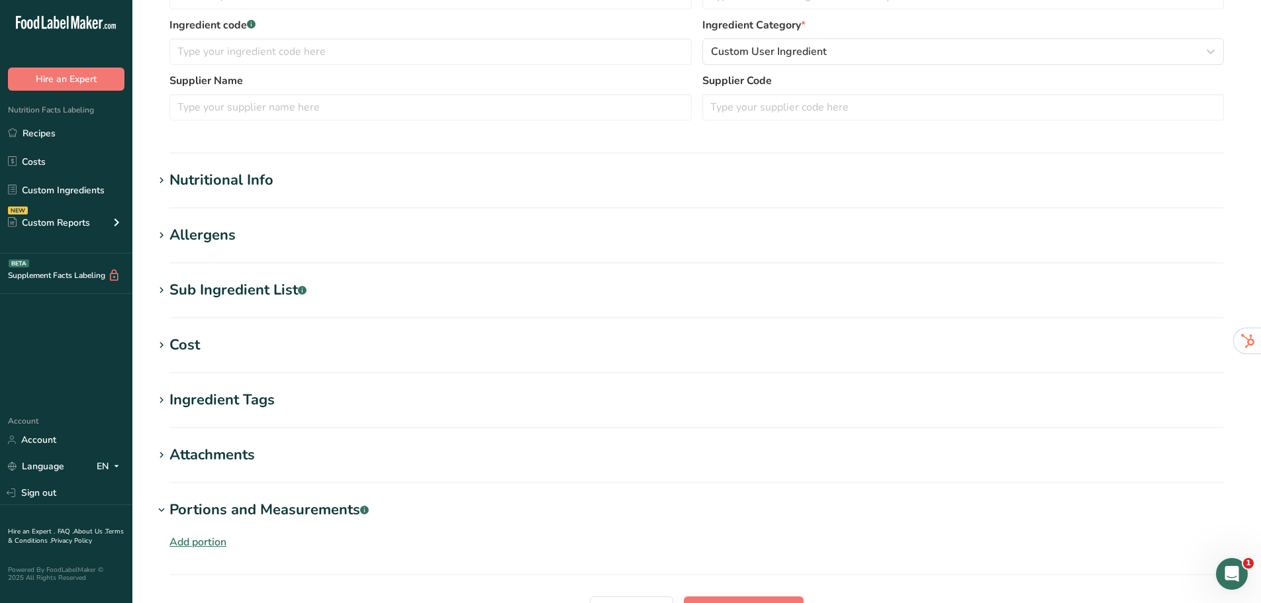
click at [180, 180] on div "Nutritional Info" at bounding box center [221, 180] width 104 height 22
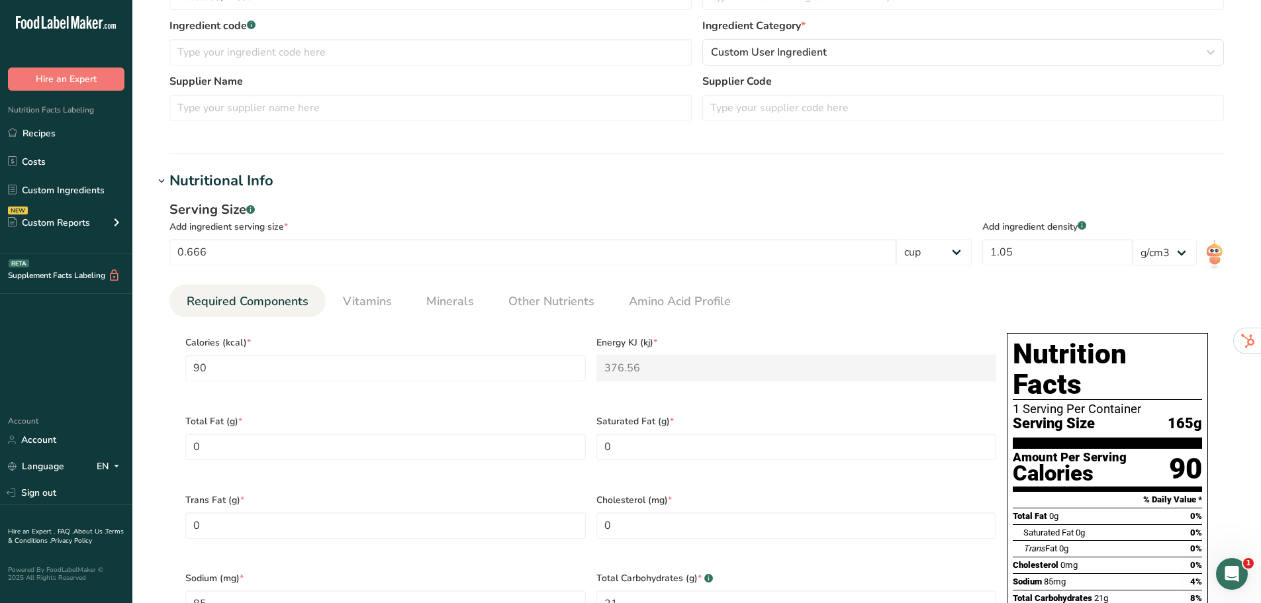
scroll to position [331, 0]
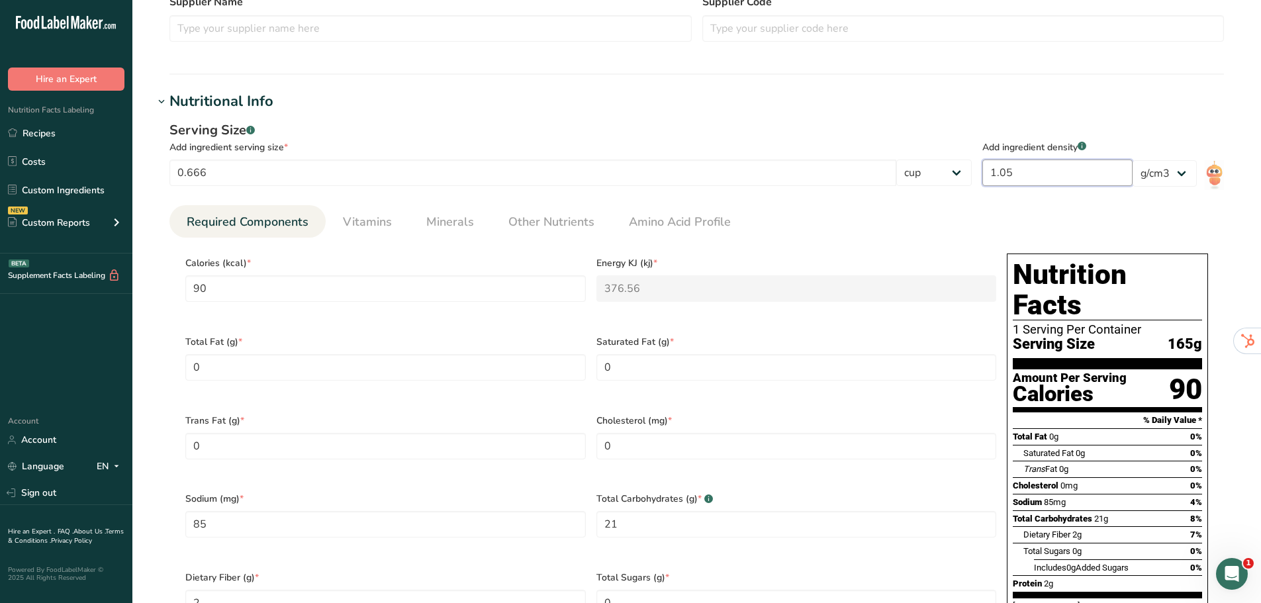
drag, startPoint x: 1033, startPoint y: 171, endPoint x: 992, endPoint y: 174, distance: 41.2
click at [992, 174] on section "Serving Size .a-a{fill:#347362;}.b-a{fill:#fff;} Add ingredient serving size * …" at bounding box center [696, 157] width 1054 height 74
type input "1"
type input "85.7143"
type KJ "358.6286"
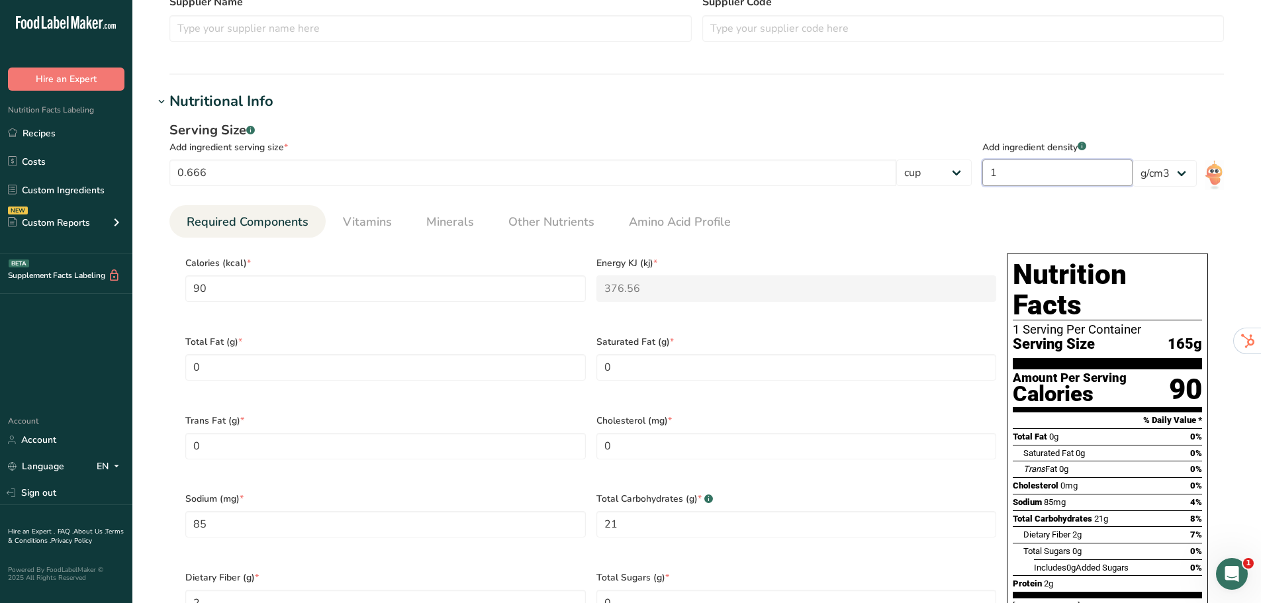
type input "80.9524"
type Carbohydrates "20.0001"
type Fiber "1.9048"
type input "1.9048"
type input "1.6"
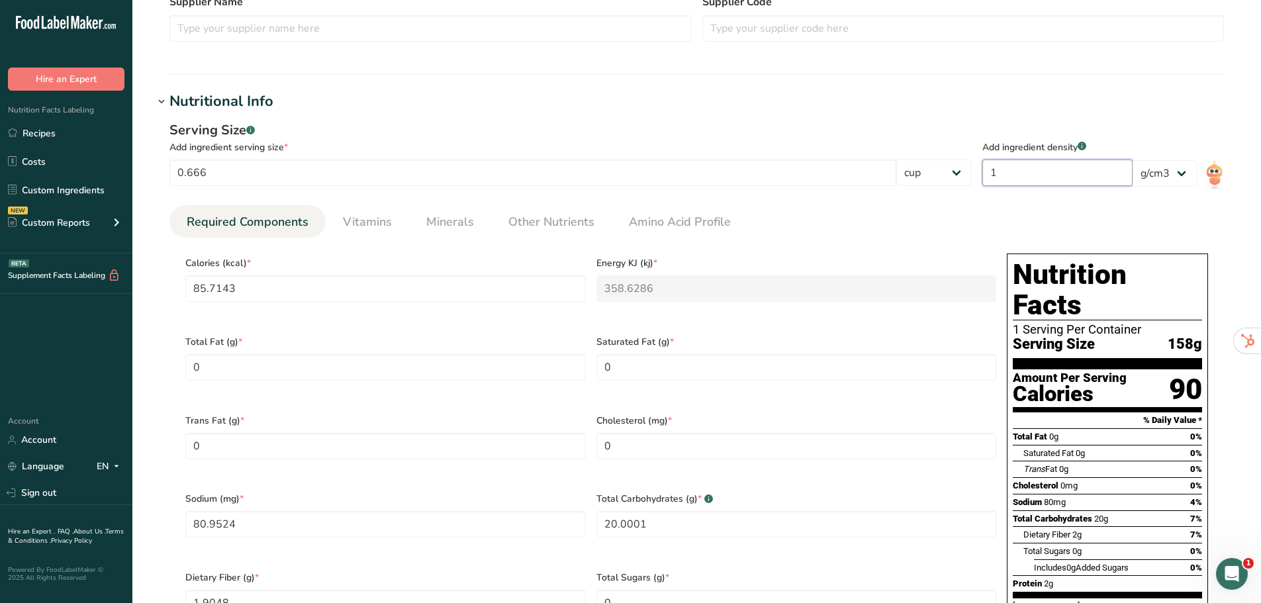
type input "137.1428"
type KJ "573.8058"
type input "129.5239"
type Carbohydrates "32.0001"
type Fiber "3.0477"
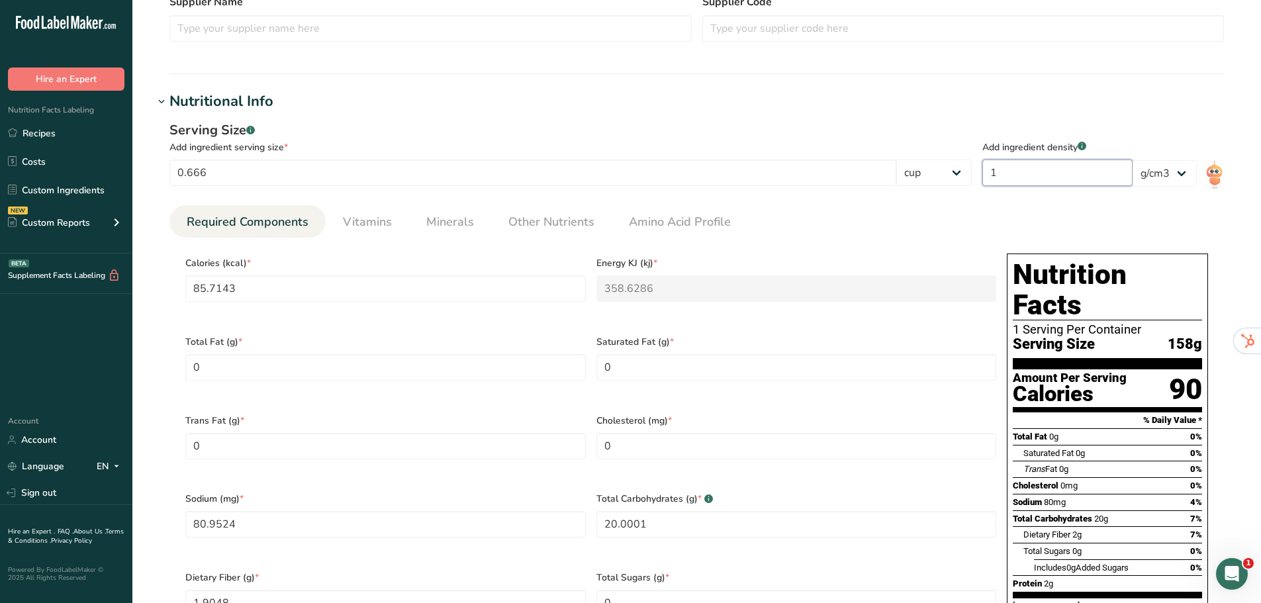
type input "3.0477"
type input "1.61"
type input "138"
type KJ "577.3921"
type input "130.3334"
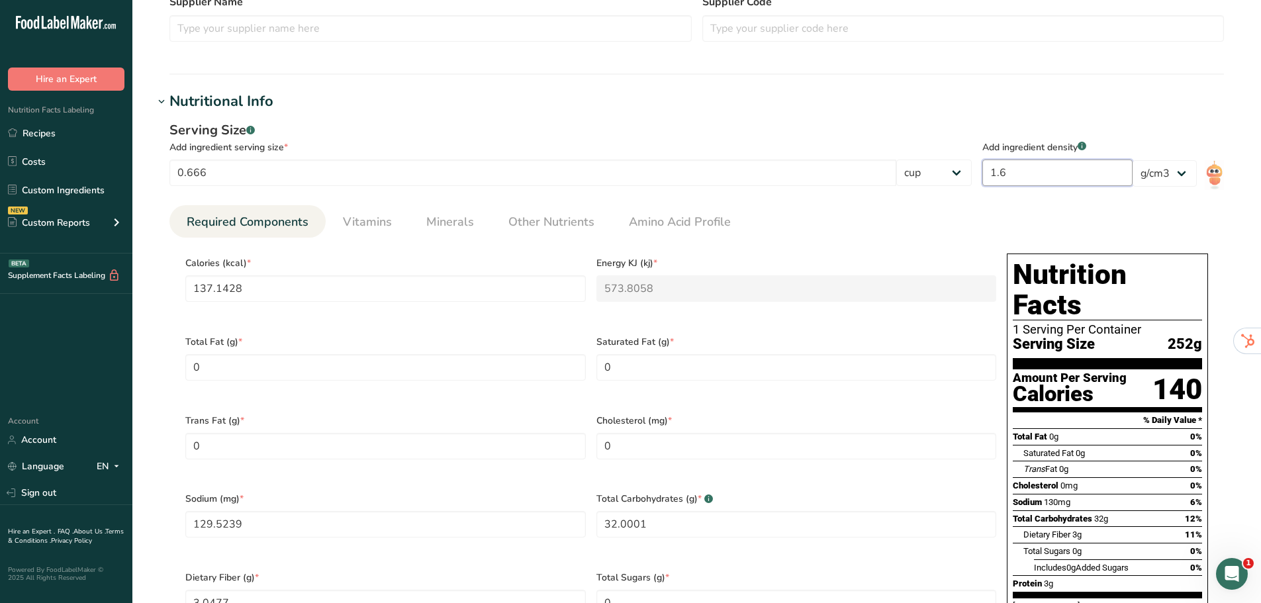
type Carbohydrates "32.2001"
type Fiber "3.0668"
type input "3.0668"
click at [1003, 171] on input "1.61" at bounding box center [1057, 173] width 150 height 26
type input "0.61"
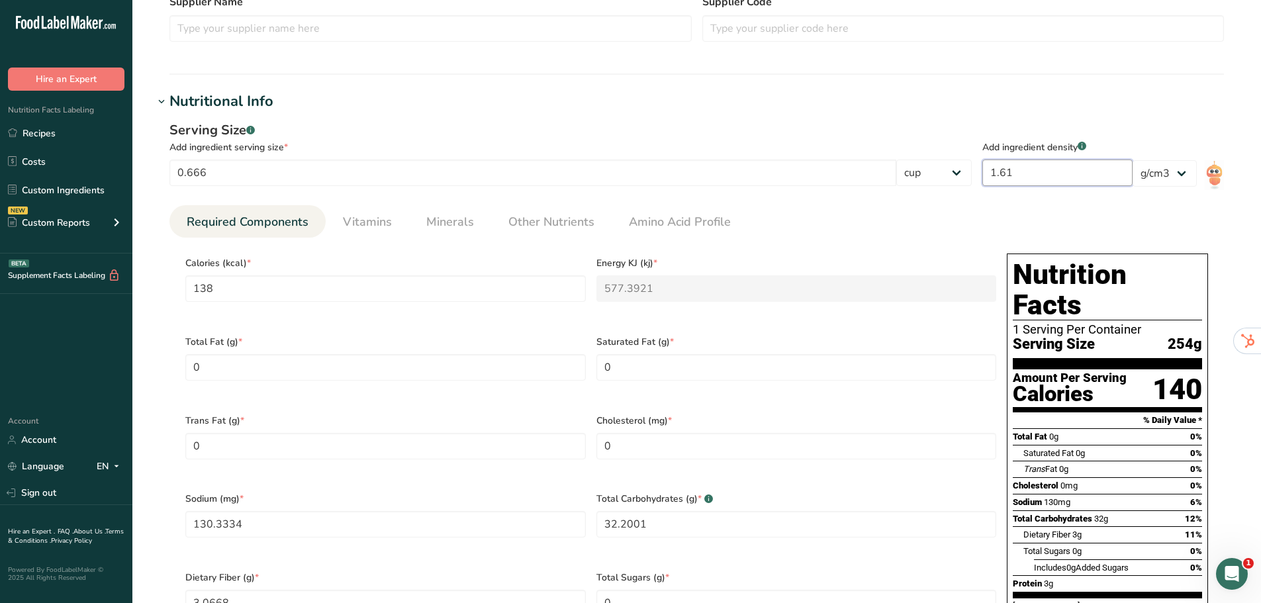
type input "52.2857"
type KJ "218.7634"
type input "49.381"
type Carbohydrates "12.2"
type Fiber "1.1619"
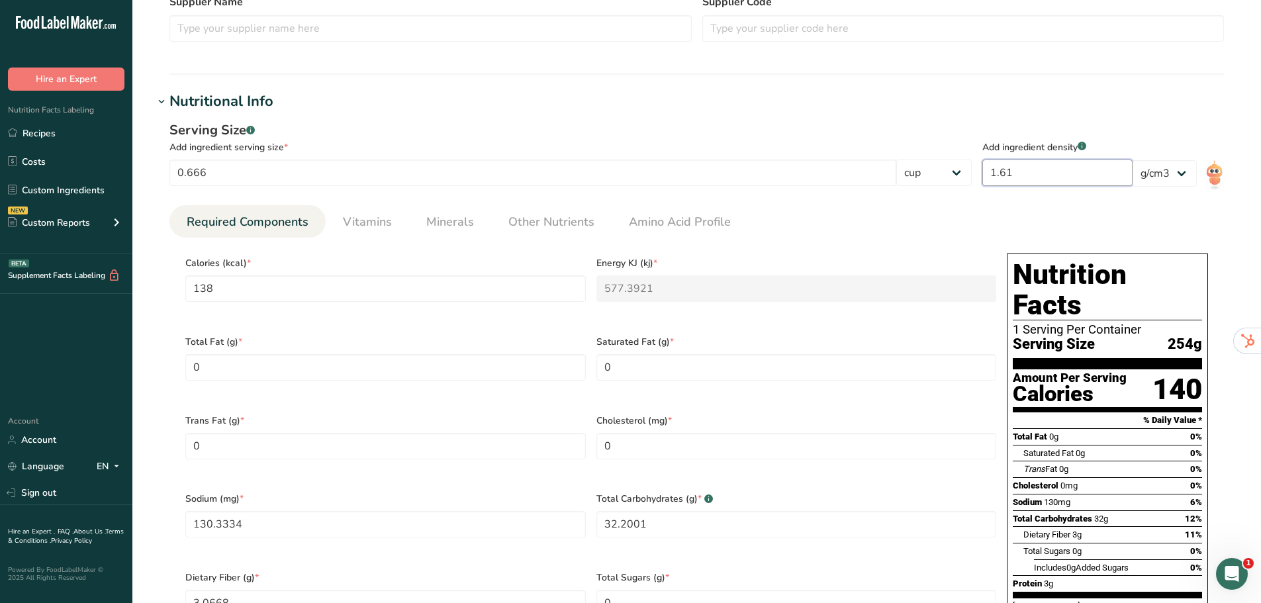
type input "1.1619"
type input "1"
type input "85.7143"
type KJ "358.6286"
type input "80.9524"
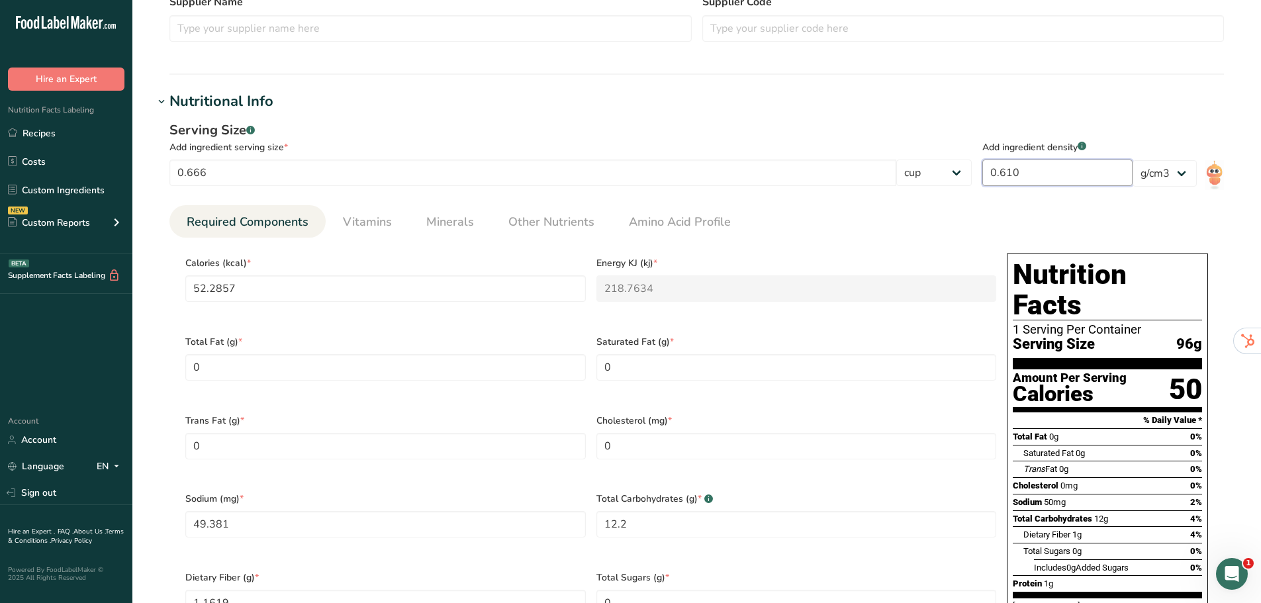
type Carbohydrates "20.0001"
type Fiber "1.9048"
type input "1.9048"
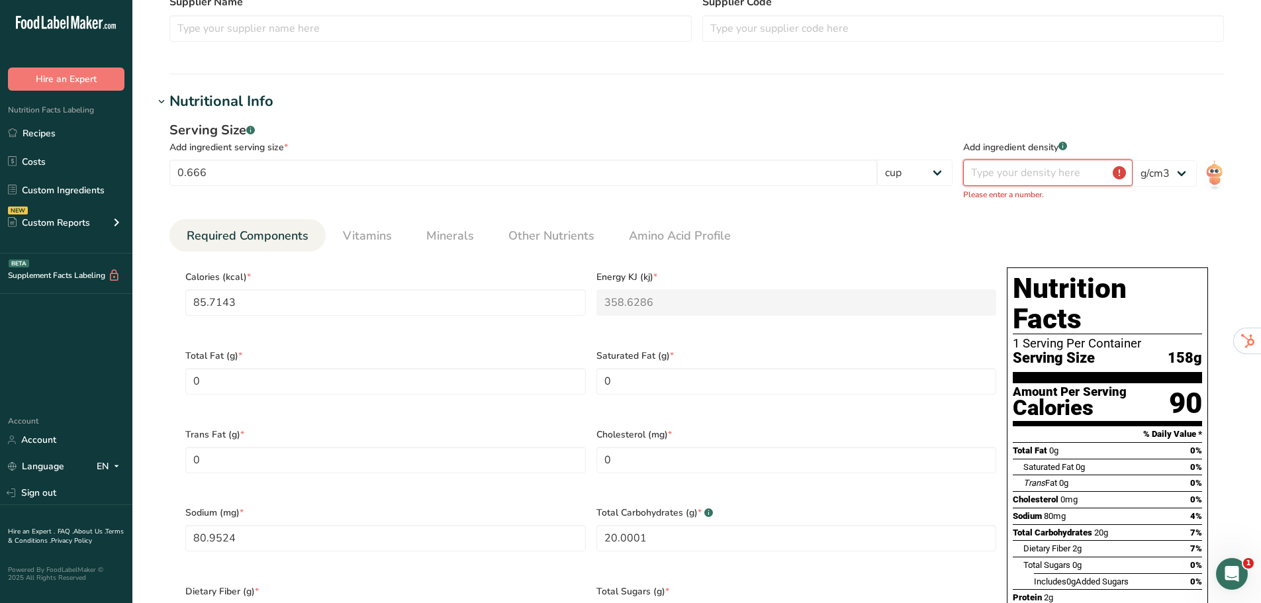
type input "0.6"
type input "51.4286"
type KJ "215.1772"
type input "48.5714"
type Carbohydrates "12"
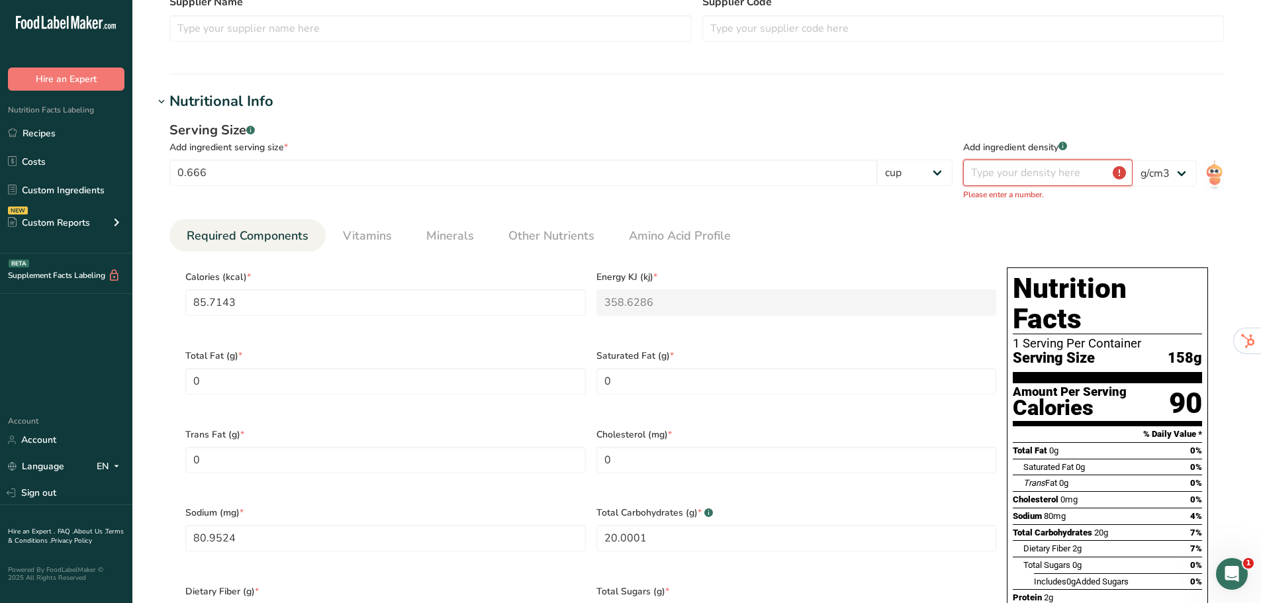
type Fiber "1.1429"
type input "1.1429"
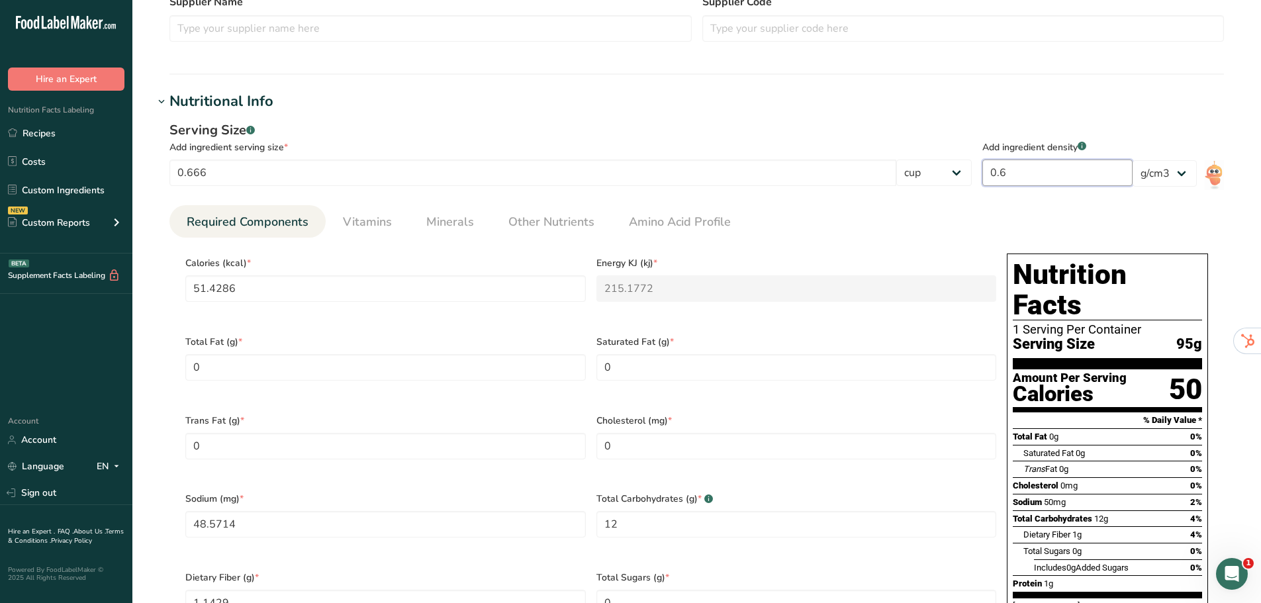
type input "0.61"
type input "52.2857"
type KJ "218.7634"
type input "49.381"
type Carbohydrates "12.2"
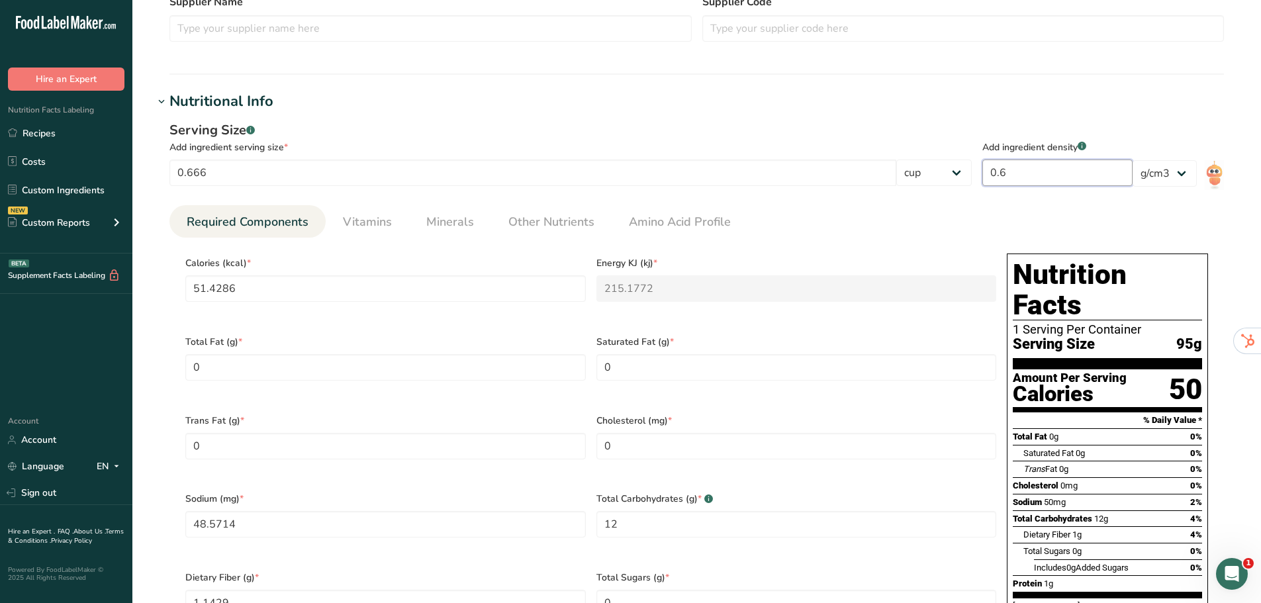
type Fiber "1.1619"
type input "1.1619"
type input "0.61"
click at [1013, 219] on ul "Required Components Vitamins Minerals Other Nutrients Amino Acid Profile" at bounding box center [696, 221] width 1054 height 32
click at [780, 216] on ul "Required Components Vitamins Minerals Other Nutrients Amino Acid Profile" at bounding box center [696, 221] width 1054 height 32
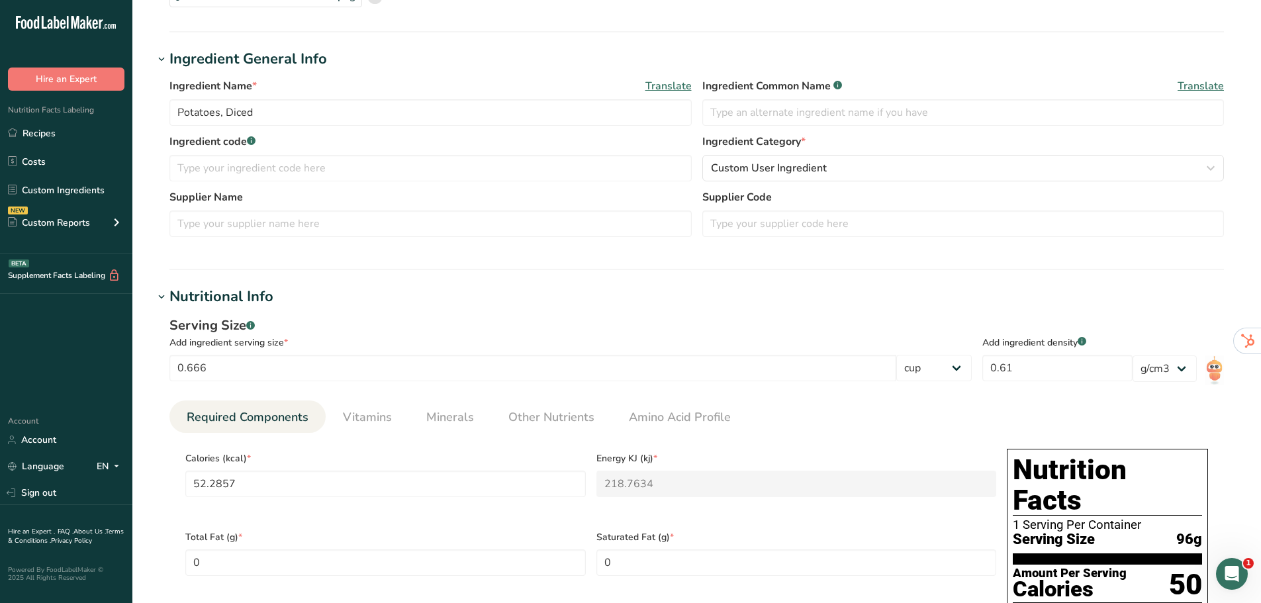
scroll to position [132, 0]
